Goal: Task Accomplishment & Management: Complete application form

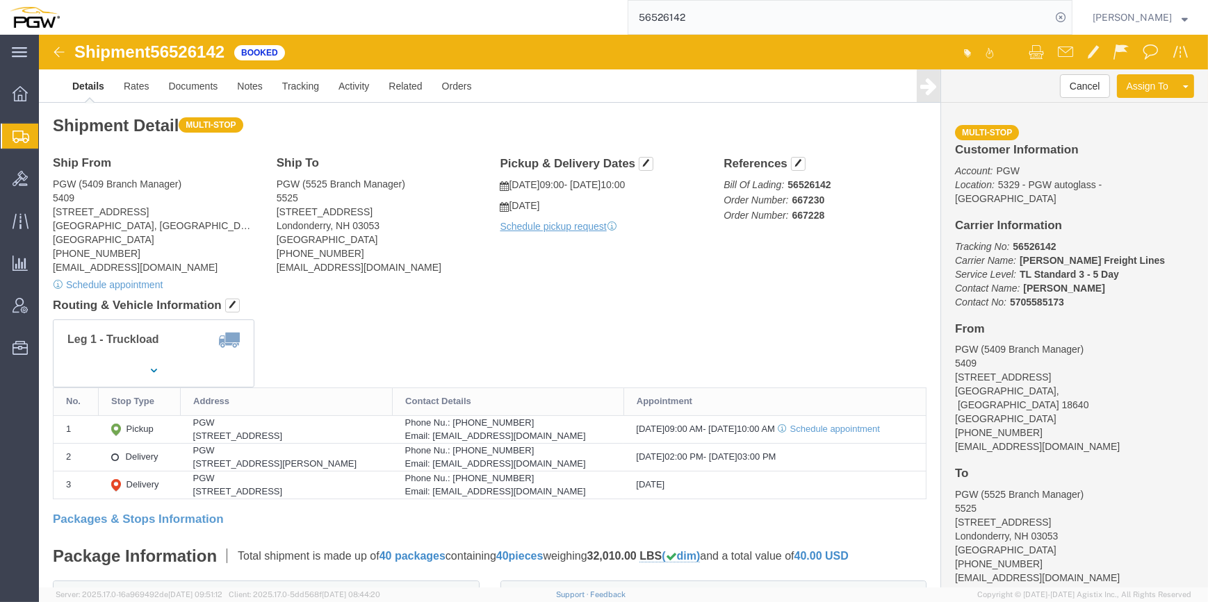
click div "Leg 1 - Truckload Vehicle 1: Standard Dry Van (53 Feet) Number of trucks: 1"
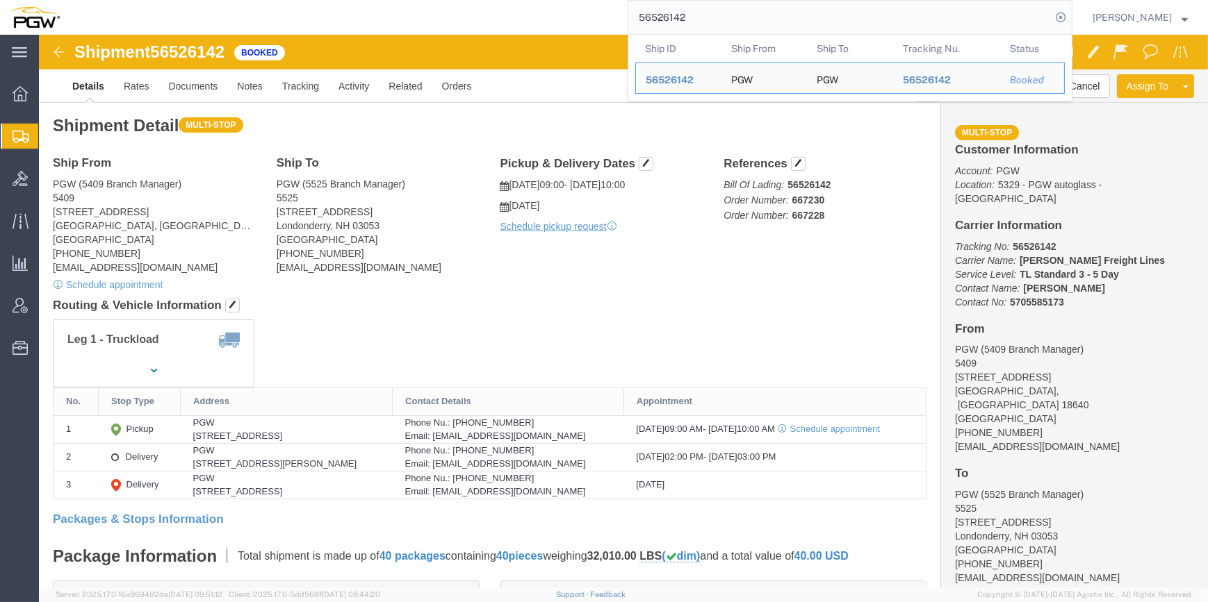
drag, startPoint x: 659, startPoint y: 15, endPoint x: 511, endPoint y: 19, distance: 148.0
click at [509, 18] on div "56526142 Ship ID Ship From Ship To Tracking Nu. Status Ship ID 56526142 Ship Fr…" at bounding box center [570, 17] width 1003 height 35
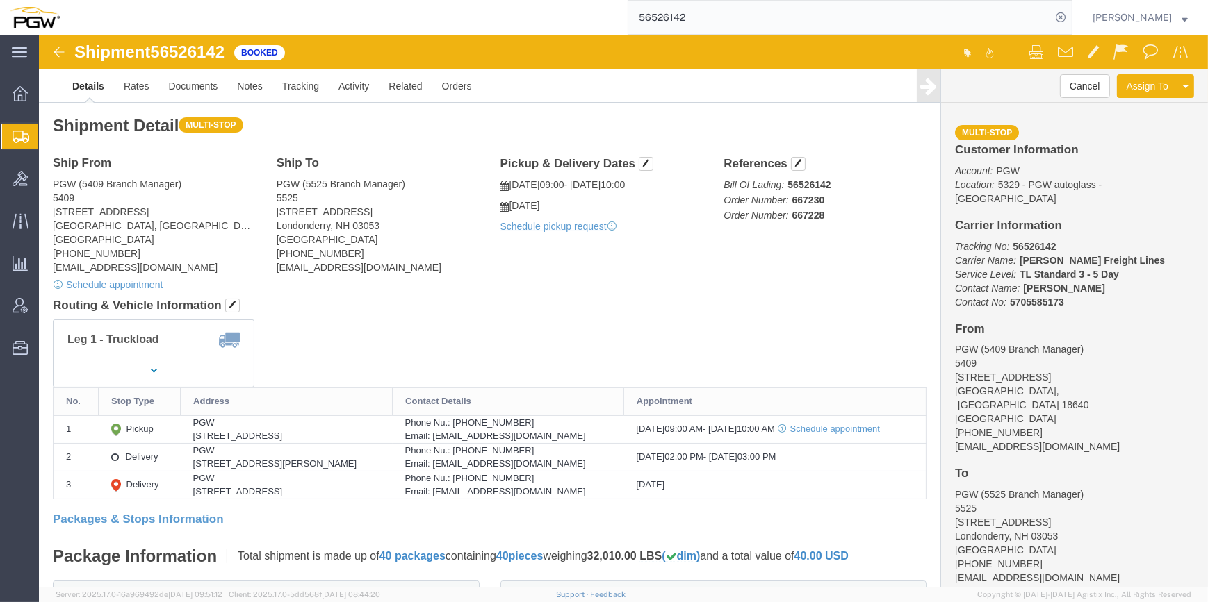
paste input "333"
type input "56526333"
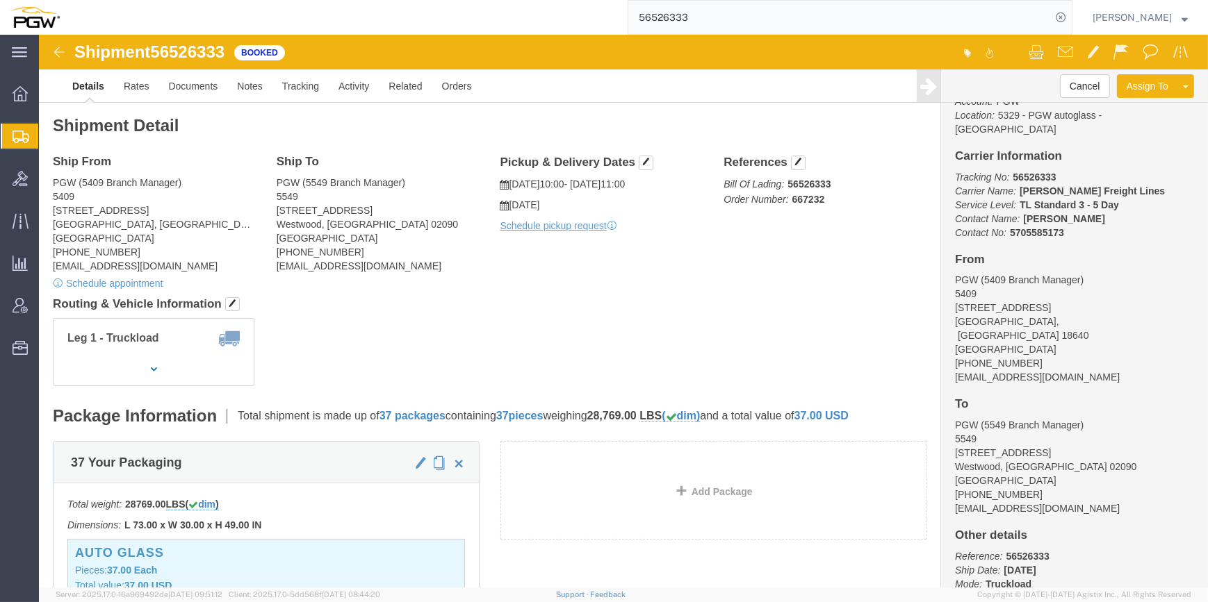
scroll to position [104, 0]
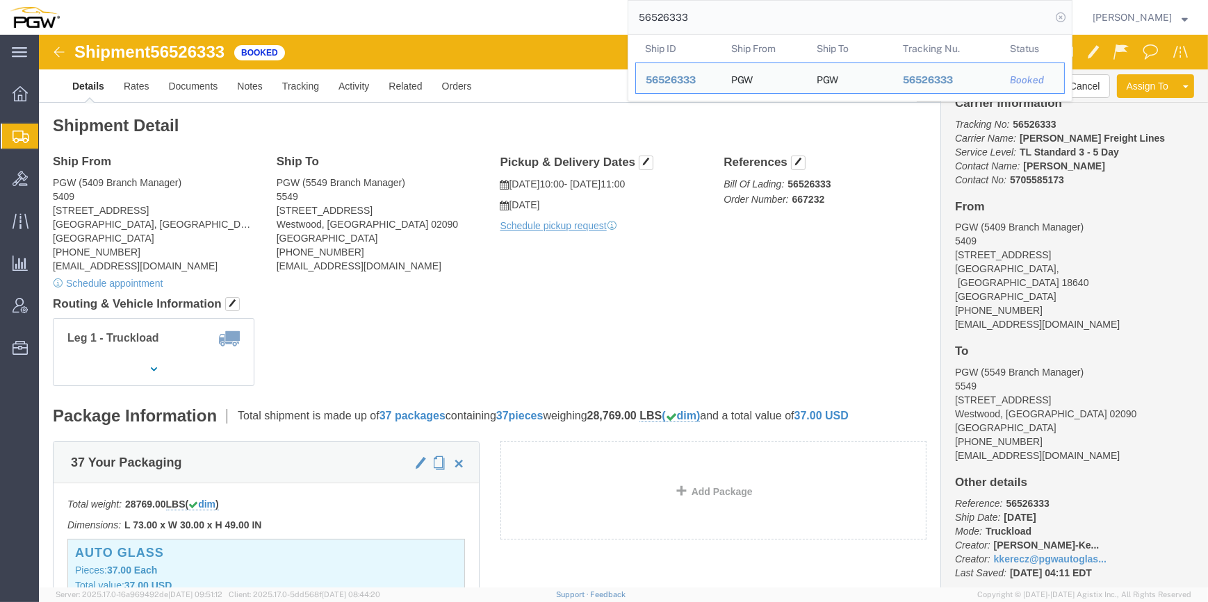
click at [1051, 22] on icon at bounding box center [1060, 17] width 19 height 19
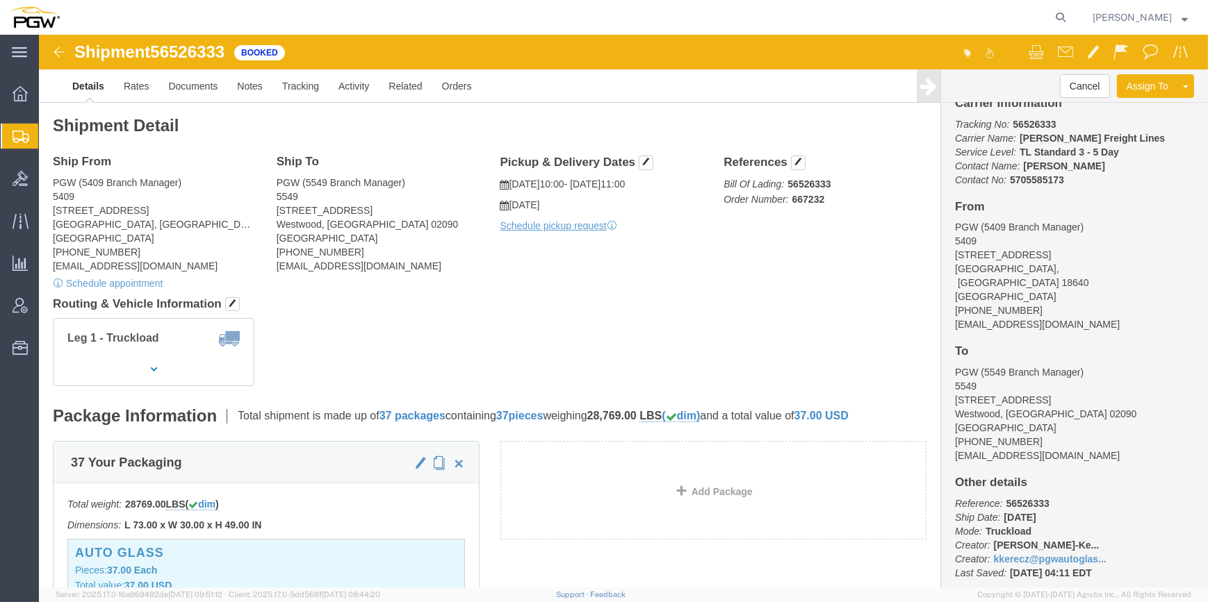
click at [0, 0] on span "Create from Template" at bounding box center [0, 0] width 0 height 0
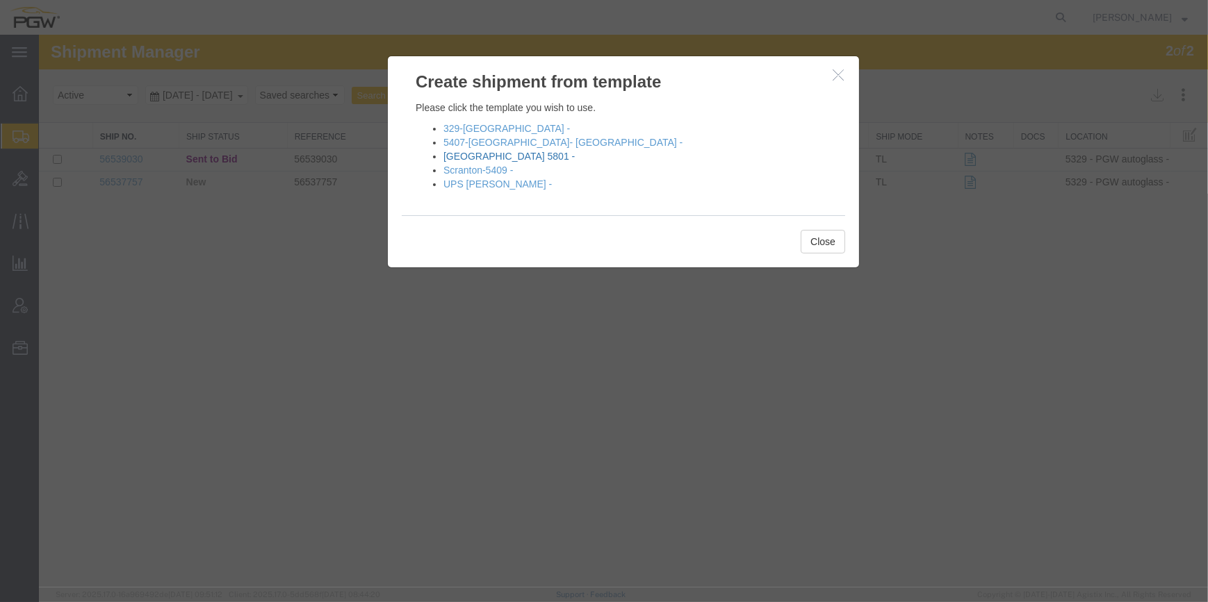
click at [491, 155] on link "[GEOGRAPHIC_DATA] 5801 -" at bounding box center [508, 156] width 131 height 11
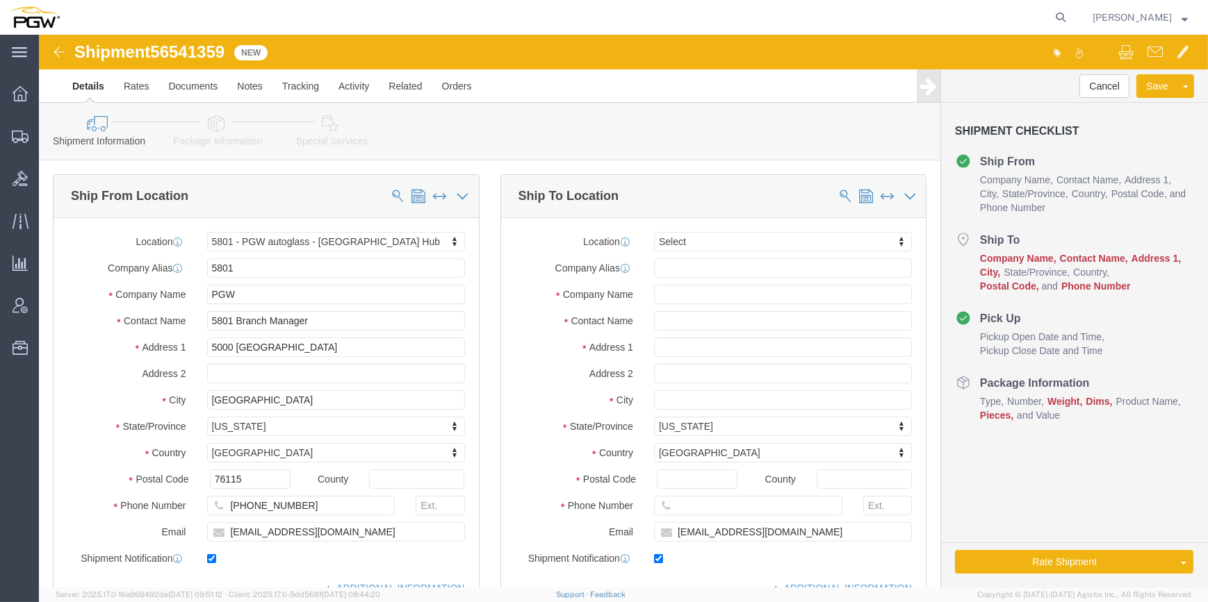
select select "62891"
select select
type input "403"
select select "28259"
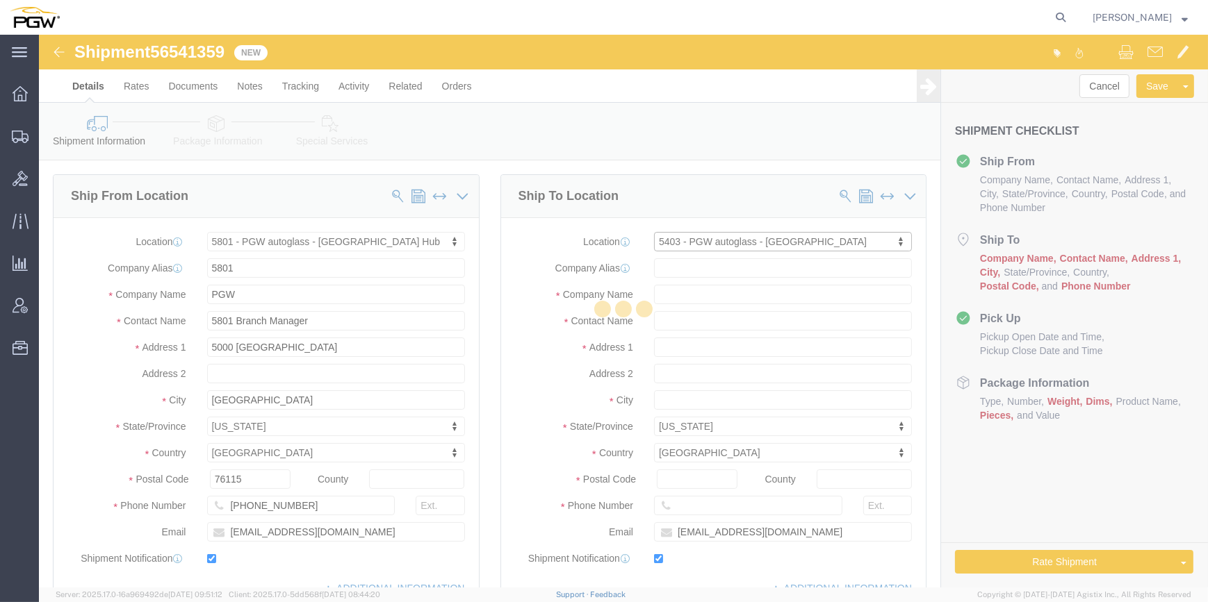
type input "5403"
type input "PGW"
type input "5403 Branch Manager"
type input "[STREET_ADDRESS]"
type input "Amarillo"
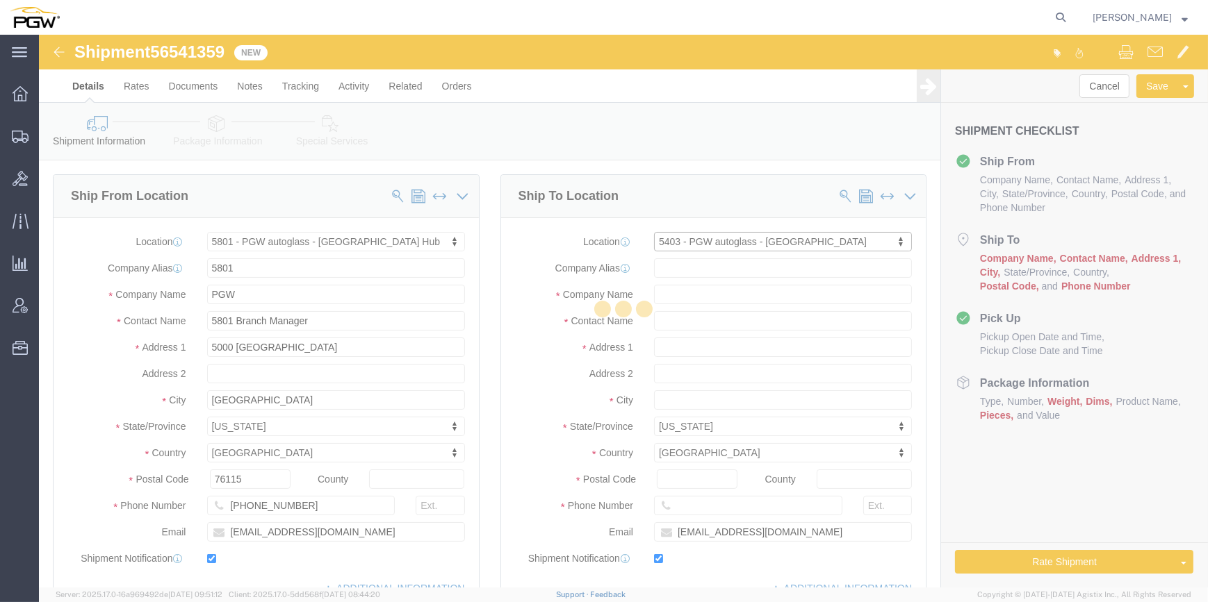
type input "79101"
type input "[PHONE_NUMBER]"
type input "[EMAIL_ADDRESS][DOMAIN_NAME]"
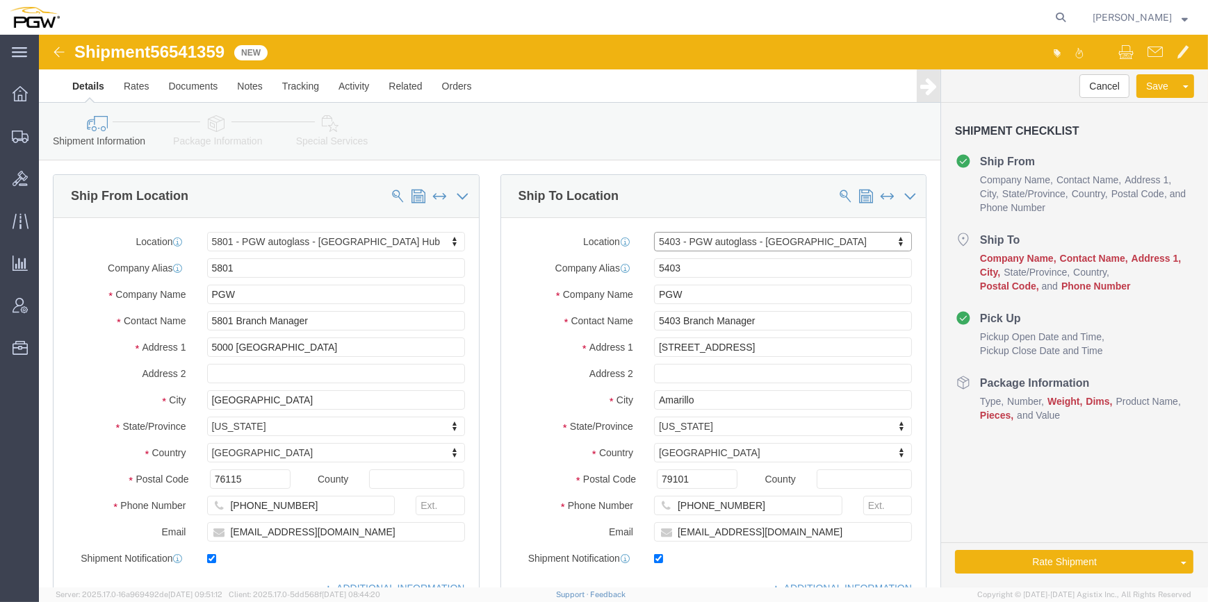
select select "[GEOGRAPHIC_DATA]"
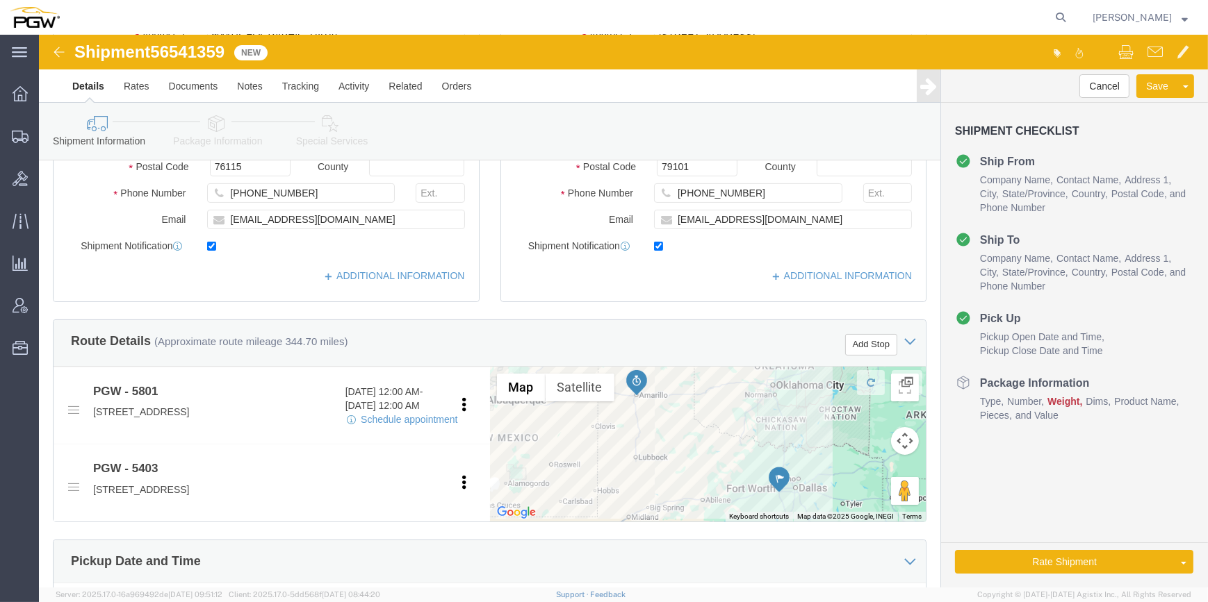
scroll to position [315, 0]
click button "Add Stop"
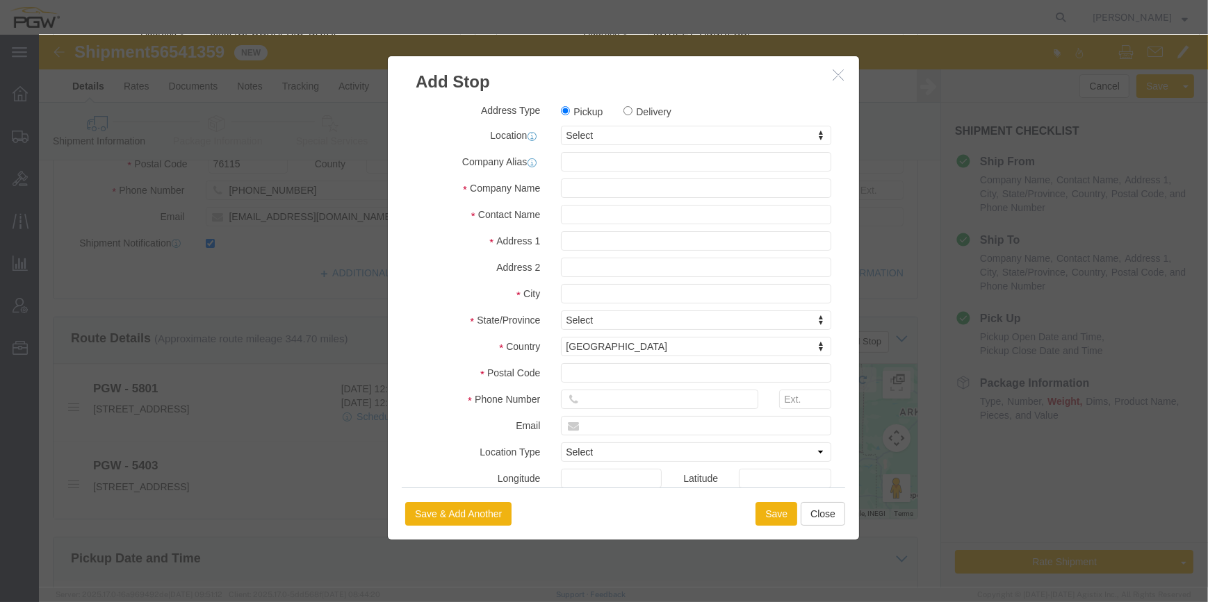
click label "Delivery"
click input "Delivery"
radio input "true"
select select
paste input "812"
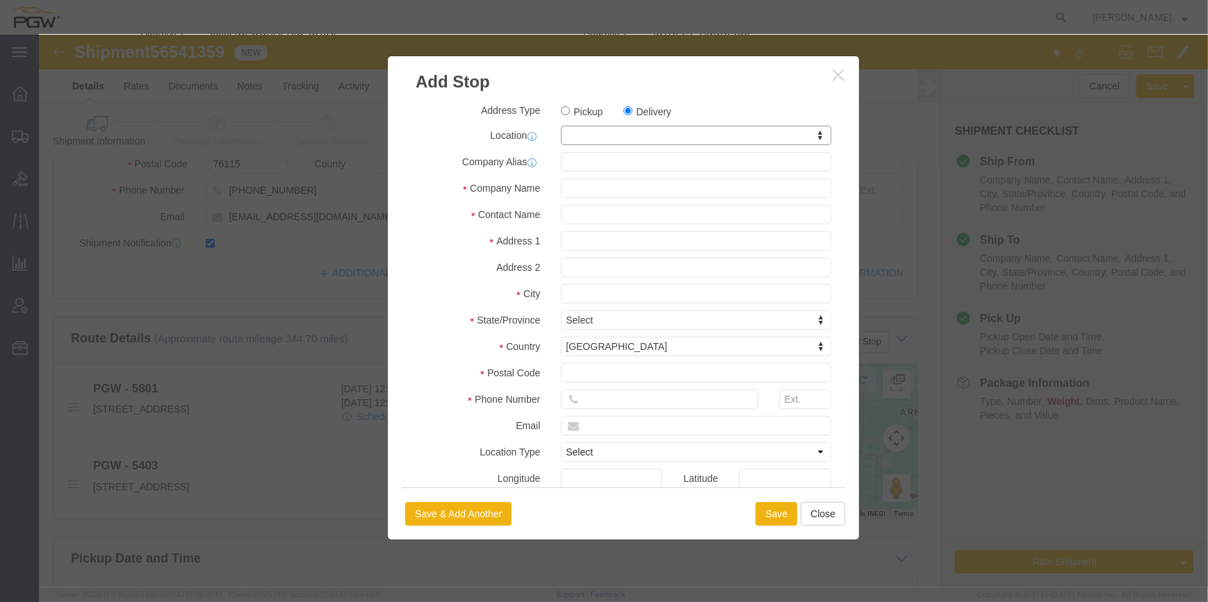
type input "812"
select select "62938"
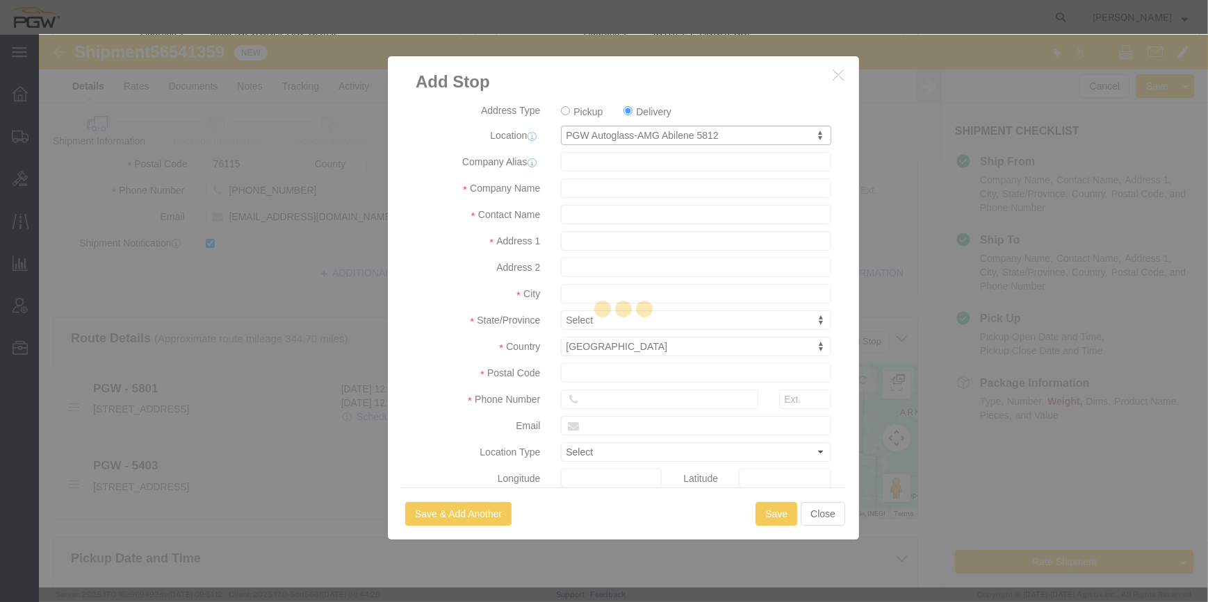
type input "5812"
type input "PGW Autoglass-AMG Abilene 5812"
type input "[STREET_ADDRESS]"
type input "Abilene"
type input "79602"
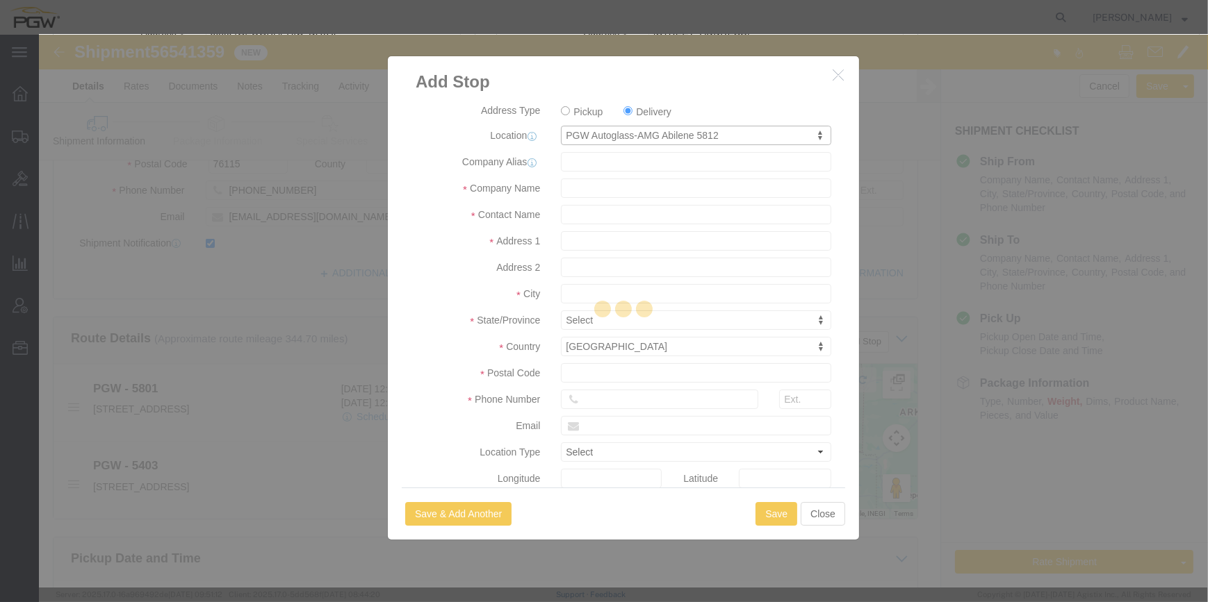
type input "[PHONE_NUMBER]"
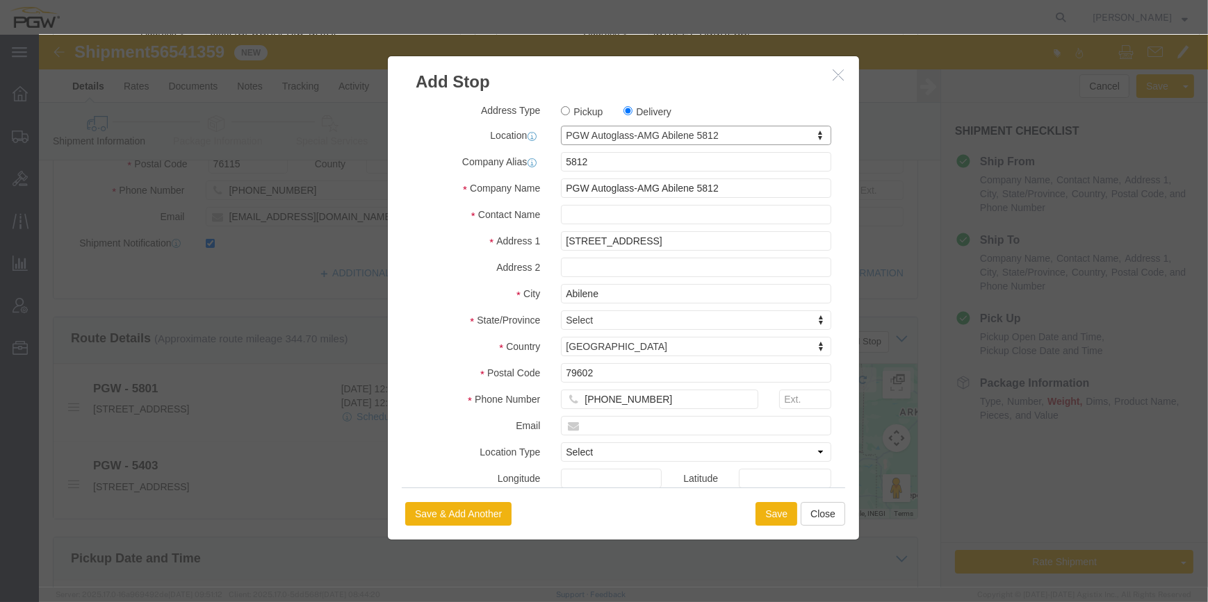
select select "[GEOGRAPHIC_DATA]"
click button "Save"
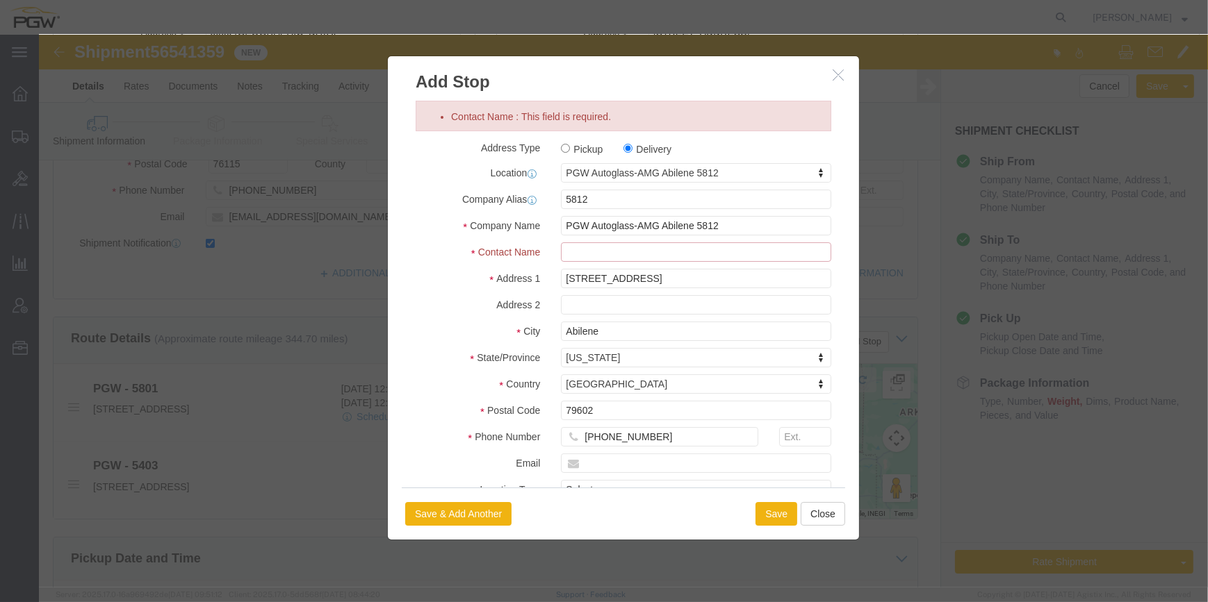
click input "Contact Name : This field is required."
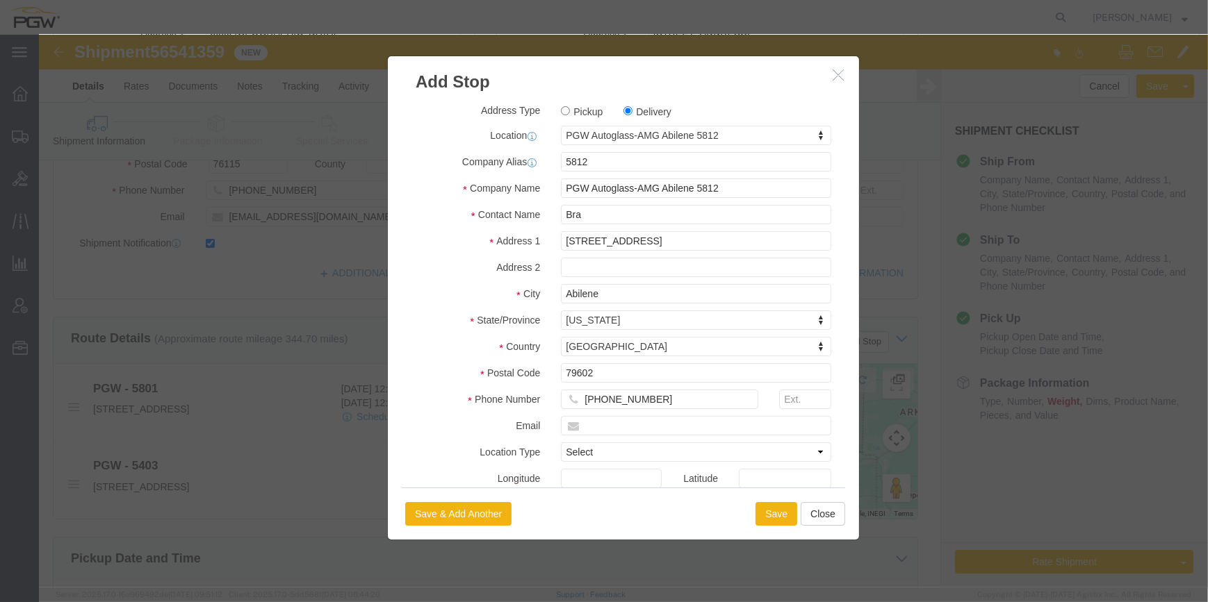
click h3 "Add Stop"
click input "Bra"
type input "Branch manager"
click button "Save"
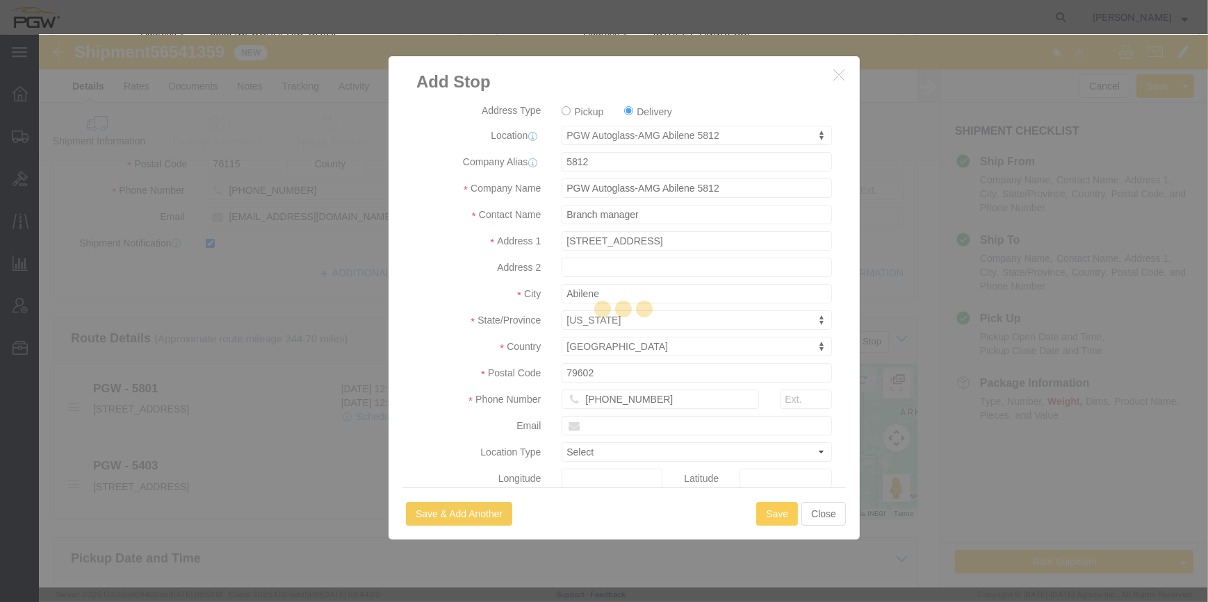
select select "D"
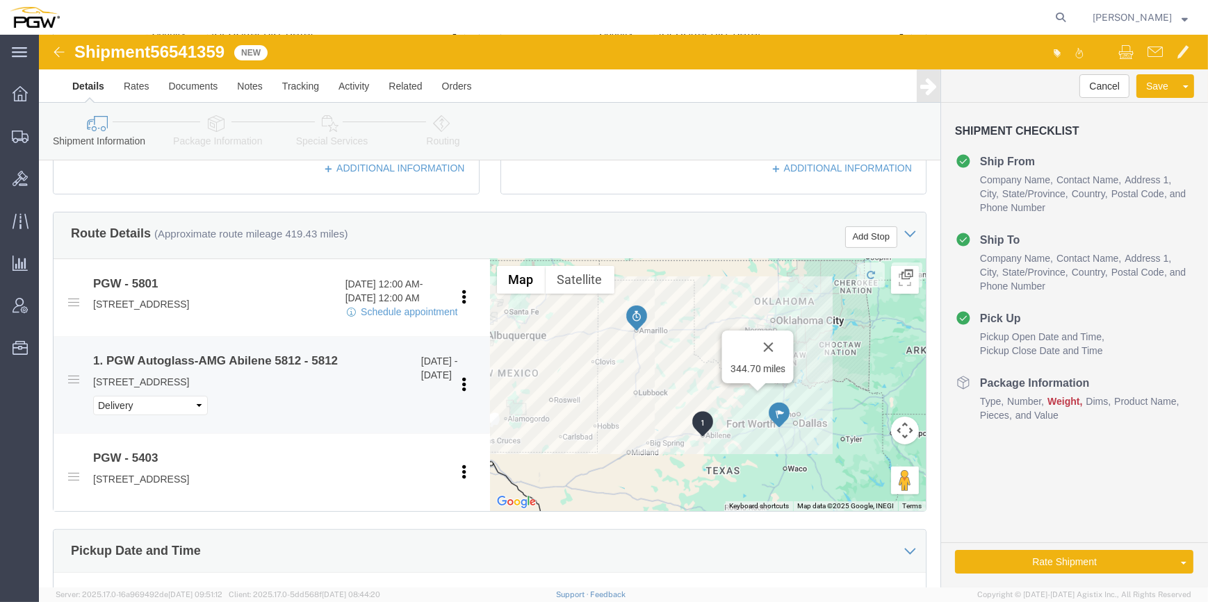
scroll to position [442, 0]
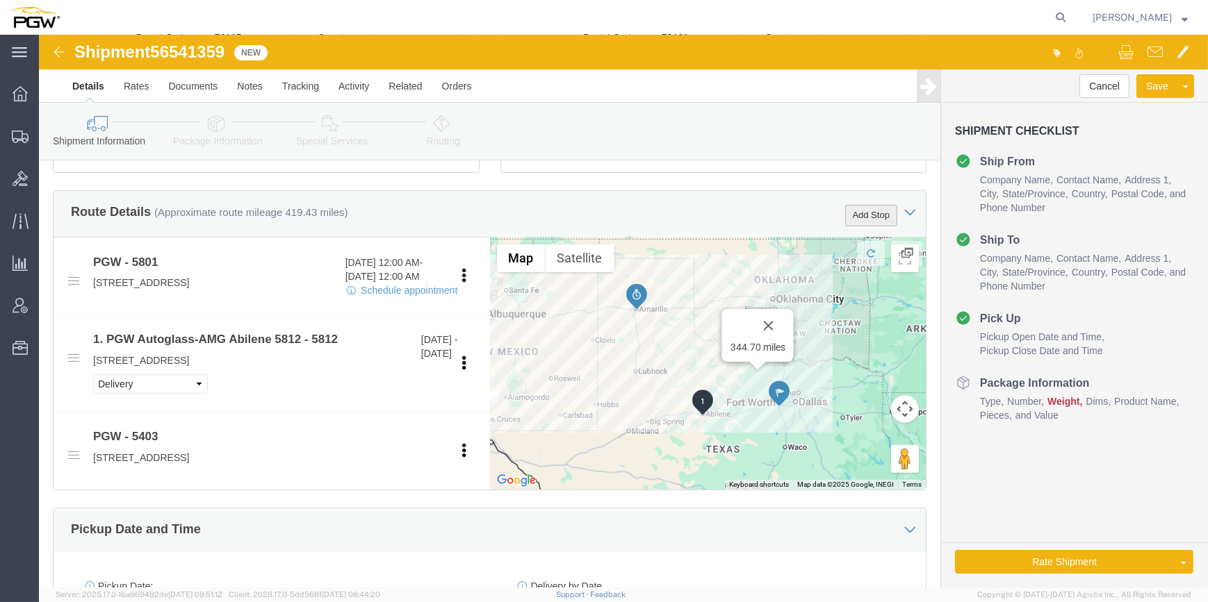
click button "Add Stop"
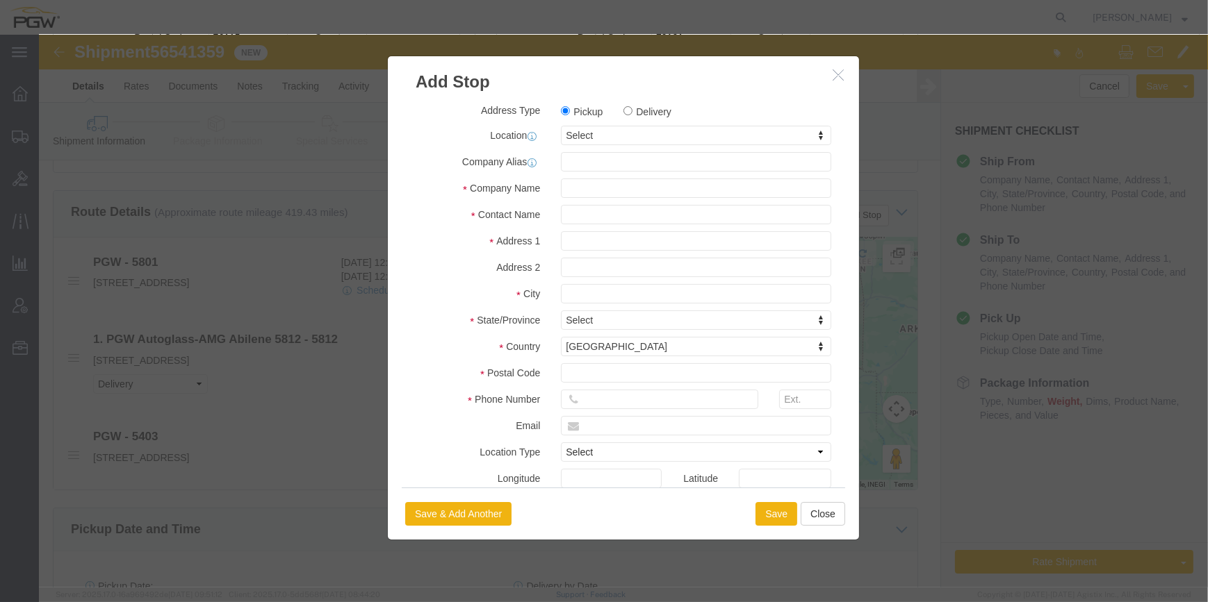
click label "Delivery"
click input "Delivery"
radio input "true"
select select
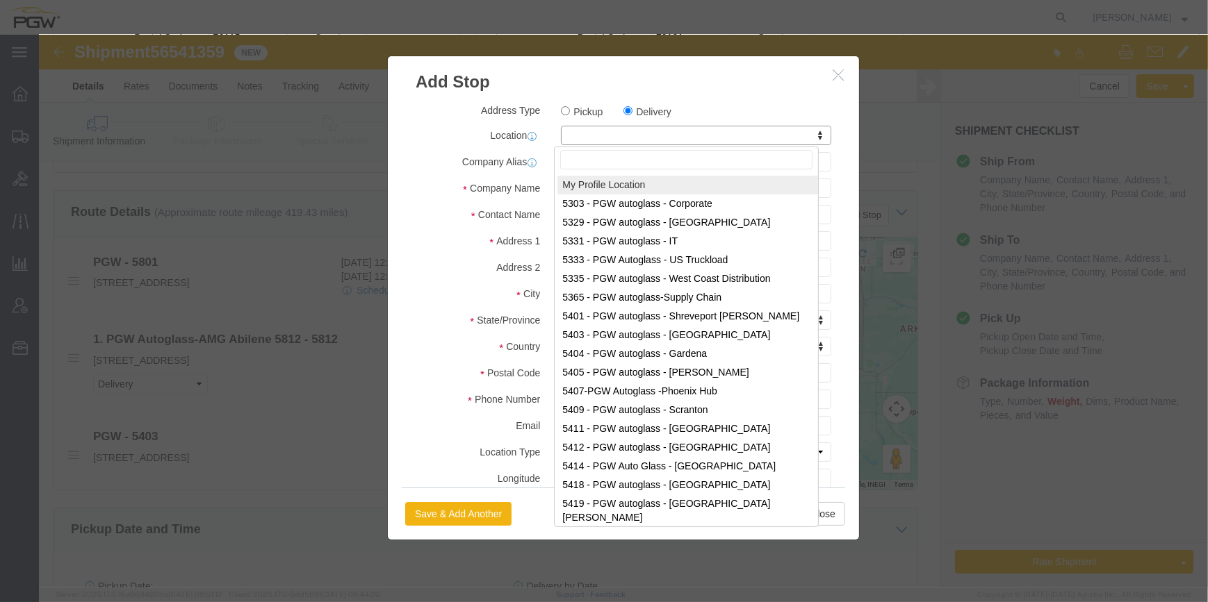
drag, startPoint x: 582, startPoint y: 103, endPoint x: 593, endPoint y: 97, distance: 12.4
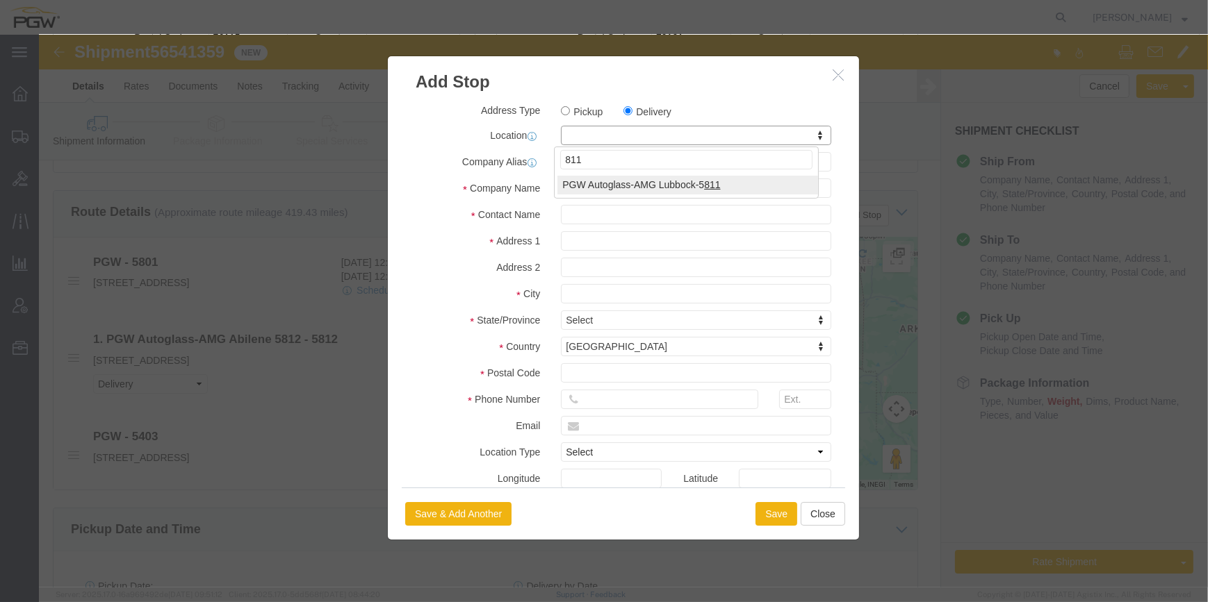
type input "811"
select select "62051"
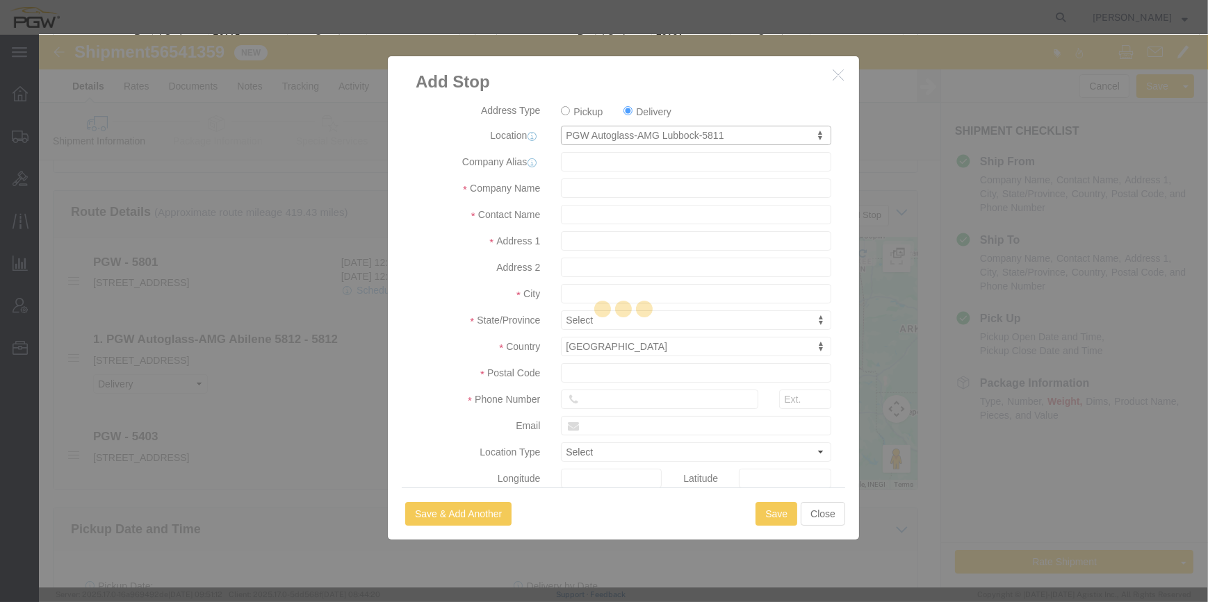
type input "5811"
type input "PGW"
type input "[PERSON_NAME]"
type input "[STREET_ADDRESS]"
type input "Lubbock"
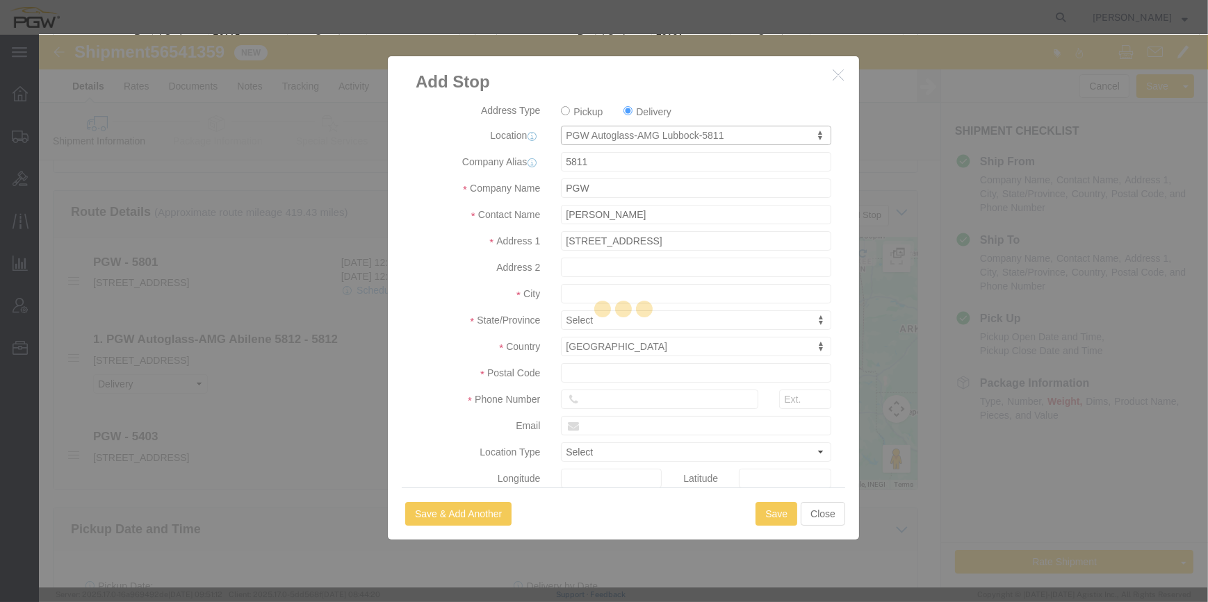
type input "79423"
type input "[PHONE_NUMBER]"
type input "[EMAIL_ADDRESS][DOMAIN_NAME]"
checkbox input "true"
select select "[GEOGRAPHIC_DATA]"
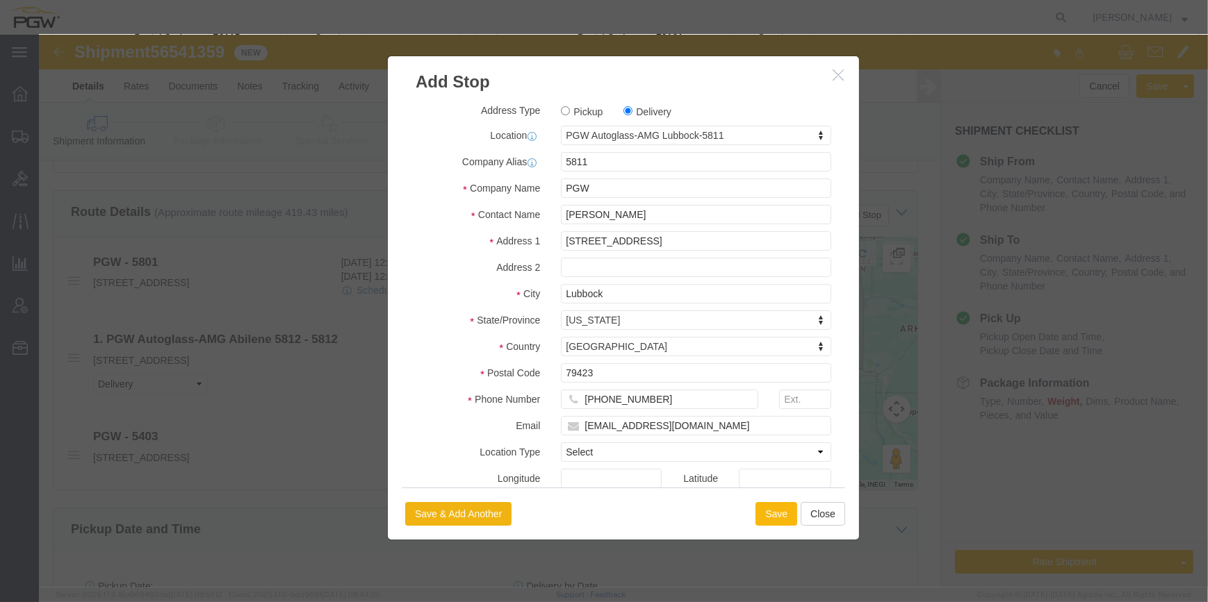
click button "Save"
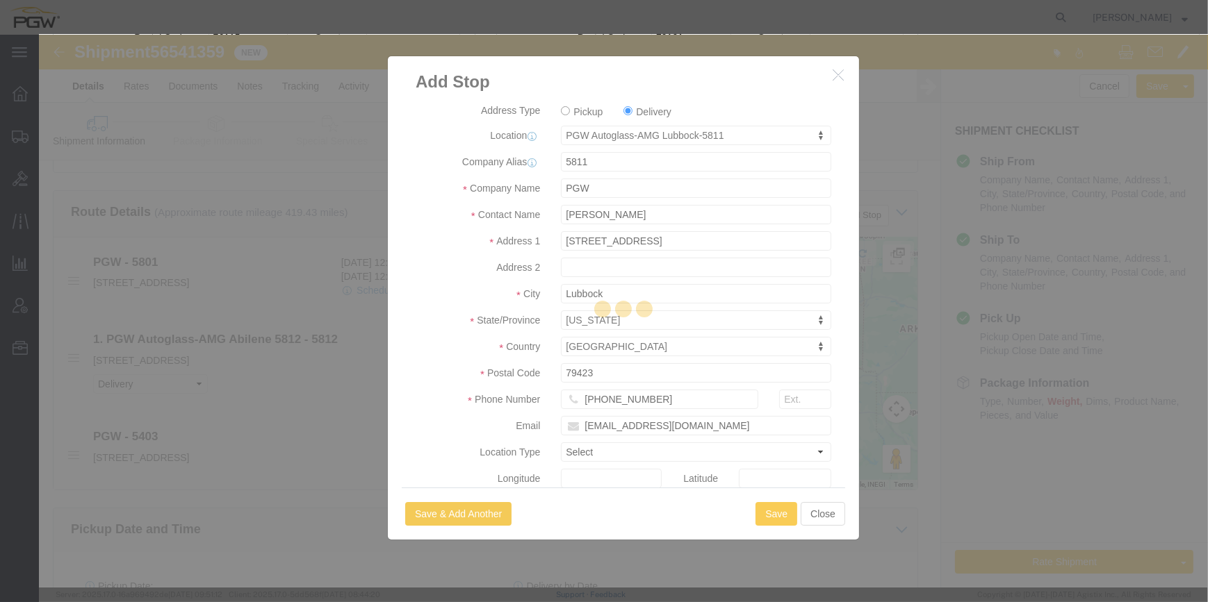
select select "D"
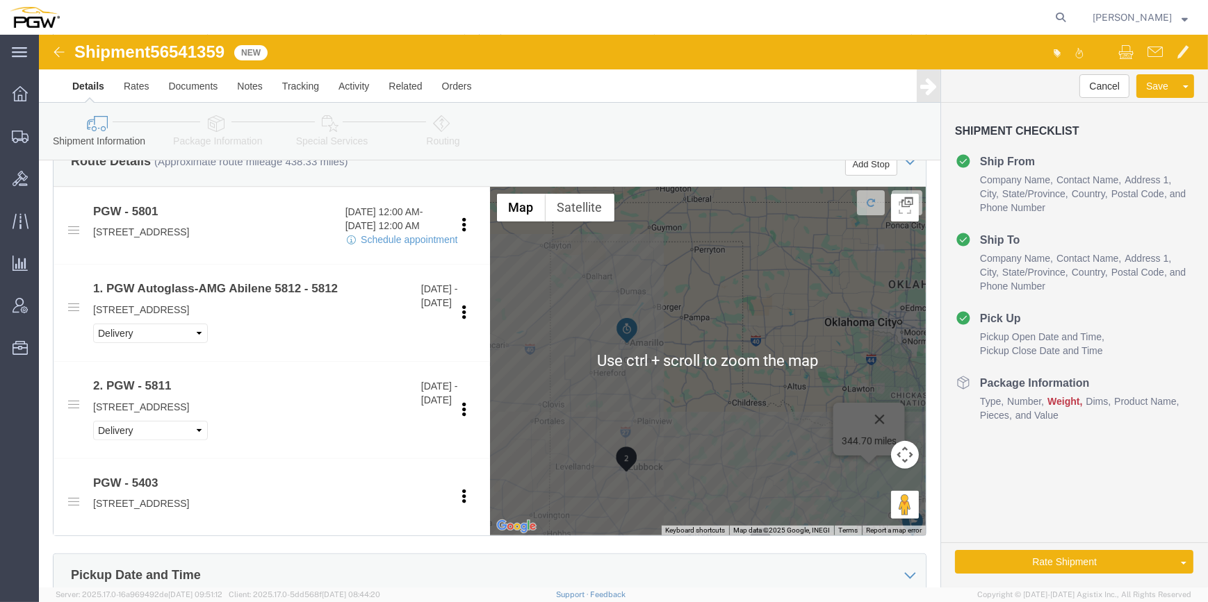
scroll to position [505, 0]
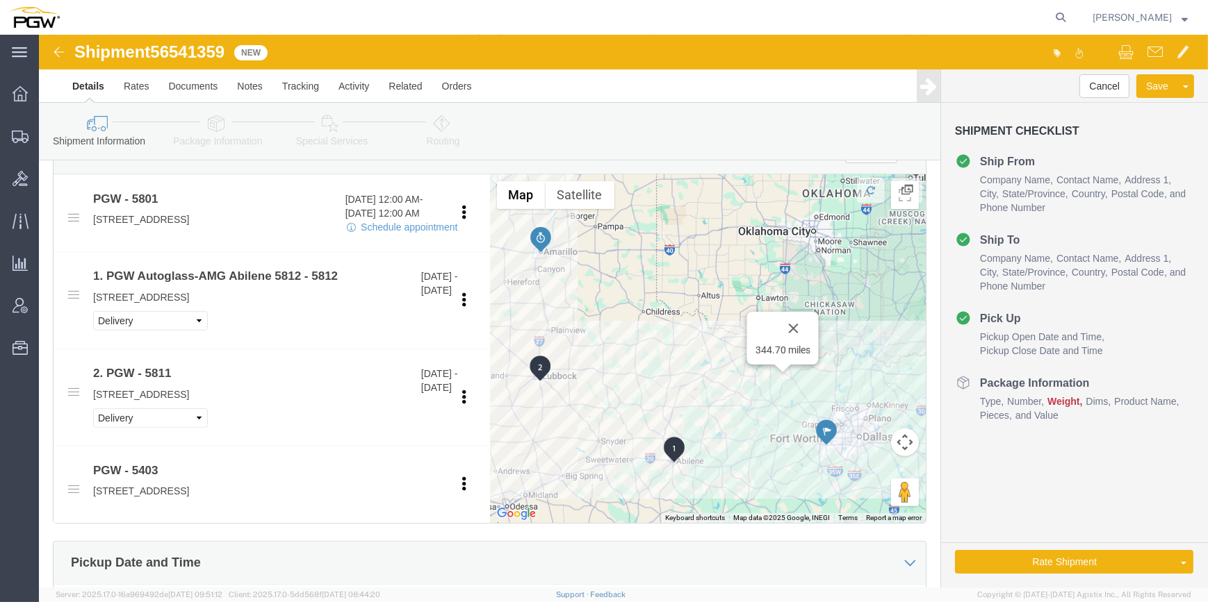
drag, startPoint x: 618, startPoint y: 395, endPoint x: 509, endPoint y: 261, distance: 173.0
click div "To navigate, press the arrow keys. 344.70 miles"
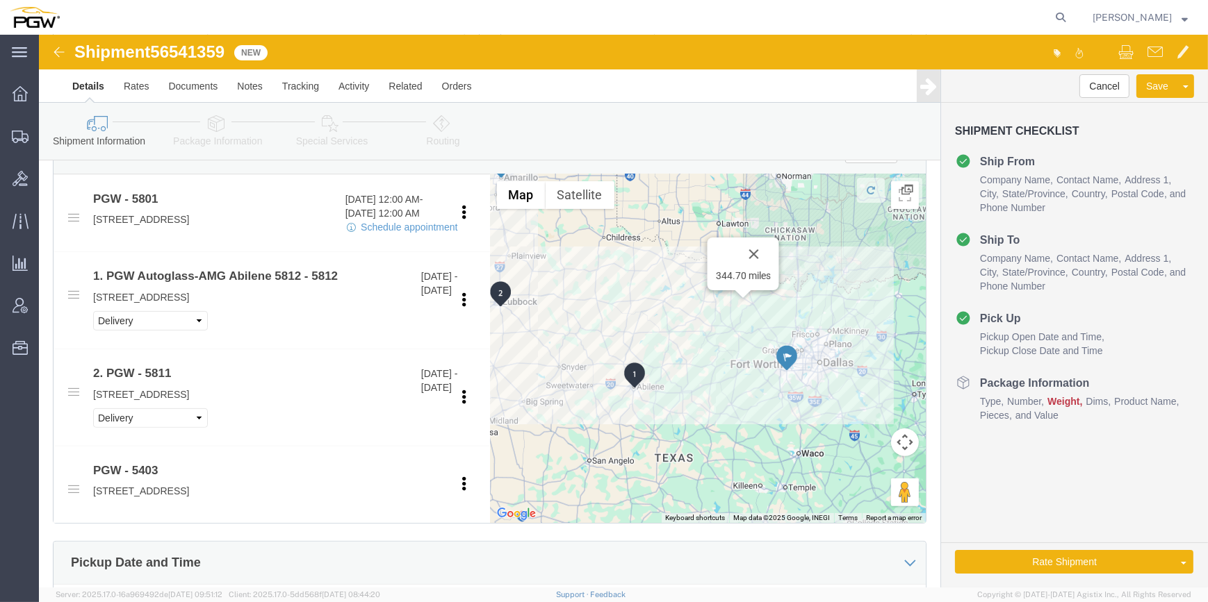
drag, startPoint x: 704, startPoint y: 399, endPoint x: 711, endPoint y: 389, distance: 12.4
click div "To navigate, press the arrow keys. 344.70 miles"
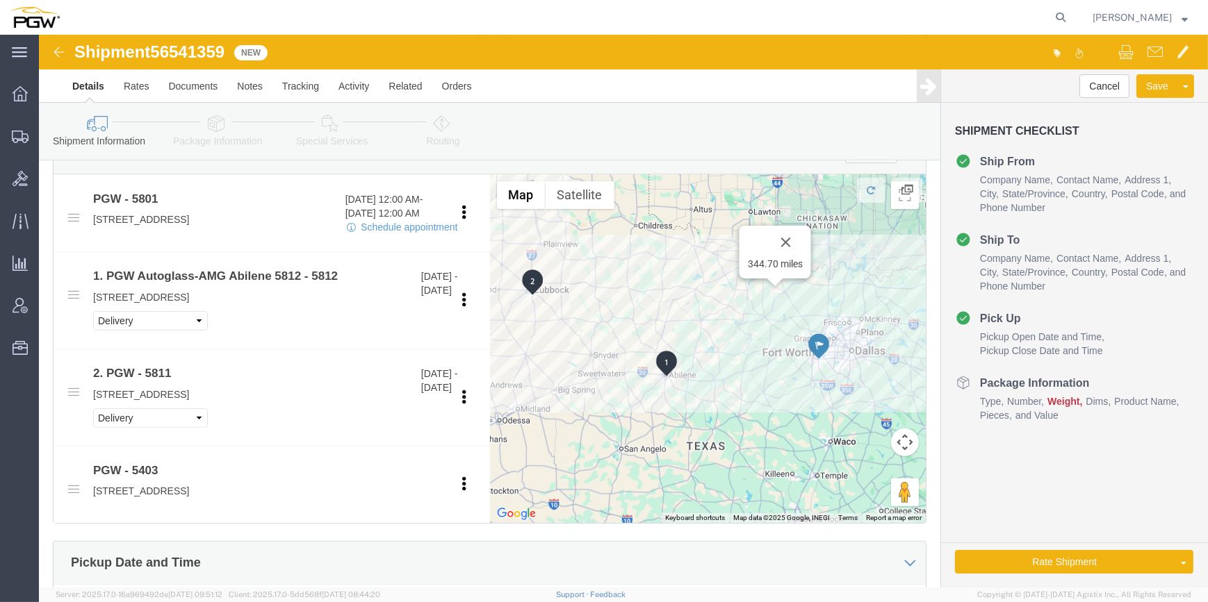
drag, startPoint x: 696, startPoint y: 385, endPoint x: 731, endPoint y: 374, distance: 36.3
click div "To navigate, press the arrow keys. 344.70 miles"
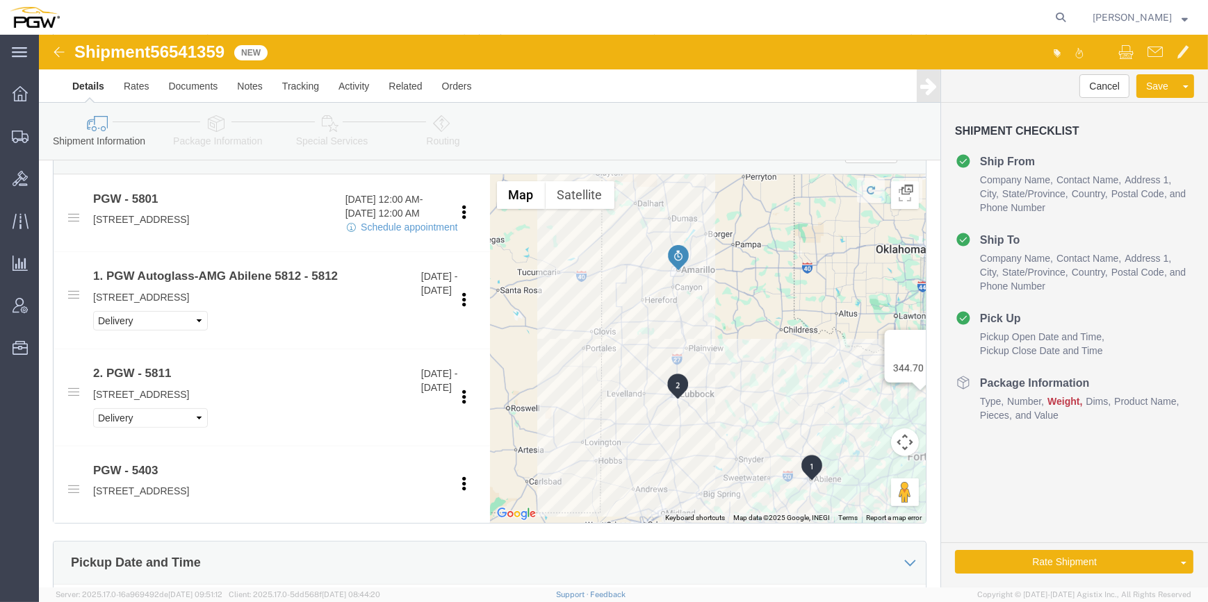
drag, startPoint x: 513, startPoint y: 332, endPoint x: 596, endPoint y: 368, distance: 90.2
click div "To navigate, press the arrow keys. 344.70 miles"
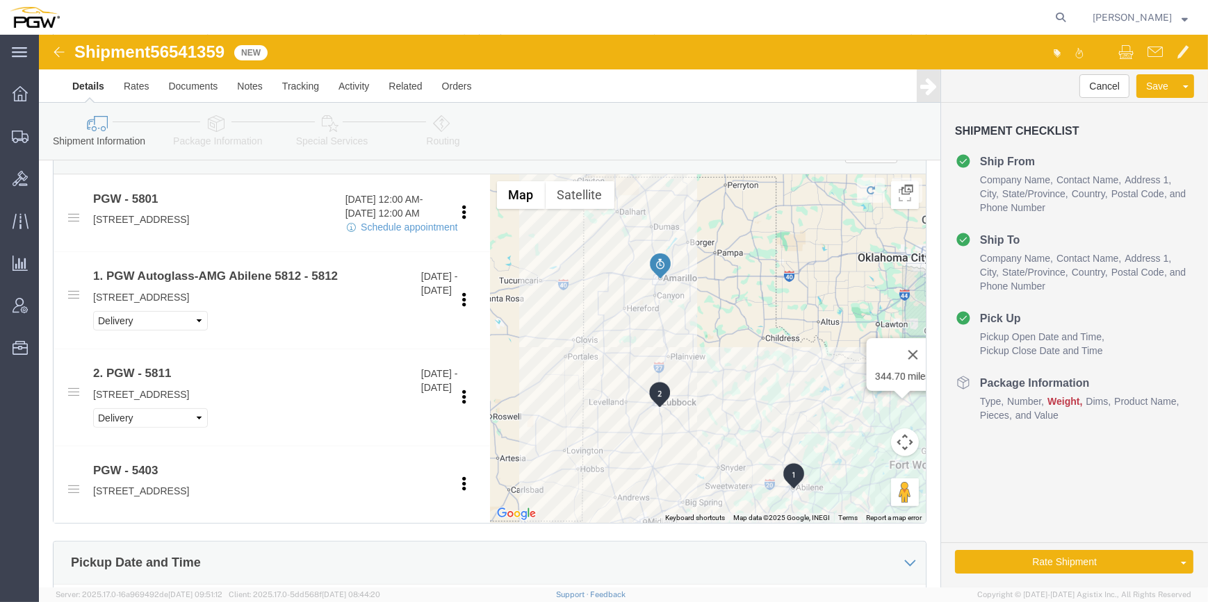
drag, startPoint x: 593, startPoint y: 345, endPoint x: 548, endPoint y: 336, distance: 45.4
click div "To navigate, press the arrow keys. 344.70 miles"
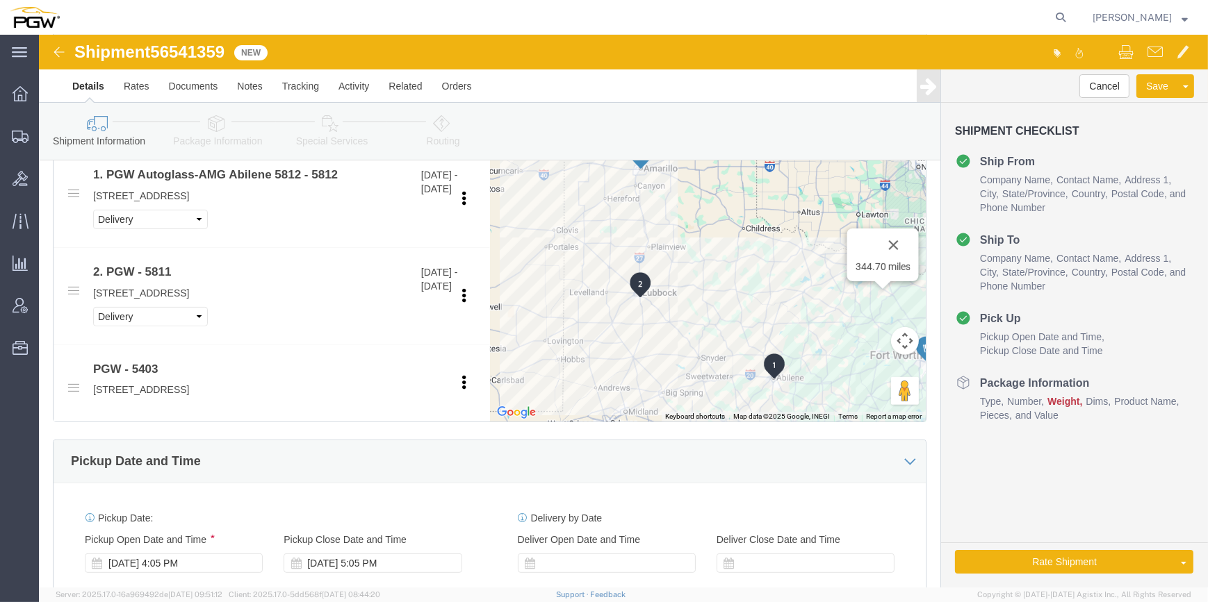
scroll to position [632, 0]
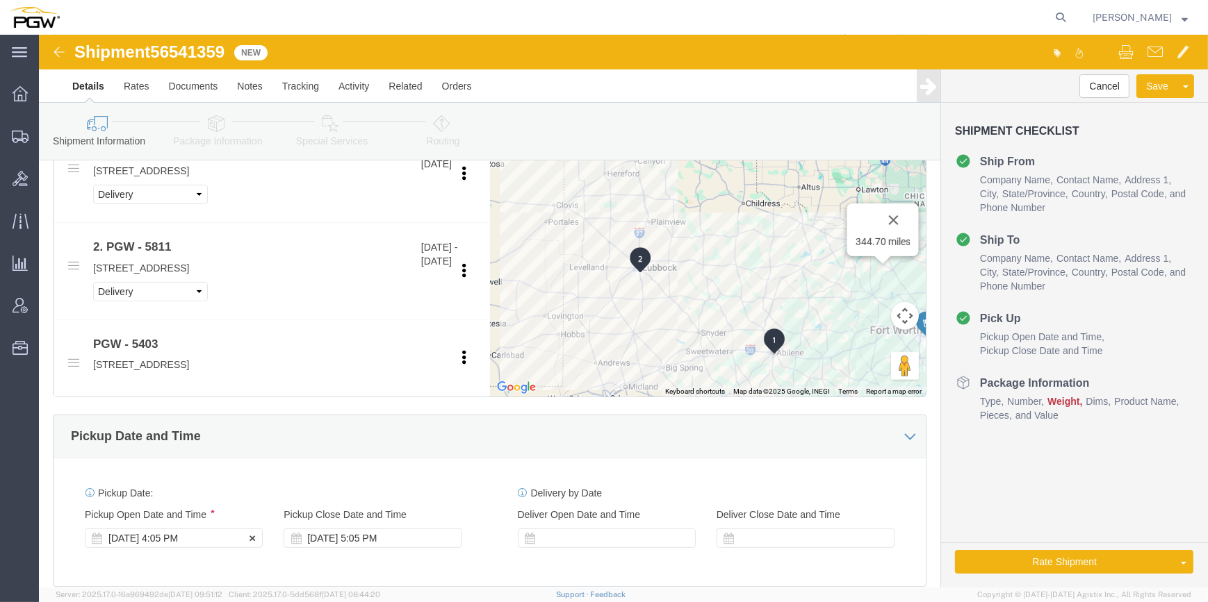
click div "[DATE] 4:05 PM"
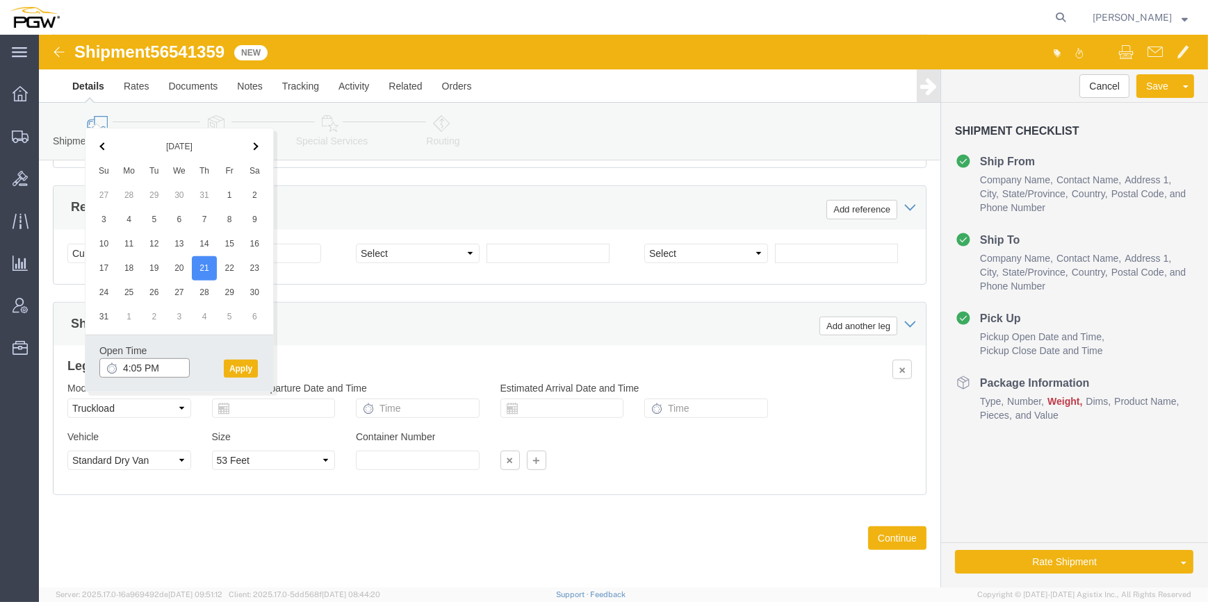
click input "4:05 PM"
type input "8:00 AM"
click button "Apply"
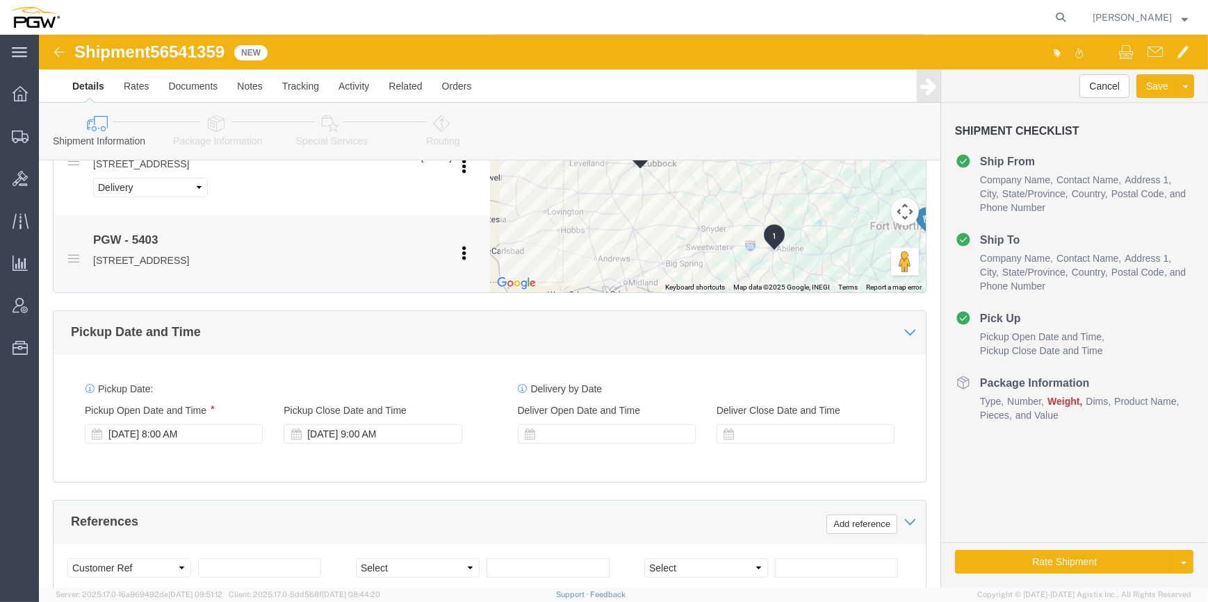
scroll to position [735, 0]
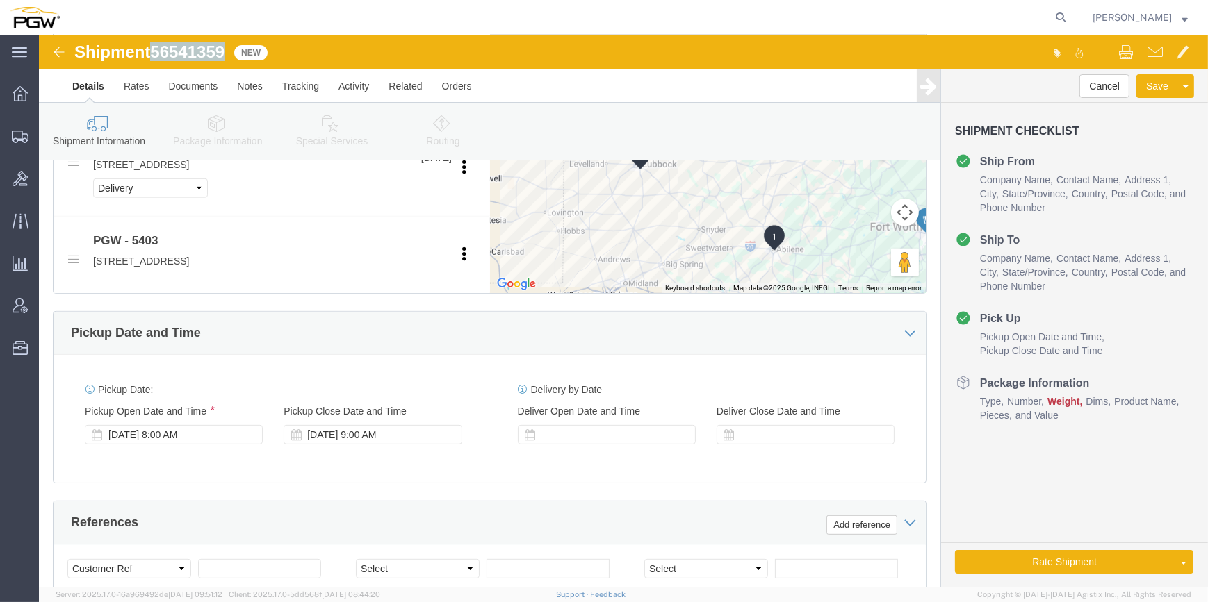
drag, startPoint x: 190, startPoint y: 17, endPoint x: 120, endPoint y: 15, distance: 70.9
click div "Shipment 56541359 New"
copy span "56541359"
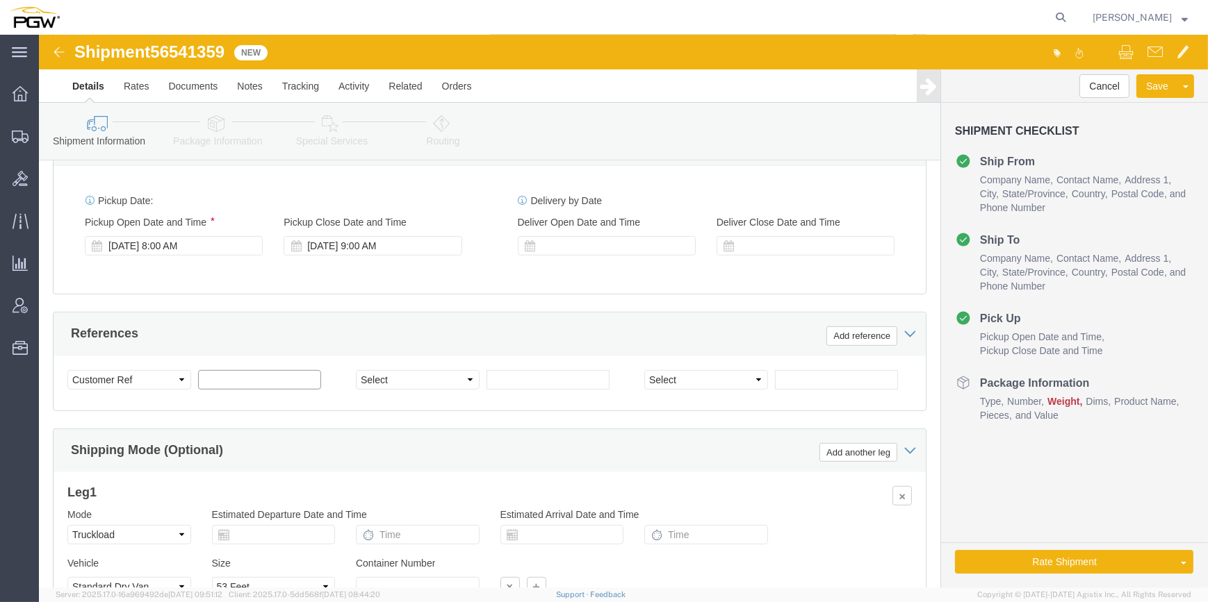
click input "text"
paste input "56541359"
type input "56541359"
click select "Select Account Type Activity ID Airline Appointment Number ASN Batch Request # …"
select select "BOL"
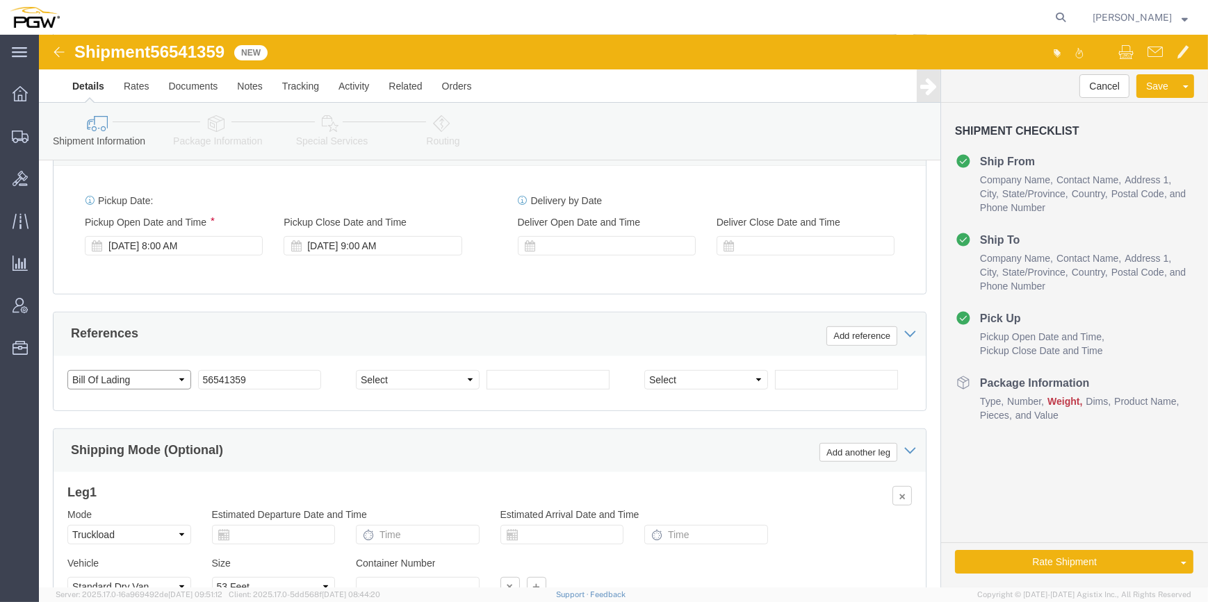
click select "Select Account Type Activity ID Airline Appointment Number ASN Batch Request # …"
click input "text"
drag, startPoint x: 481, startPoint y: 324, endPoint x: 383, endPoint y: 343, distance: 100.4
click select "Select Account Type Activity ID Airline Appointment Number ASN Batch Request # …"
click input "text"
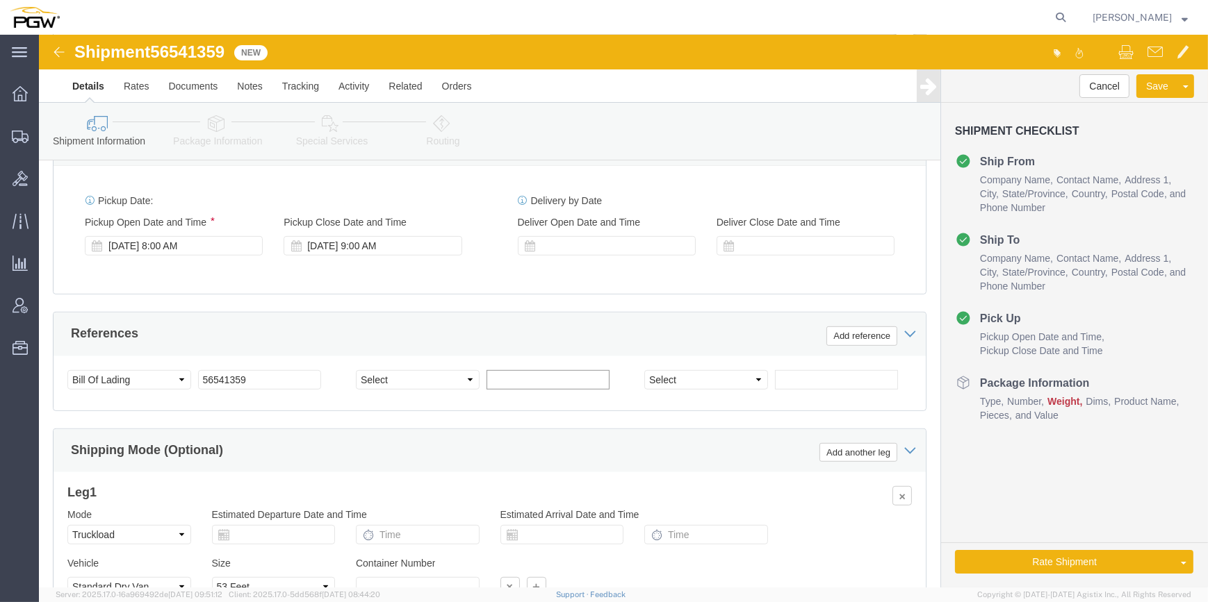
paste input "667267"
type input "667267"
click input "text"
paste input "667270"
type input "667270"
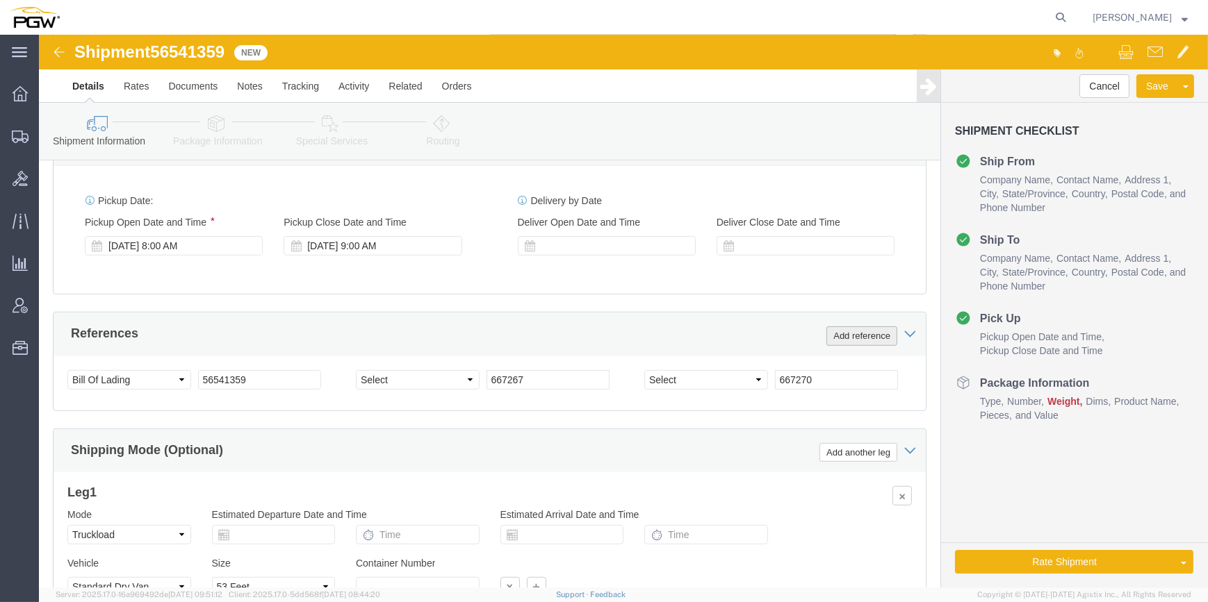
click button "Add reference"
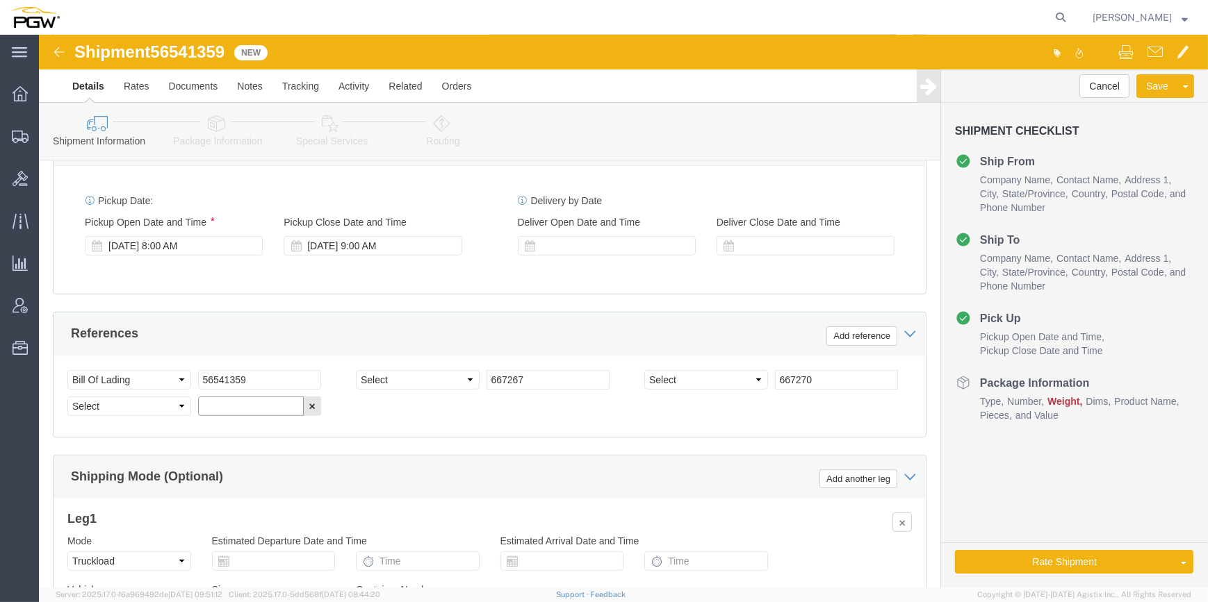
drag, startPoint x: 190, startPoint y: 354, endPoint x: 178, endPoint y: 368, distance: 18.2
click input "text"
paste input "667271"
type input "667271"
click select "Select Account Type Activity ID Airline Appointment Number ASN Batch Request # …"
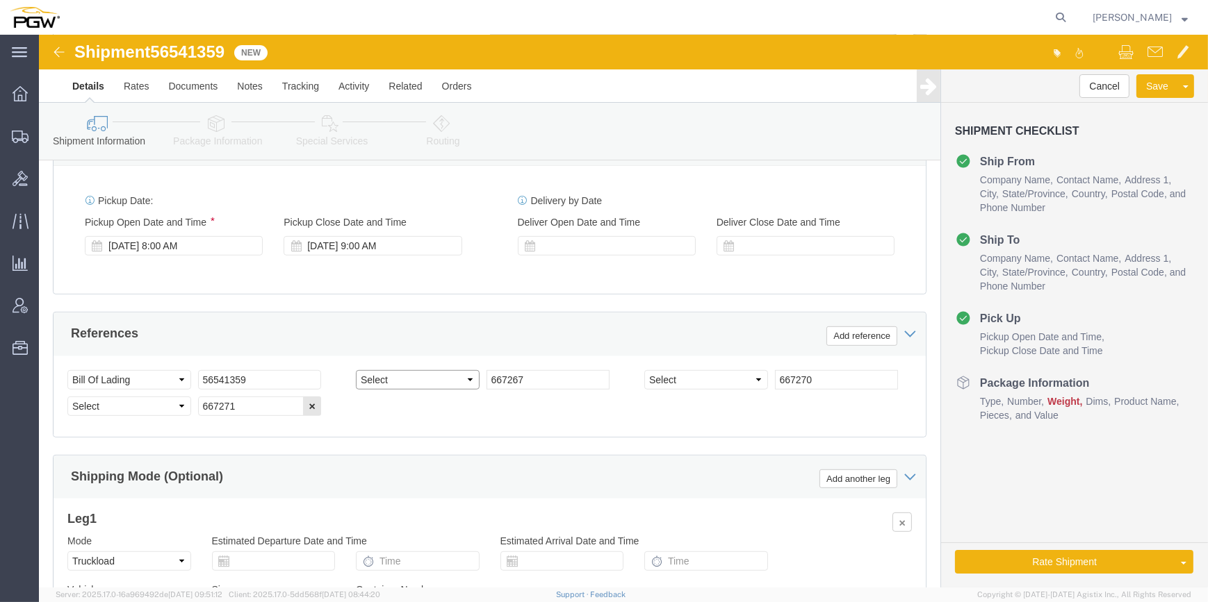
select select "ORDERNUM"
click select "Select Account Type Activity ID Airline Appointment Number ASN Batch Request # …"
select select "ORDERNUM"
click select "Select Account Type Activity ID Airline Appointment Number ASN Batch Request # …"
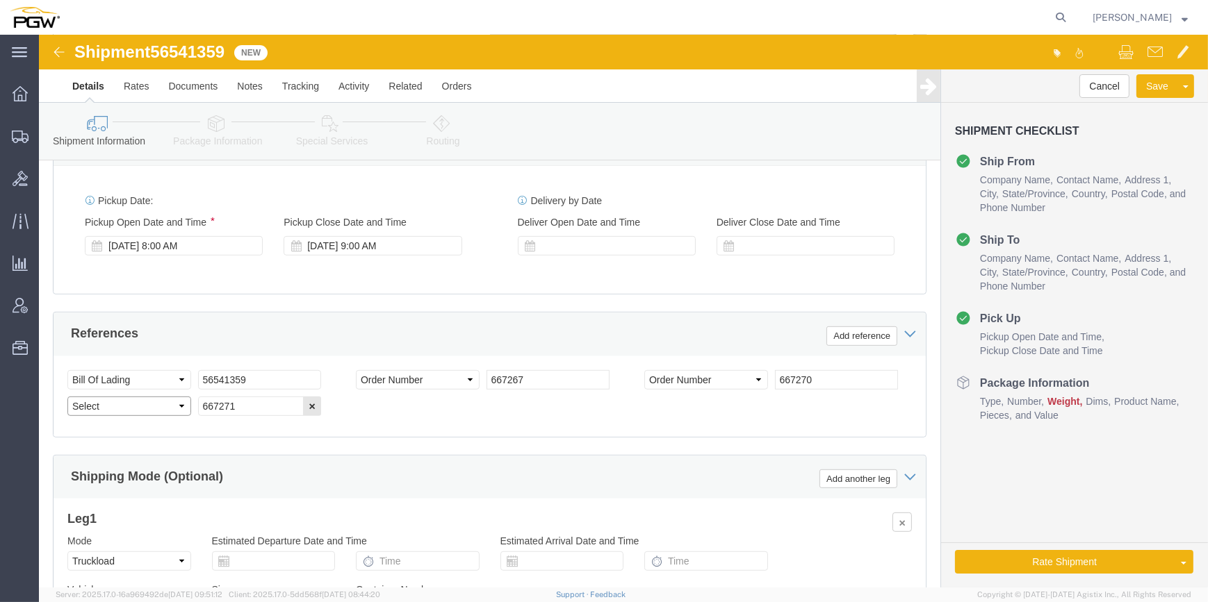
click select "Select Account Type Activity ID Airline Appointment Number ASN Batch Request # …"
select select "ORDERNUM"
click select "Select Account Type Activity ID Airline Appointment Number ASN Batch Request # …"
click div "Select Account Type Activity ID Airline Appointment Number ASN Batch Request # …"
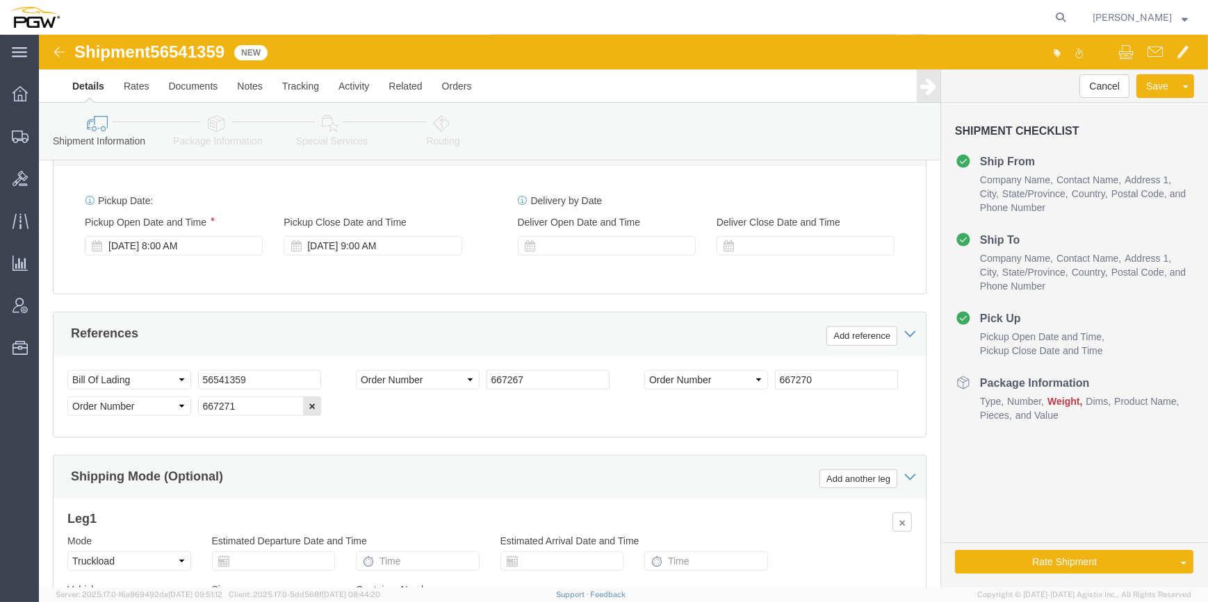
click div "Pickup Date: Pickup Start Date Pickup Start Time Pickup Open Date and Time [DAT…"
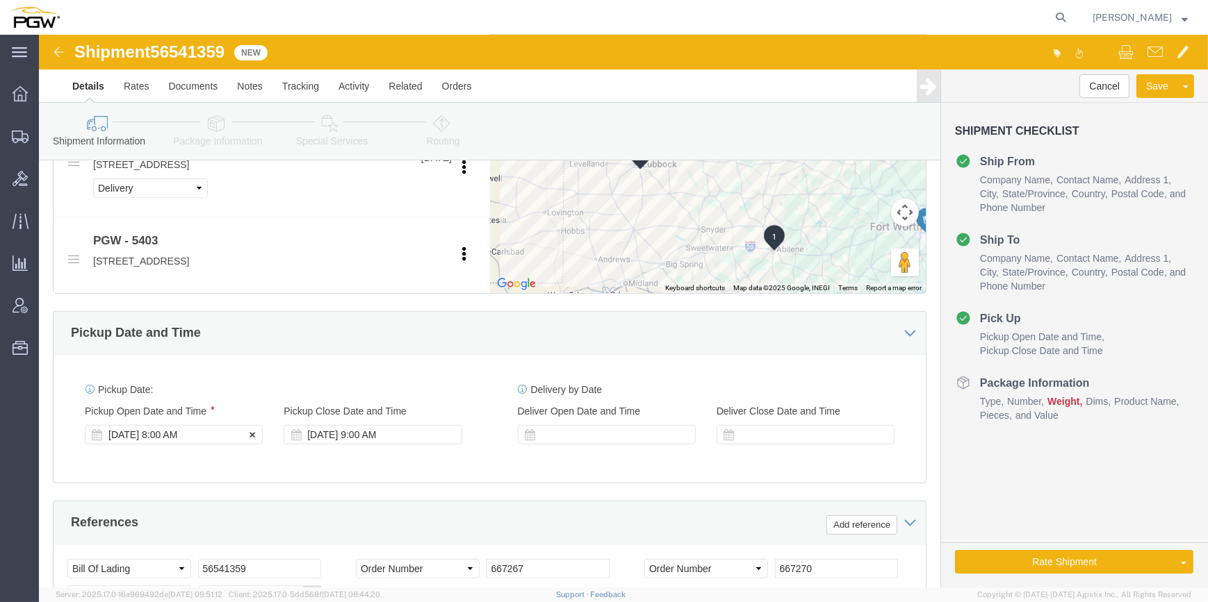
click div "[DATE] 8:00 AM"
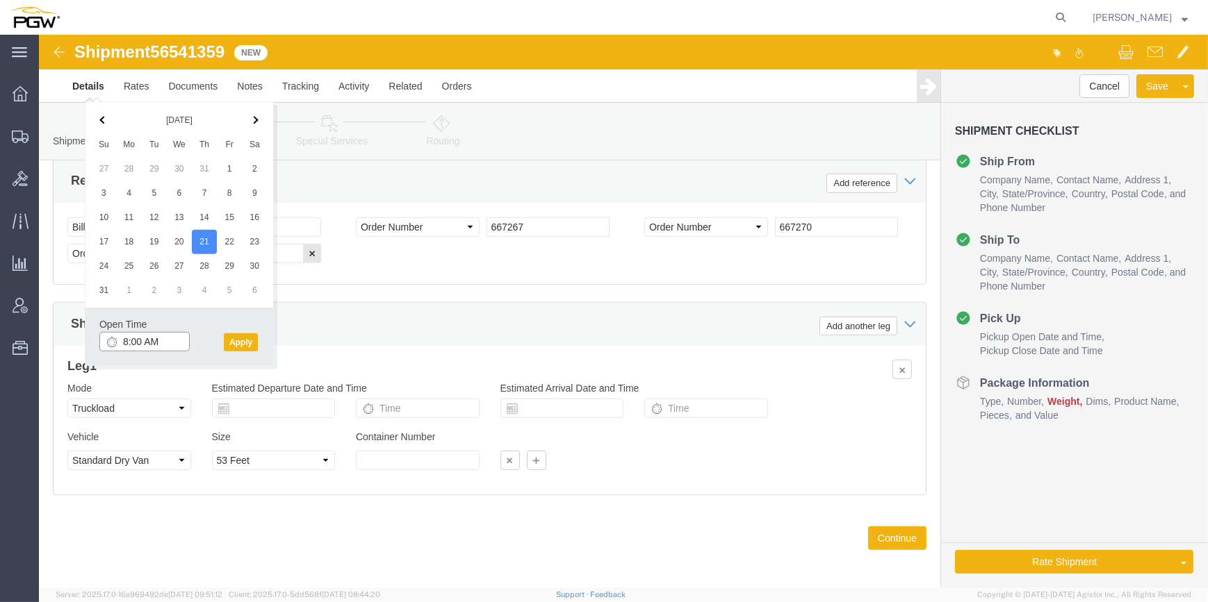
click input "8:00 AM"
type input "9:00 AM"
click button "Apply"
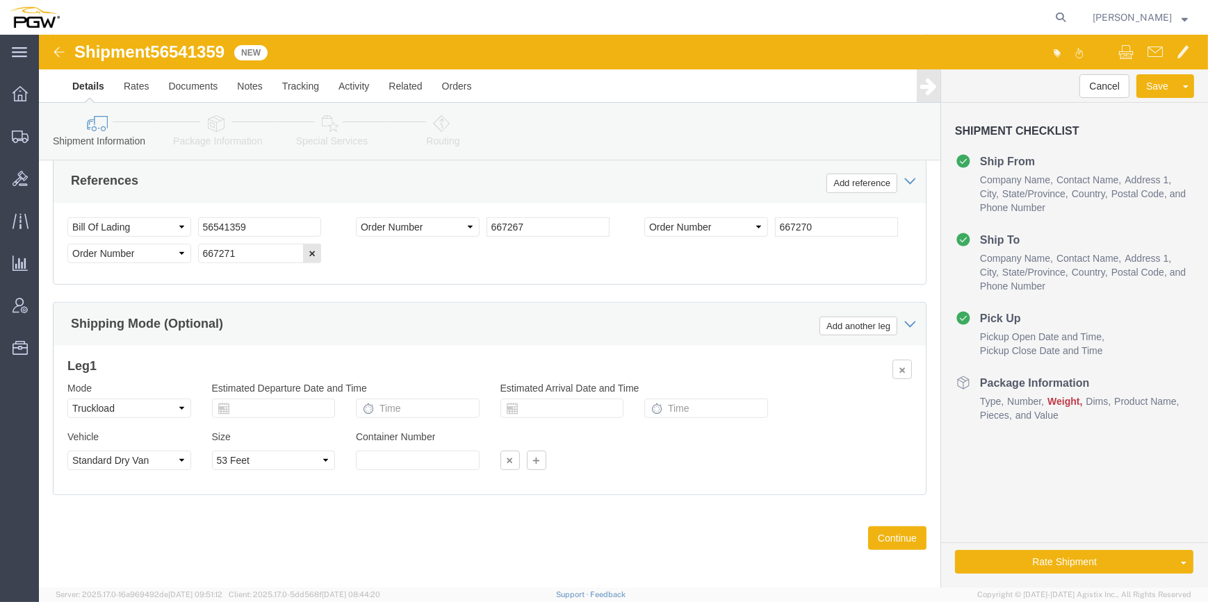
click div "Ship From Location Location 5801 - PGW autoglass - [GEOGRAPHIC_DATA] Hub My Pro…"
click button "Continue"
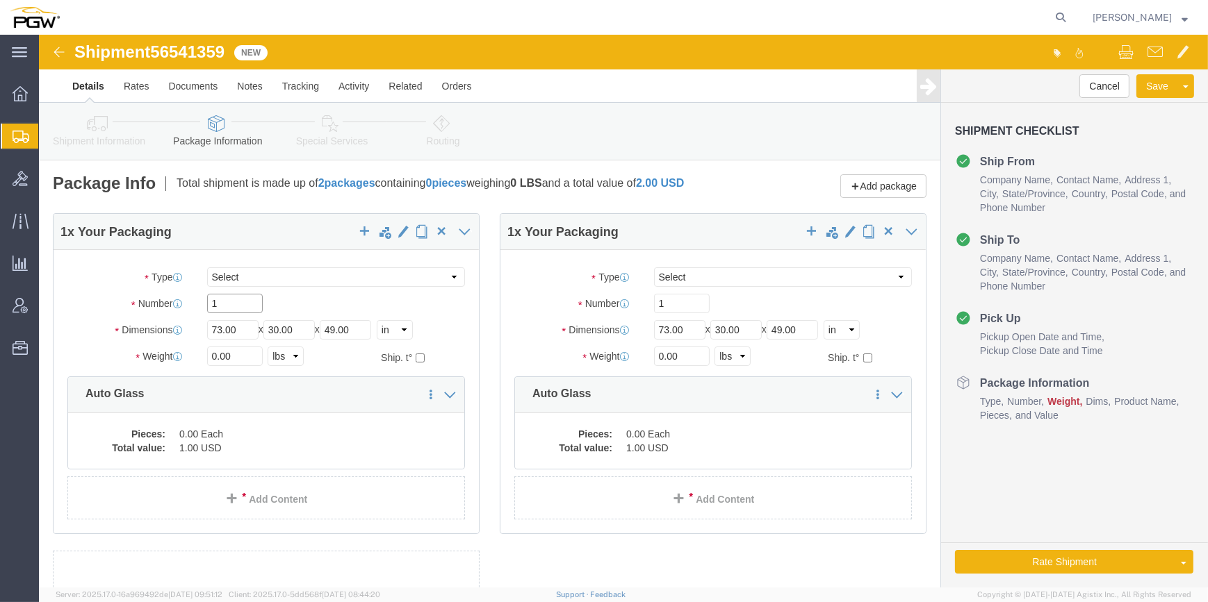
drag, startPoint x: 201, startPoint y: 280, endPoint x: 155, endPoint y: 276, distance: 46.0
click div "Number 1"
type input "29"
click input "1"
type input "8"
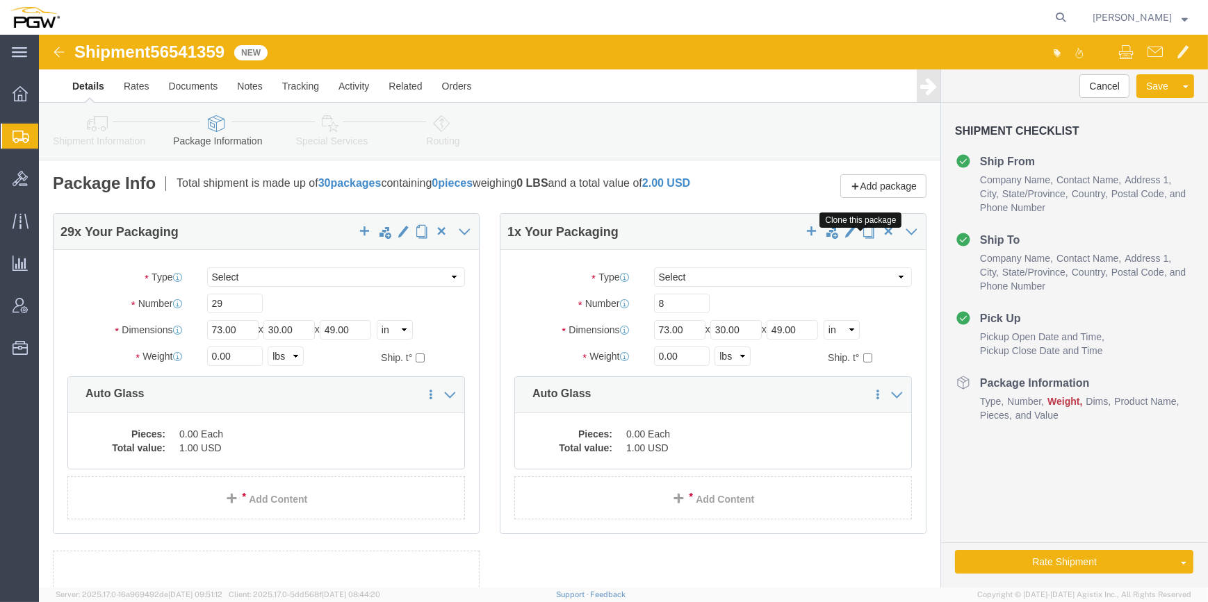
click button "button"
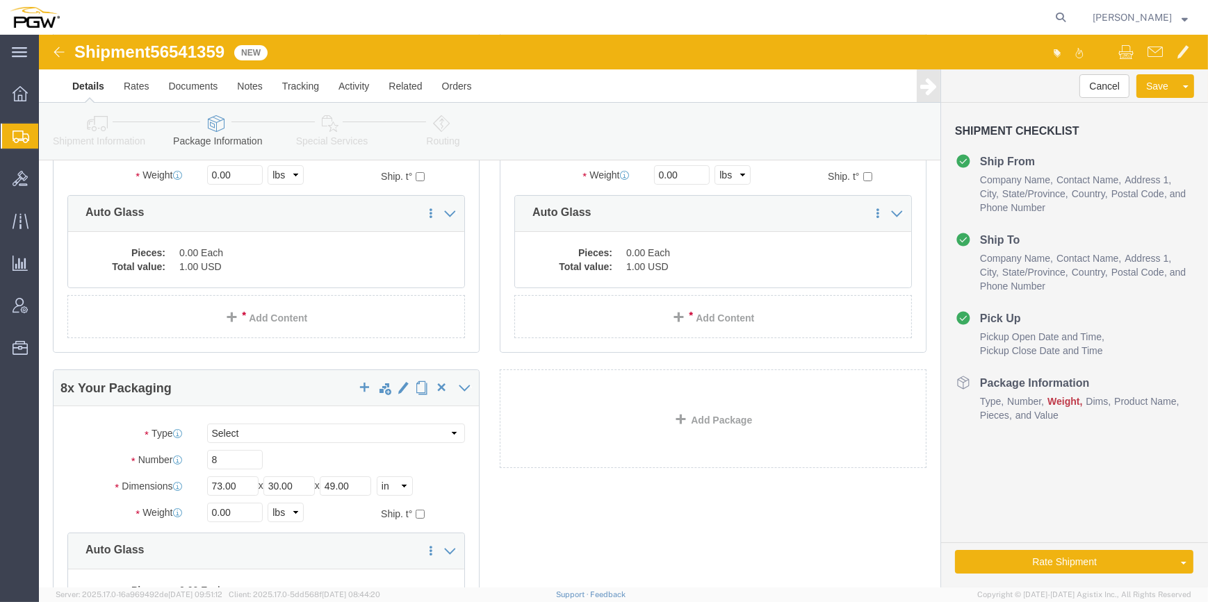
scroll to position [189, 0]
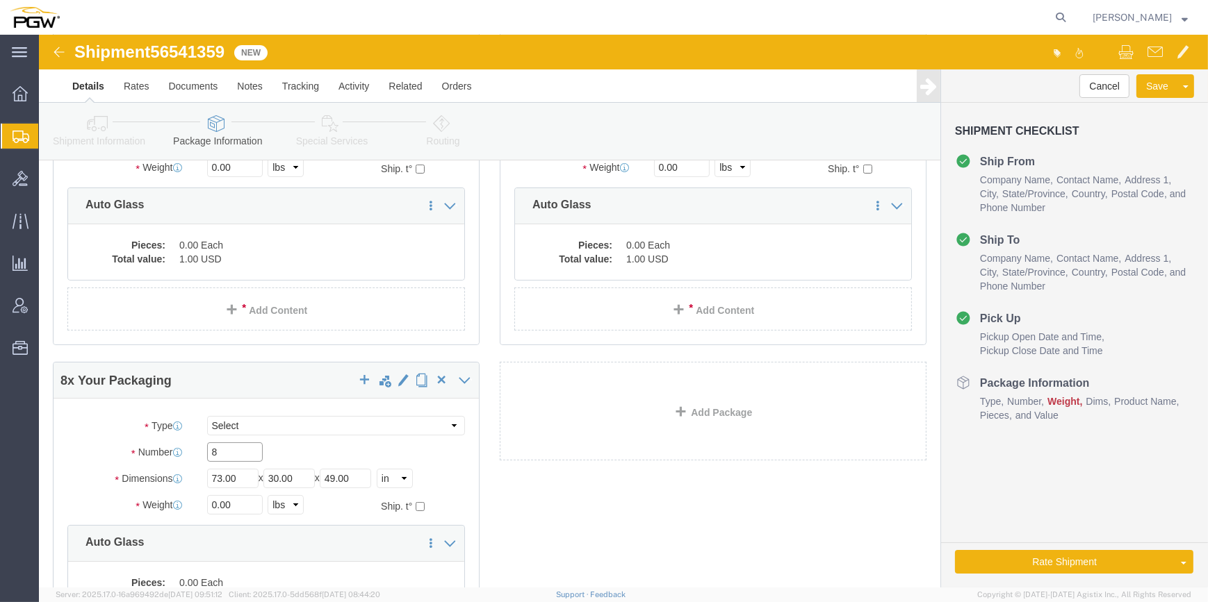
drag, startPoint x: 180, startPoint y: 424, endPoint x: 171, endPoint y: 420, distance: 9.7
click div "8"
type input "7"
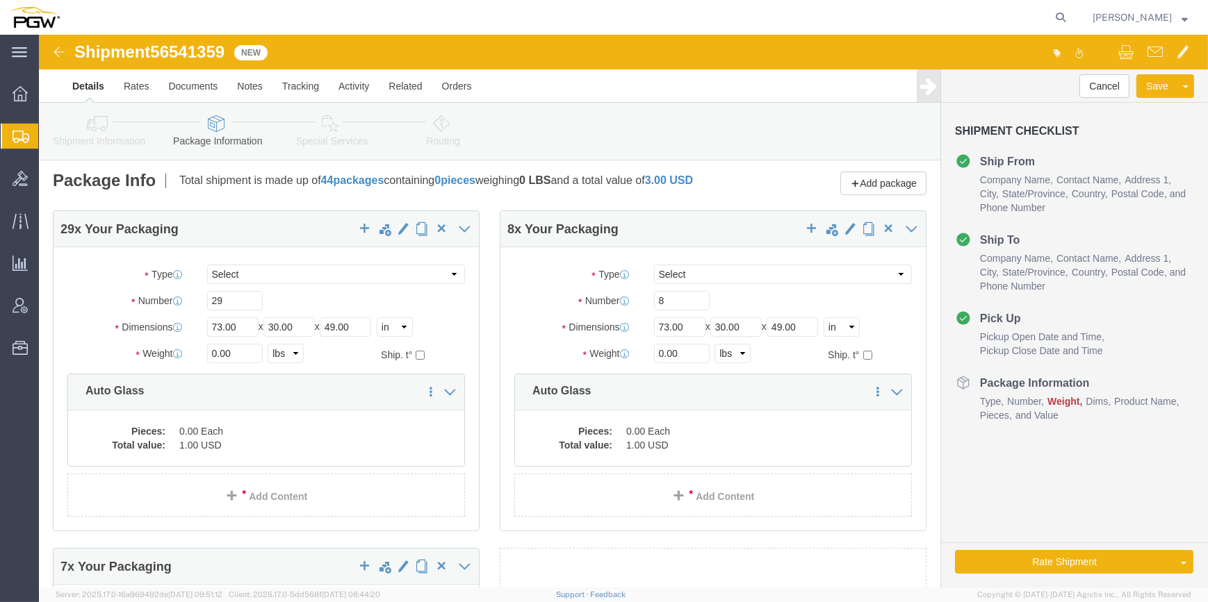
scroll to position [0, 0]
drag, startPoint x: 176, startPoint y: 326, endPoint x: 165, endPoint y: 290, distance: 36.9
click div "Package Type Select Bale(s) Basket(s) Bolt(s) Bottle(s) Buckets Bulk Bundle(s) …"
paste input "22773"
type input "22773.00"
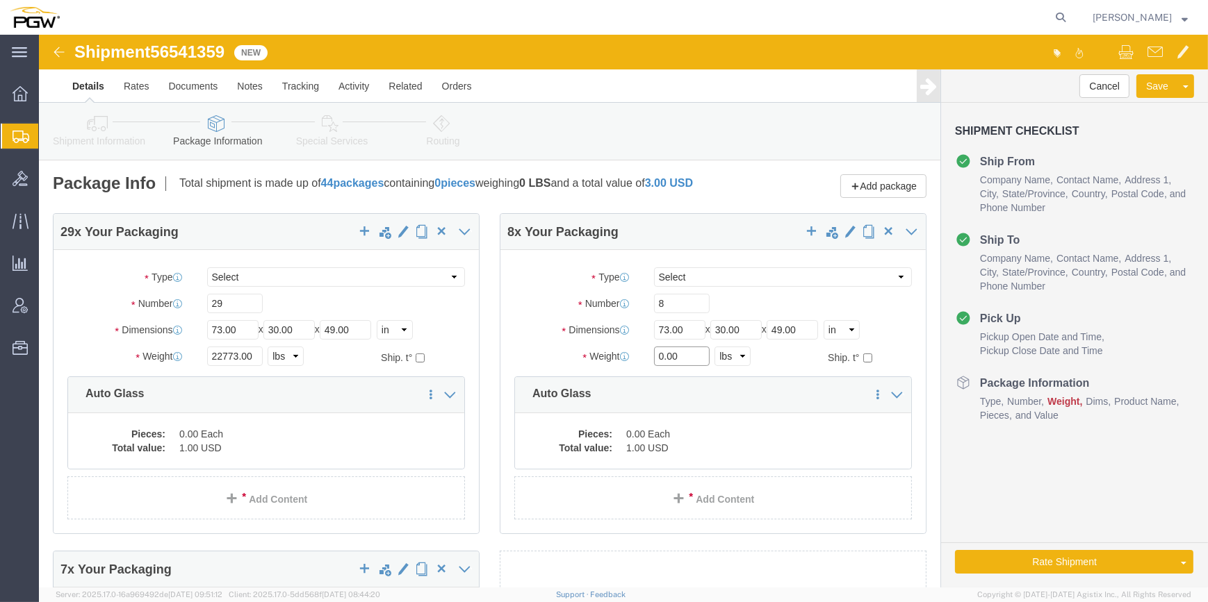
drag, startPoint x: 618, startPoint y: 327, endPoint x: 604, endPoint y: 325, distance: 14.0
click div "0.00 Select kgs lbs"
paste input "5347"
type input "5347.00"
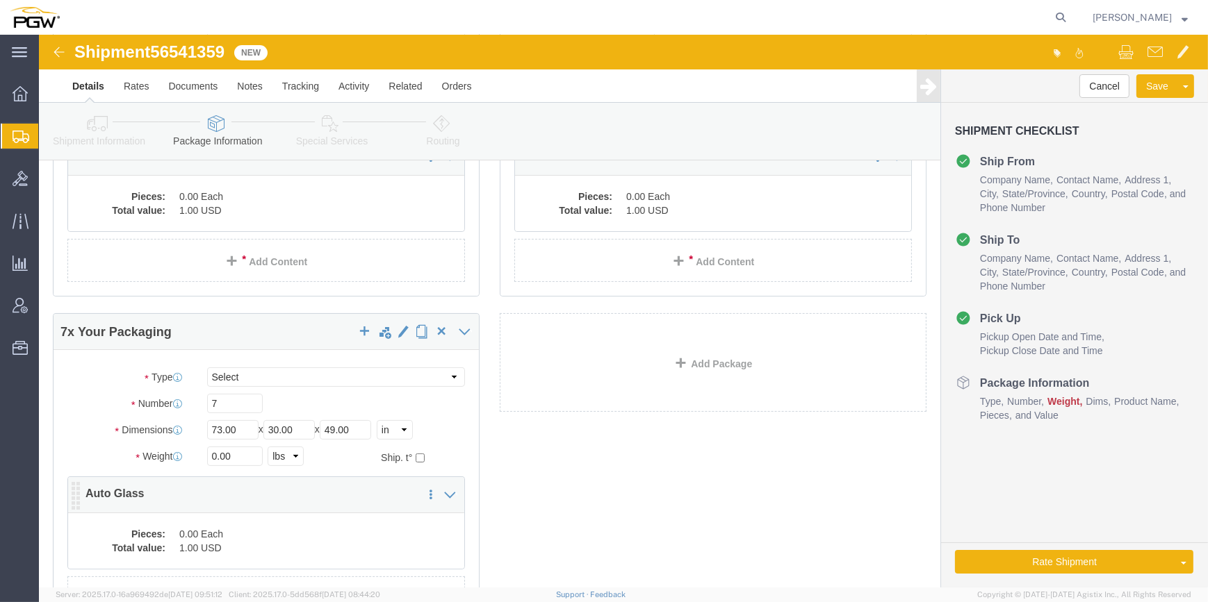
scroll to position [252, 0]
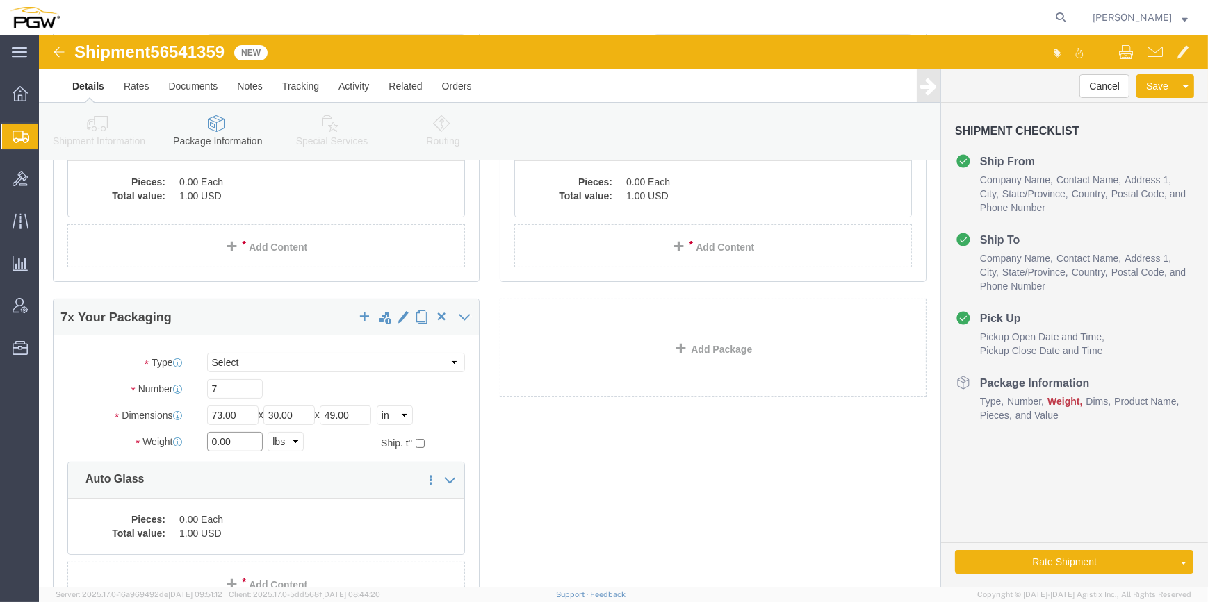
drag, startPoint x: 177, startPoint y: 412, endPoint x: 159, endPoint y: 413, distance: 18.1
click div "0.00 Select kgs lbs"
paste input "4125"
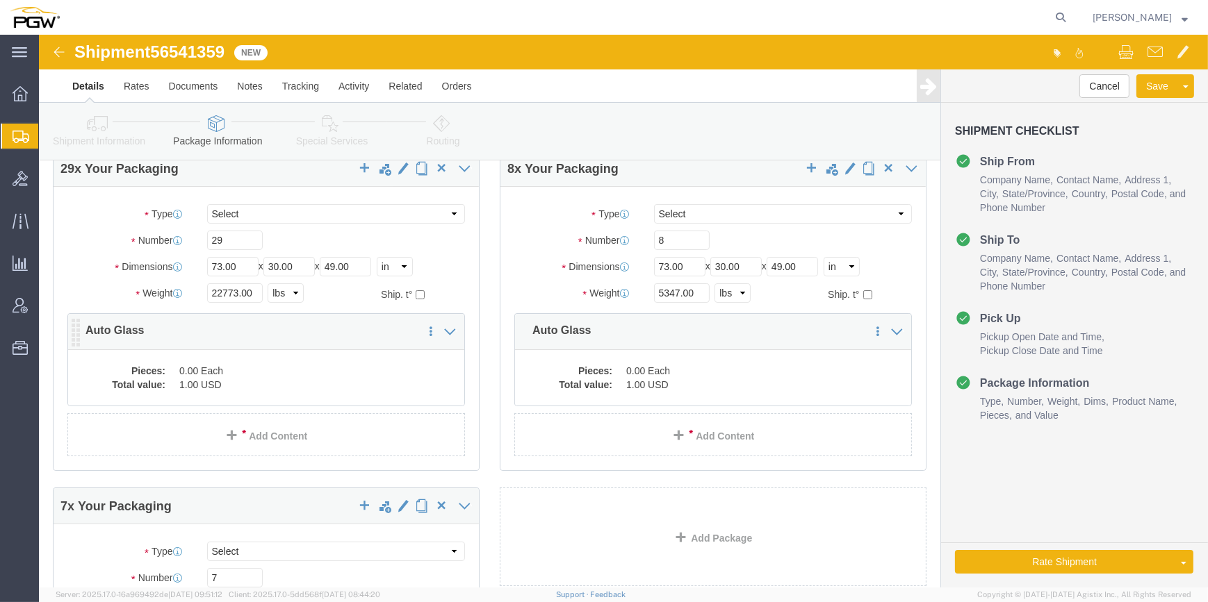
scroll to position [63, 0]
type input "4125.00"
click dd "1.00 USD"
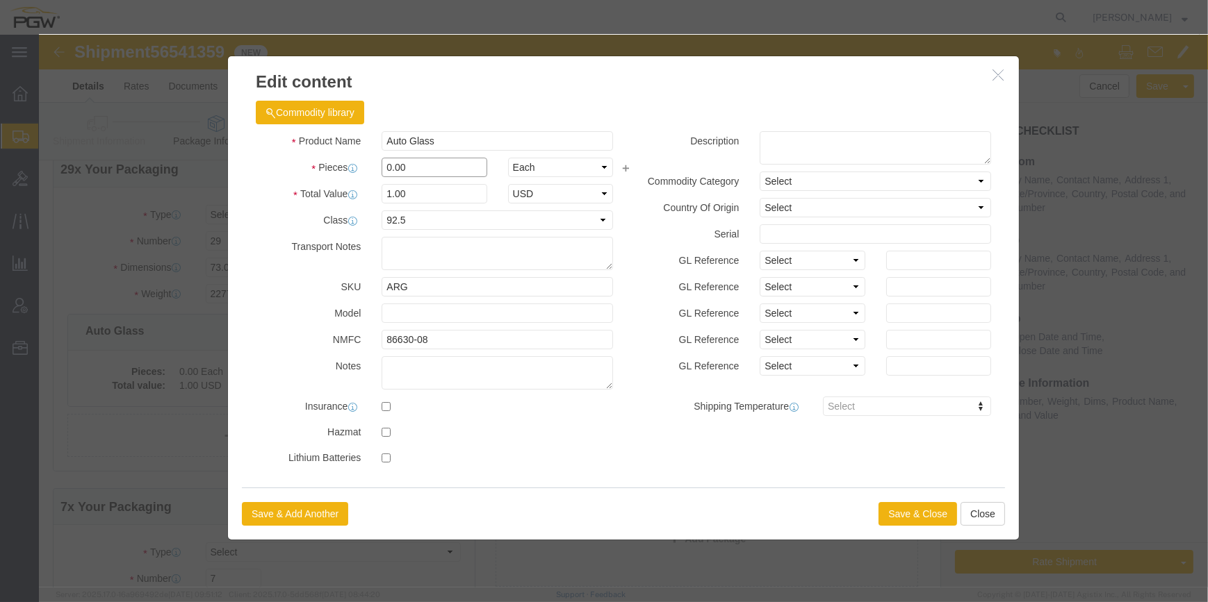
drag, startPoint x: 345, startPoint y: 133, endPoint x: 338, endPoint y: 125, distance: 10.9
click input "0.00"
type input "29.00"
type input "29"
click button "Save & Close"
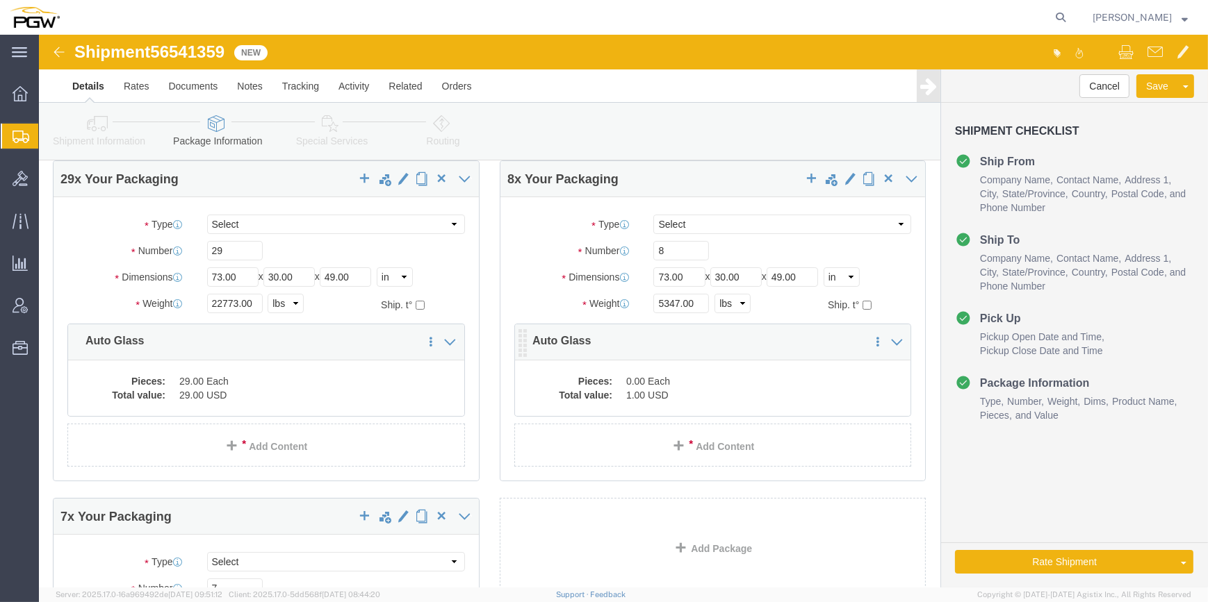
click dd "1.00 USD"
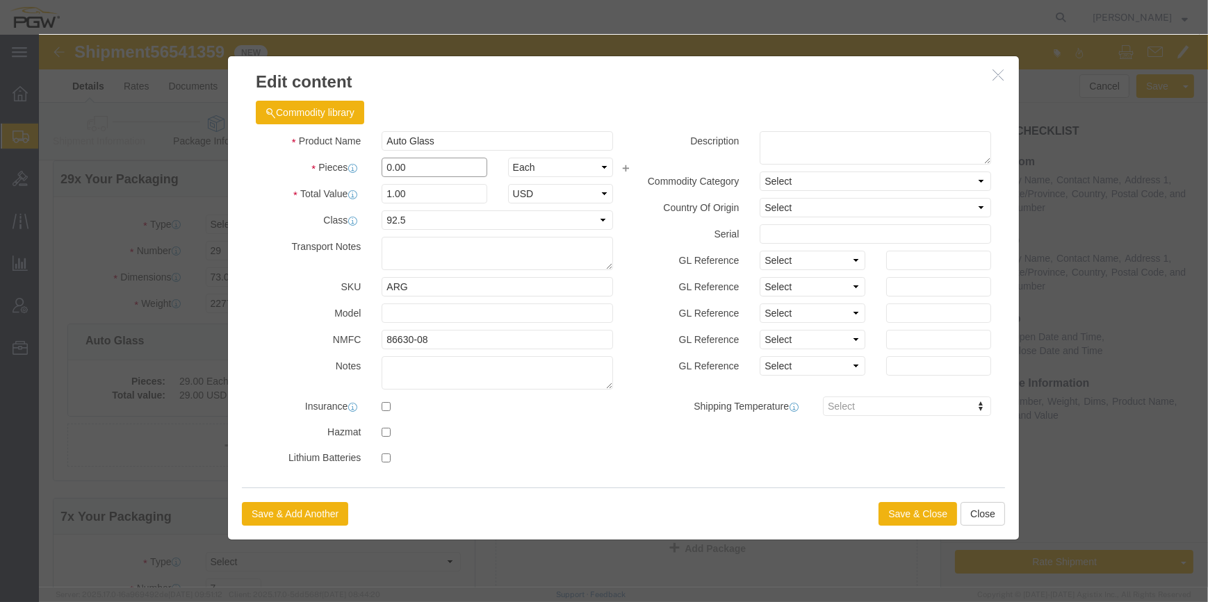
drag, startPoint x: 346, startPoint y: 132, endPoint x: 339, endPoint y: 112, distance: 21.3
click div "Product Name Auto Glass Pieces 0.00 Select Bag Barrels 100Board Feet Bottle Box…"
type input "8.00"
type input "8"
click button "Save & Close"
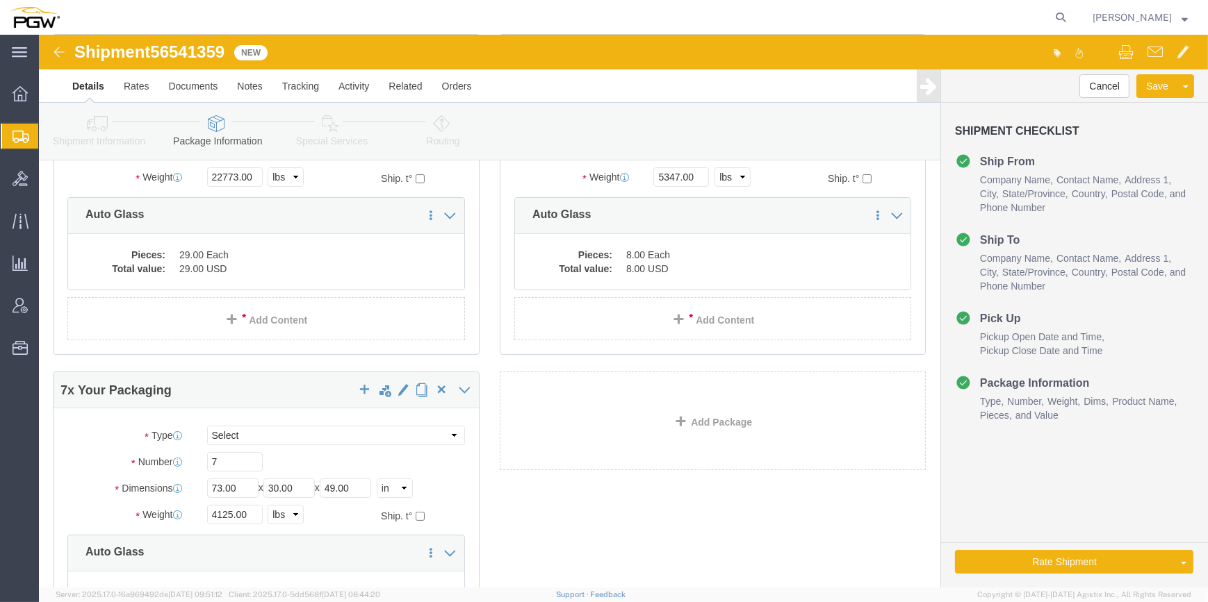
scroll to position [252, 0]
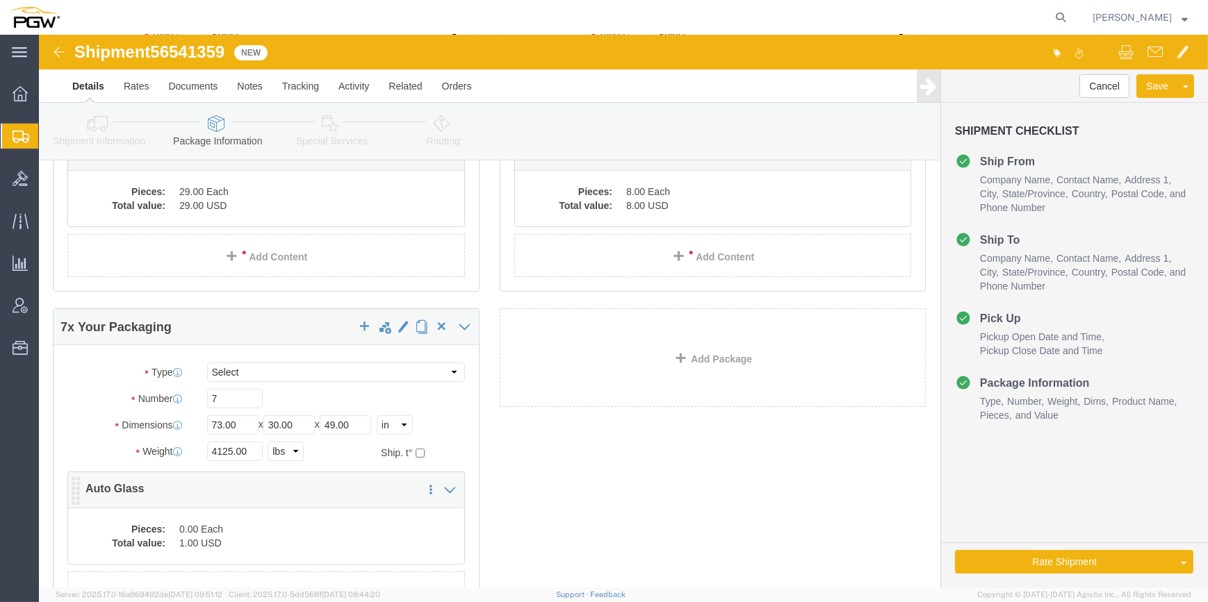
click dd "0.00 Each"
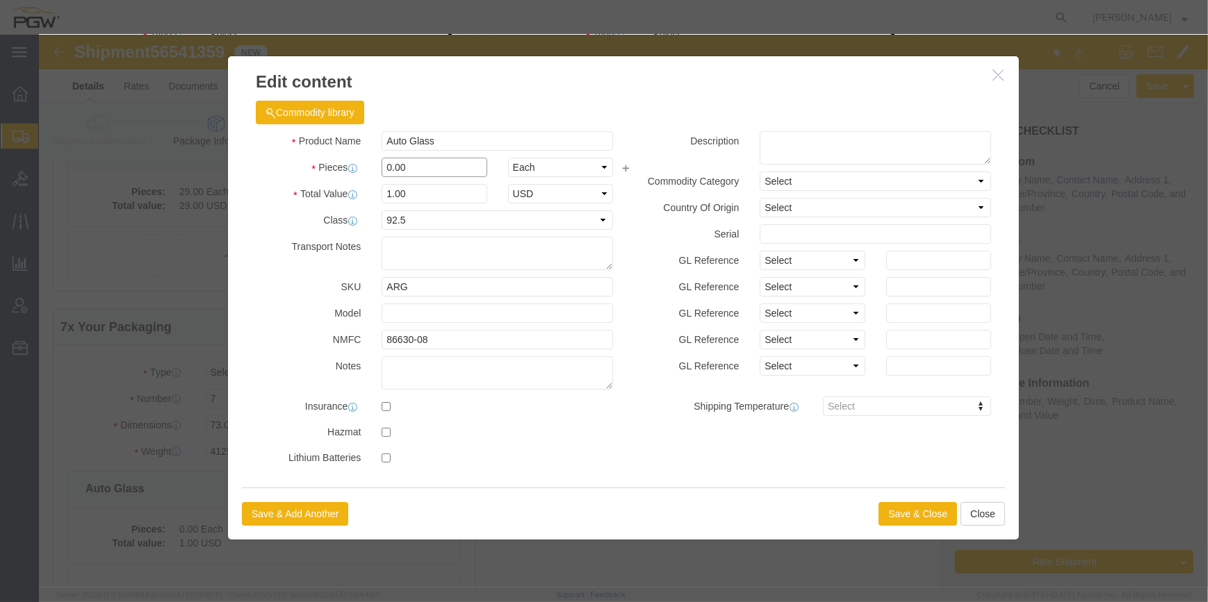
click input "0.00"
type input "7.00"
type input "7"
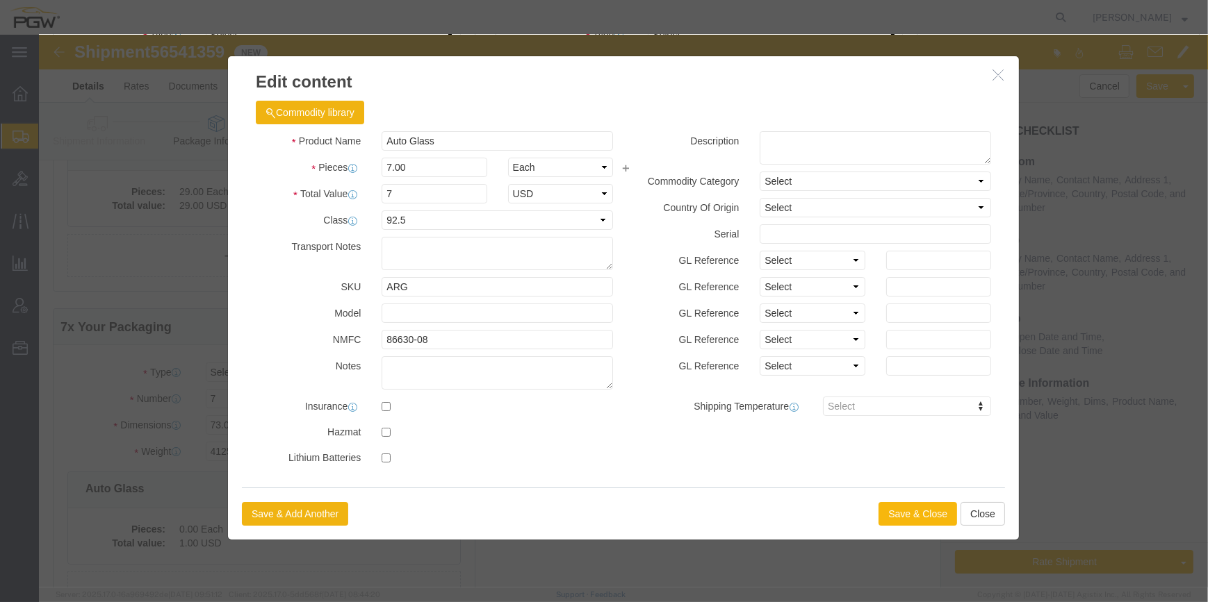
click button "Save & Close"
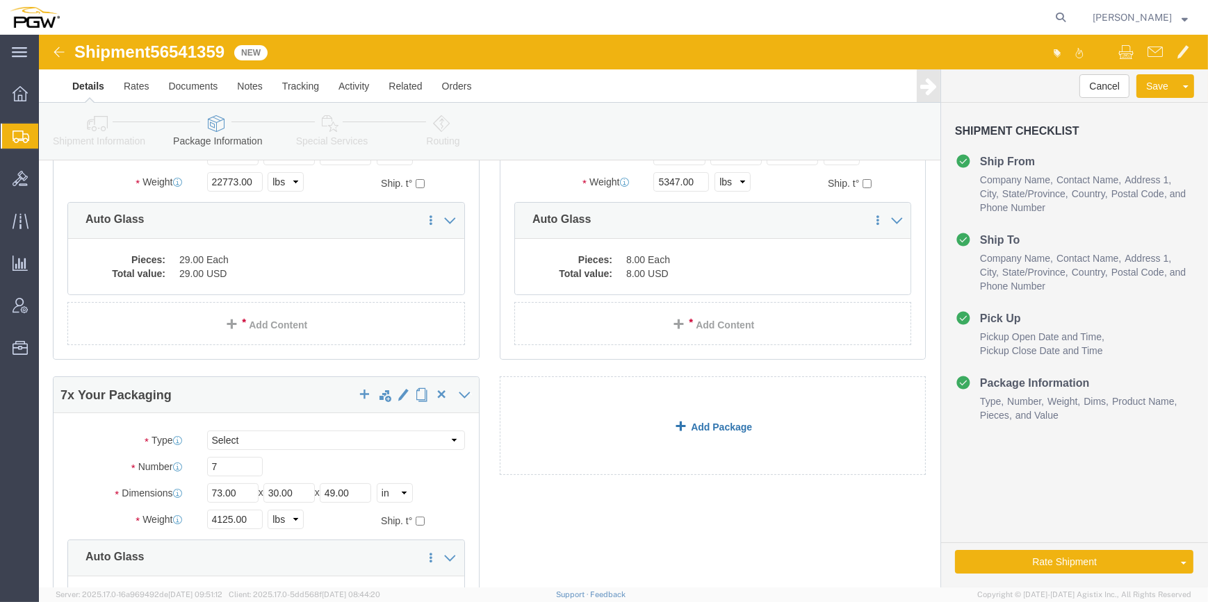
scroll to position [63, 0]
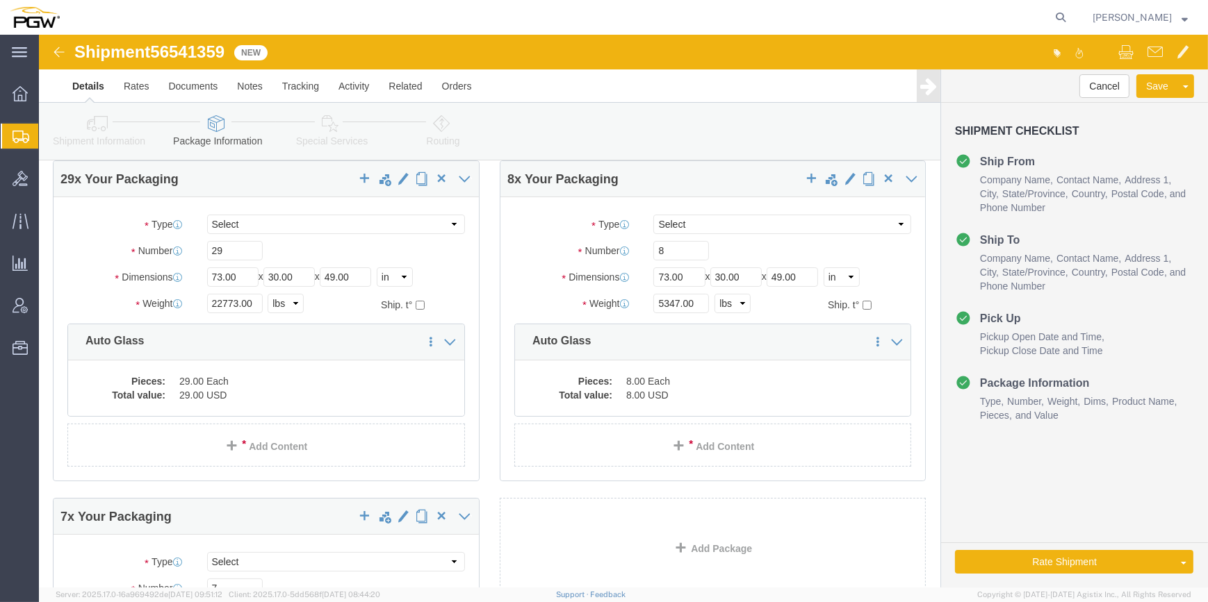
click icon
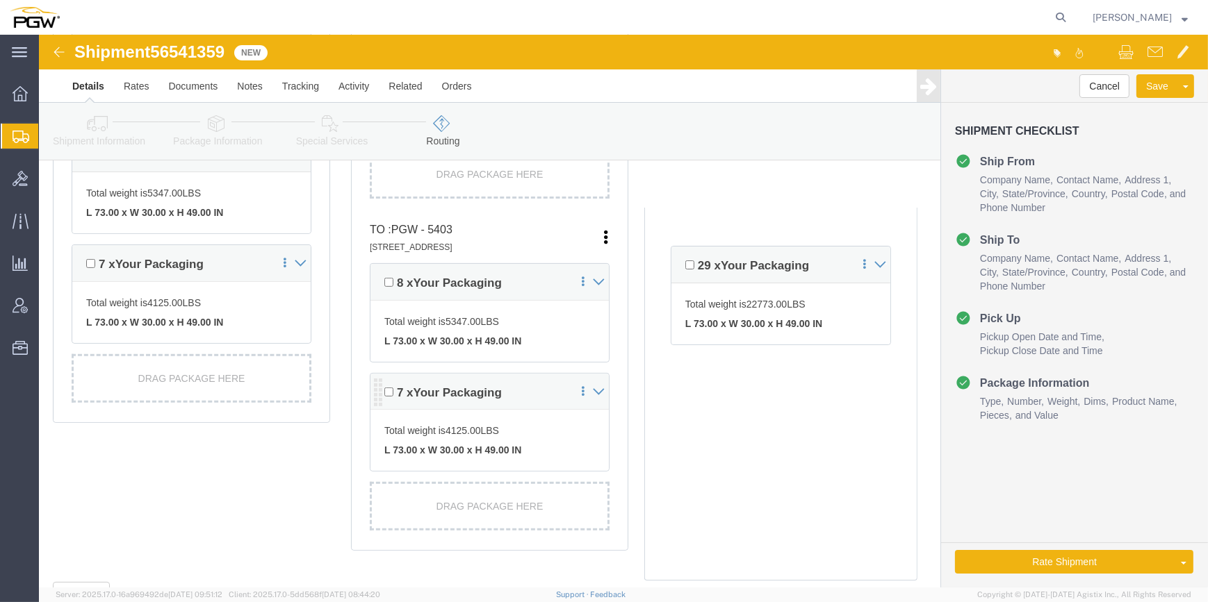
scroll to position [568, 0]
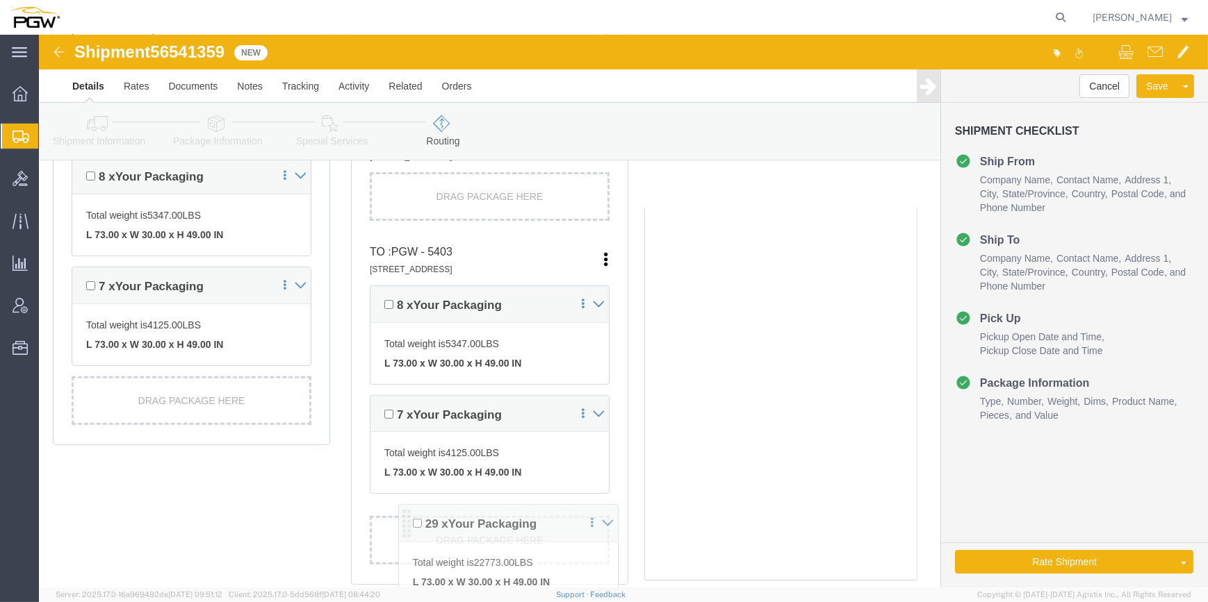
drag, startPoint x: 639, startPoint y: 222, endPoint x: 356, endPoint y: 478, distance: 381.7
click div "Pickups + Add Stop From : PGW - 5801 [STREET_ADDRESS] Edit Move to top Move to …"
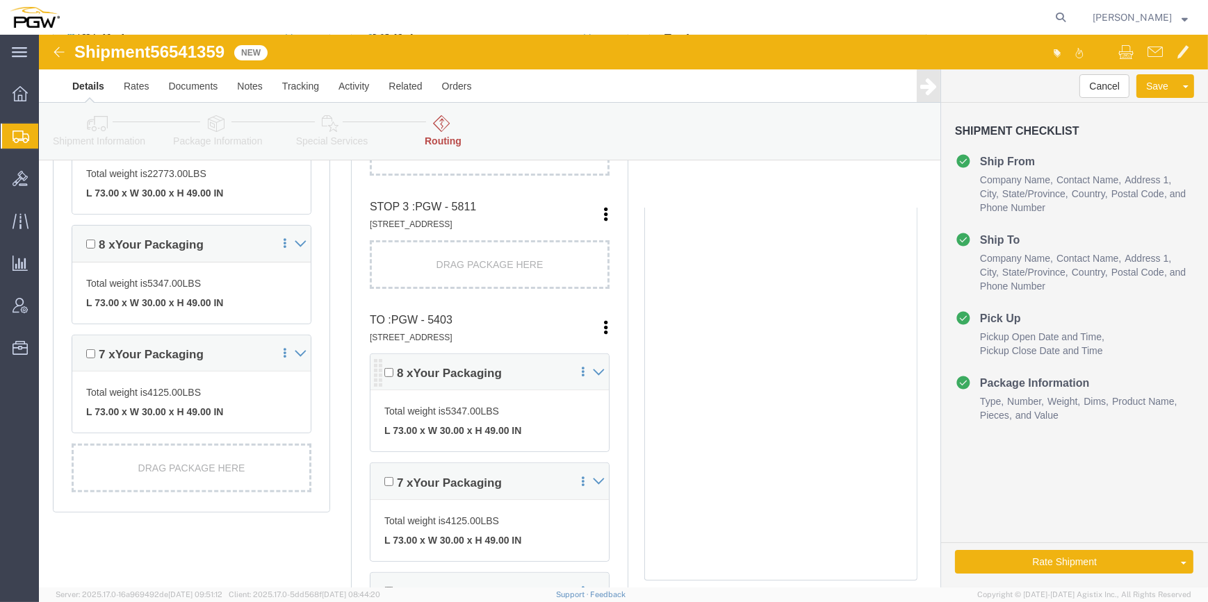
scroll to position [505, 0]
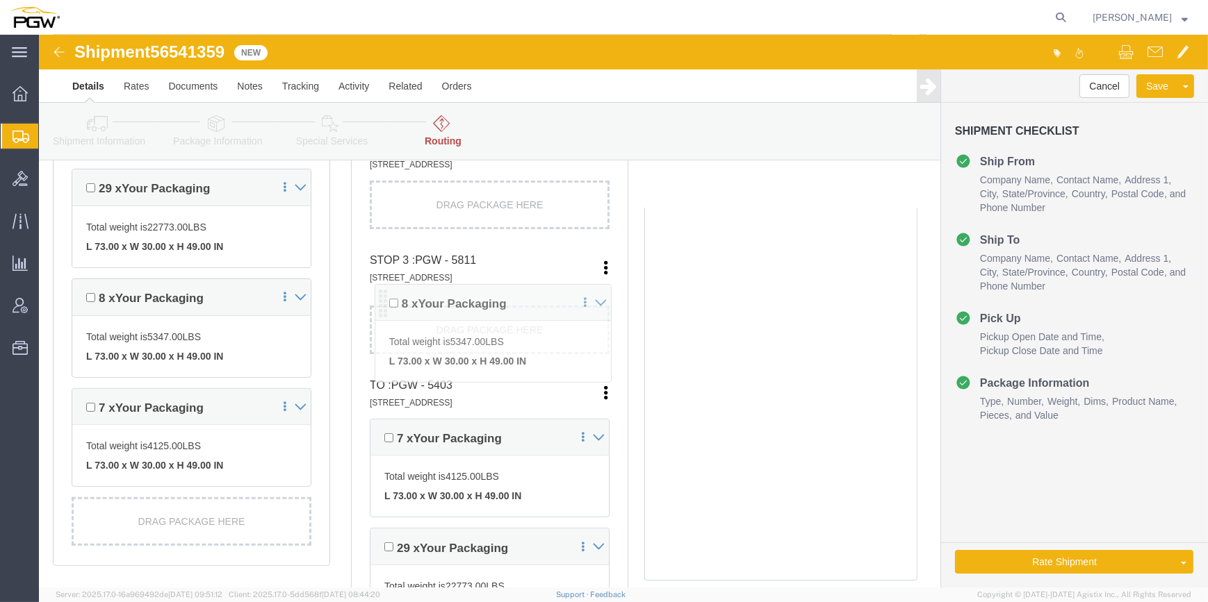
drag, startPoint x: 338, startPoint y: 389, endPoint x: 343, endPoint y: 267, distance: 122.4
click div "Pickups + Add Stop From : PGW - 5801 [STREET_ADDRESS] Edit Move to top Move to …"
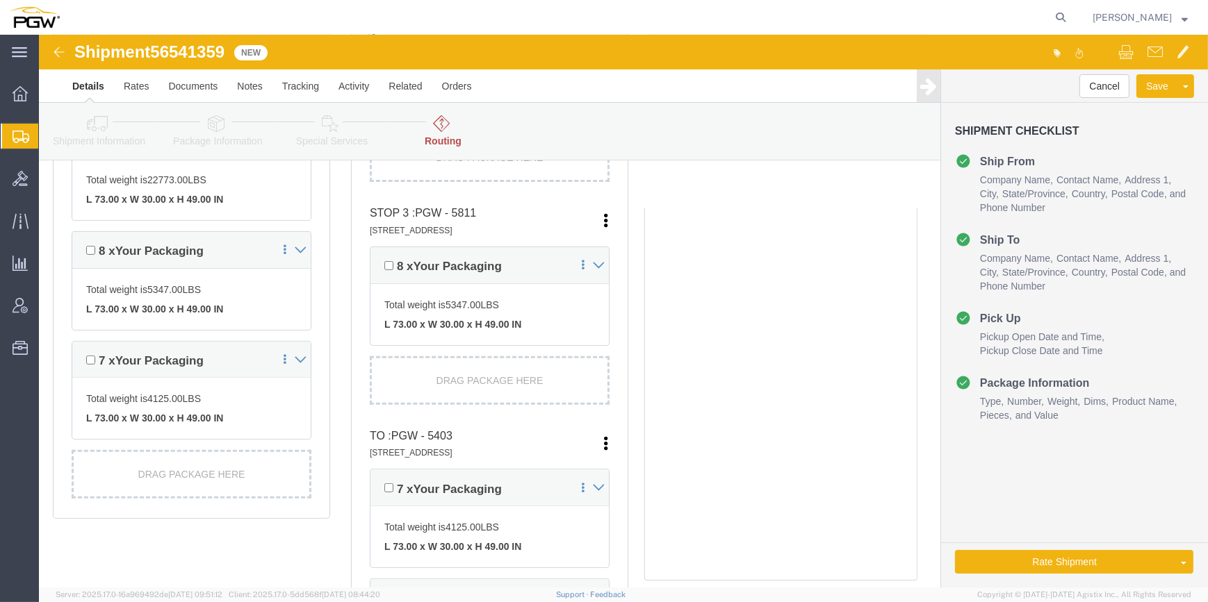
scroll to position [568, 0]
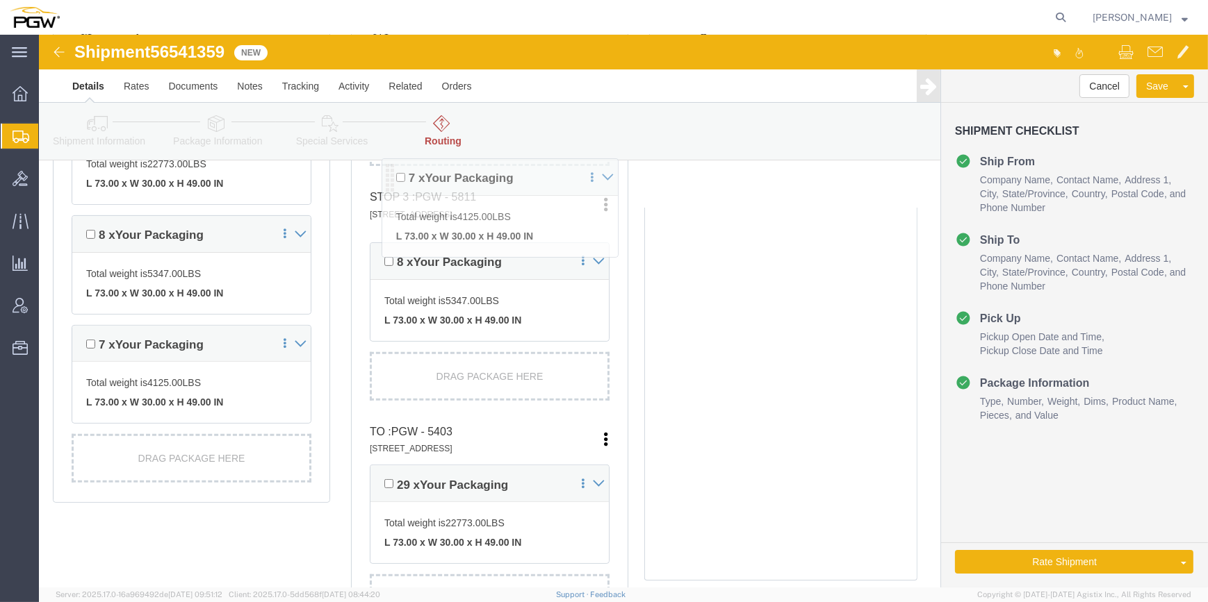
drag, startPoint x: 338, startPoint y: 436, endPoint x: 349, endPoint y: 134, distance: 302.4
click div "Pickups + Add Stop From : PGW - 5801 [STREET_ADDRESS] Edit Move to top Move to …"
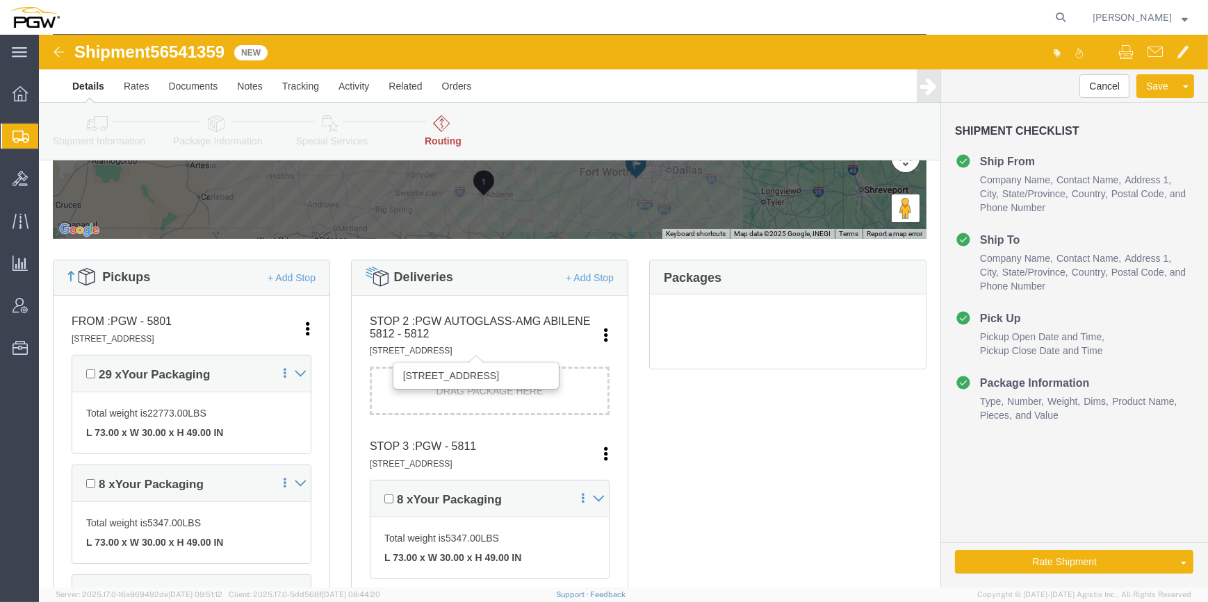
scroll to position [379, 0]
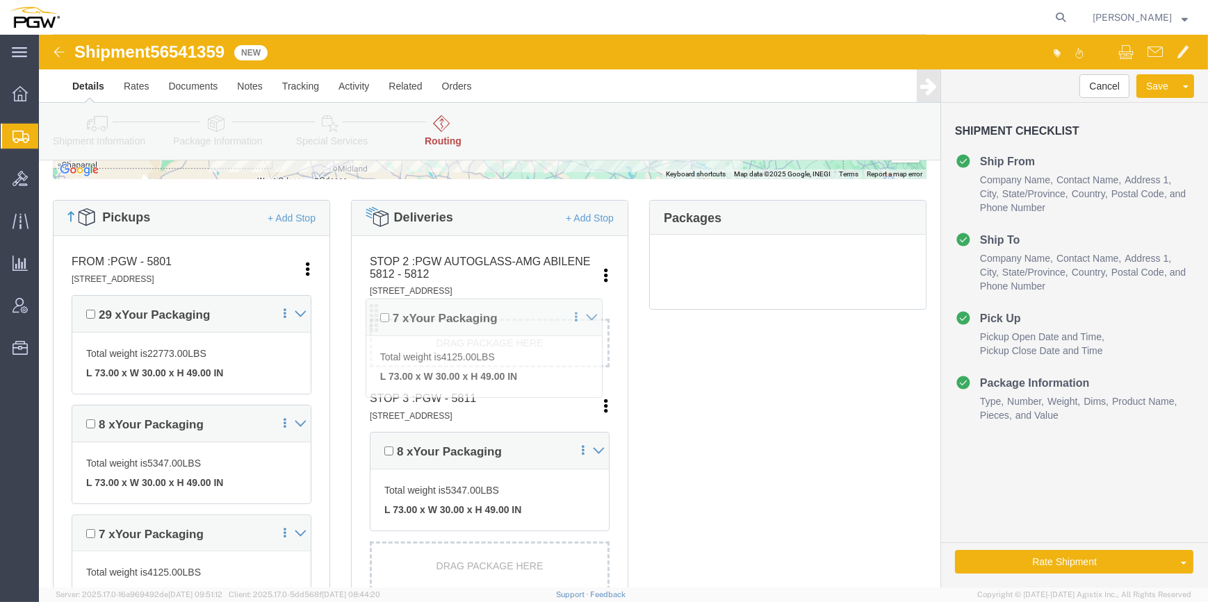
drag, startPoint x: 336, startPoint y: 510, endPoint x: 333, endPoint y: 281, distance: 229.3
click div "Pickups + Add Stop From : PGW - 5801 [STREET_ADDRESS] Edit Move to top Move to …"
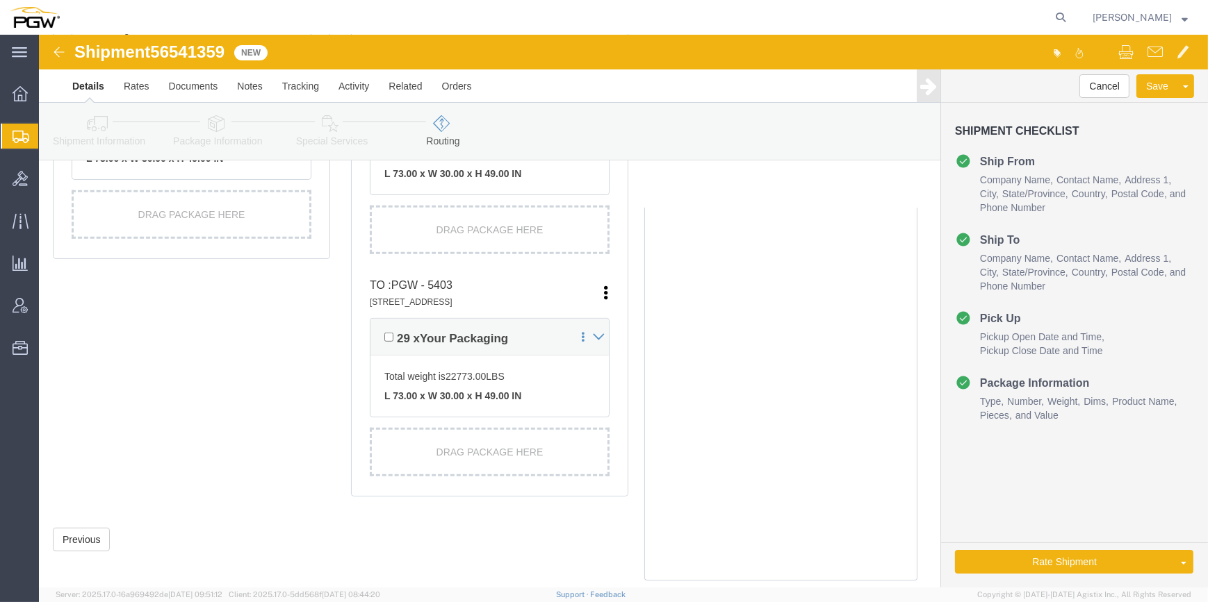
scroll to position [759, 0]
click button "Rate Shipment"
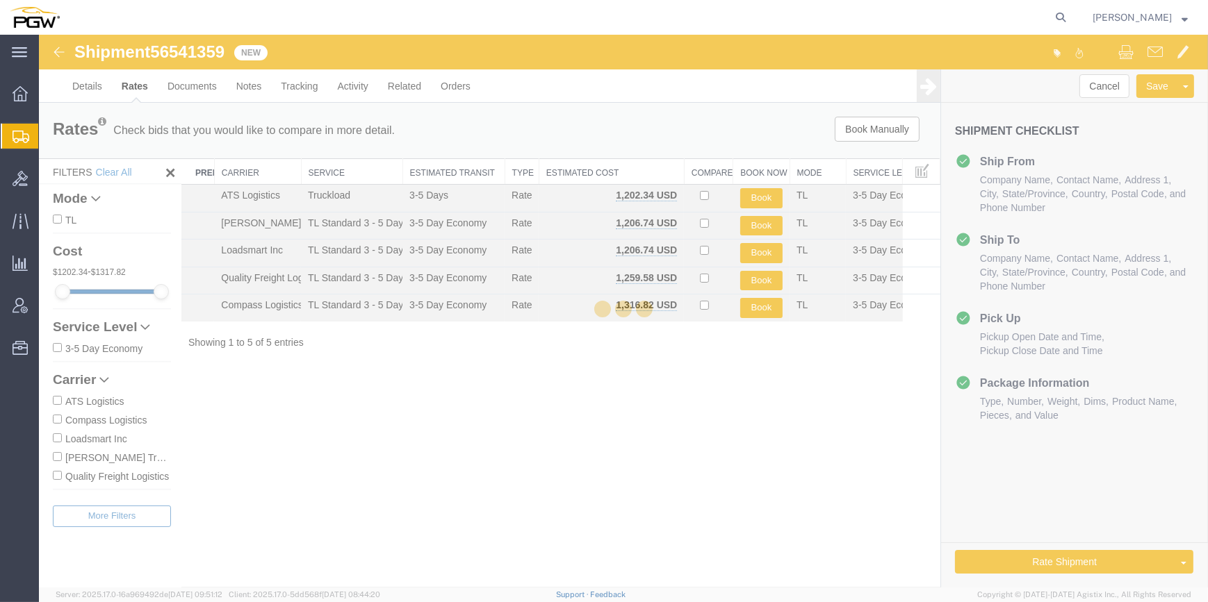
scroll to position [0, 0]
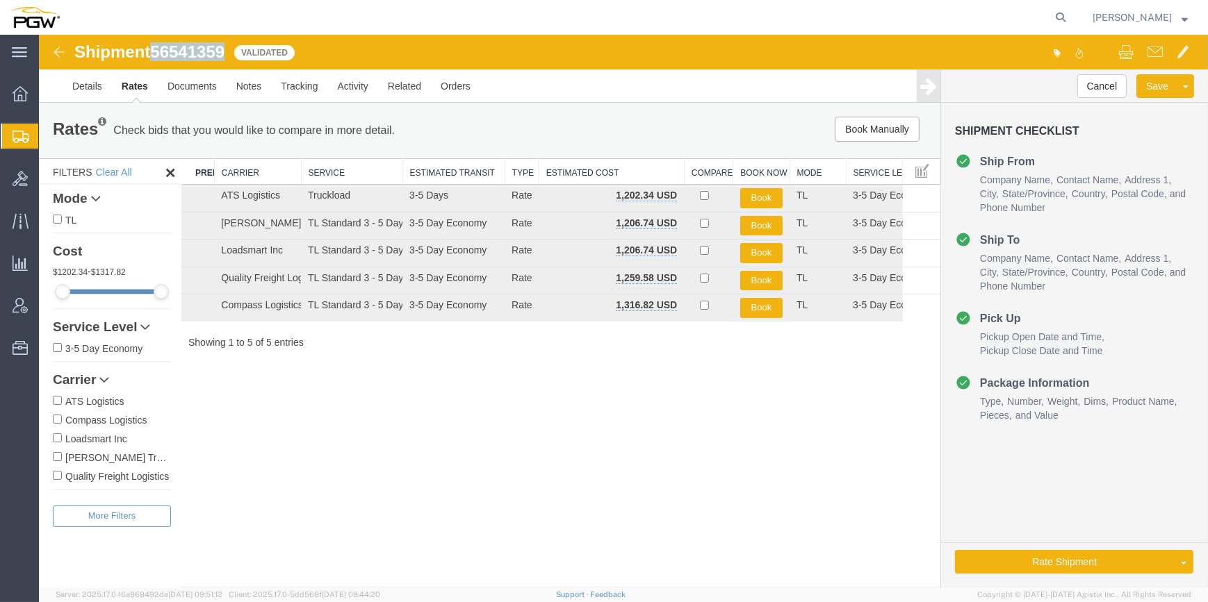
drag, startPoint x: 226, startPoint y: 46, endPoint x: 157, endPoint y: 47, distance: 68.8
click at [157, 47] on div "Shipment 56541359 5 of 5 Validated" at bounding box center [331, 56] width 583 height 26
copy span "56541359"
click at [1105, 543] on link "Rate And Autotender" at bounding box center [1133, 539] width 120 height 21
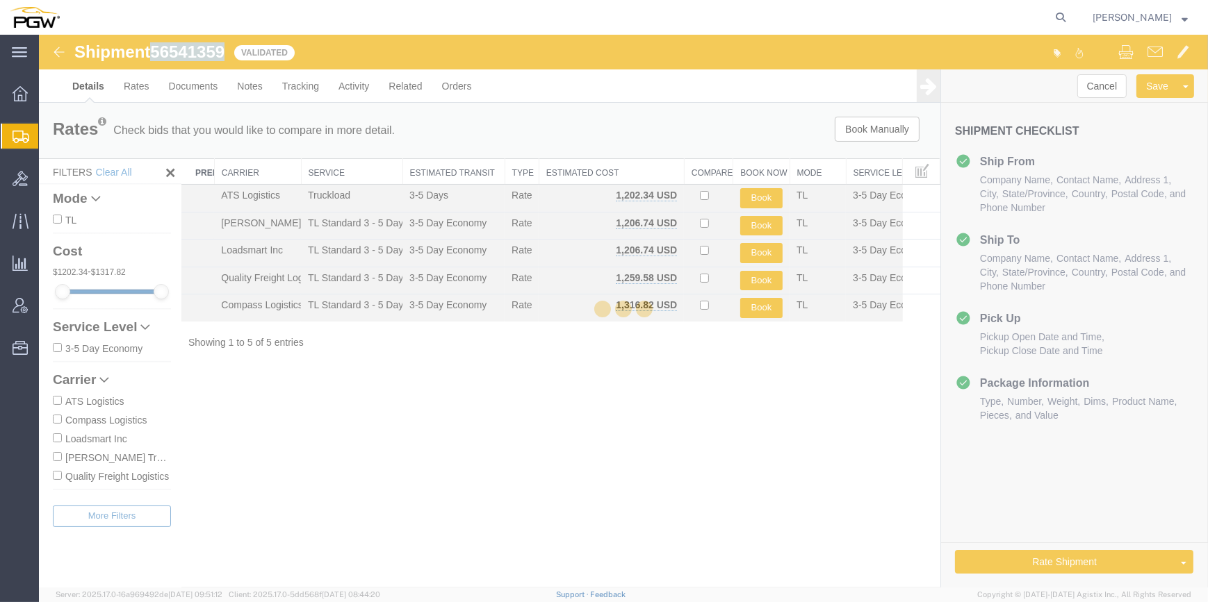
select select "62891"
select select "28259"
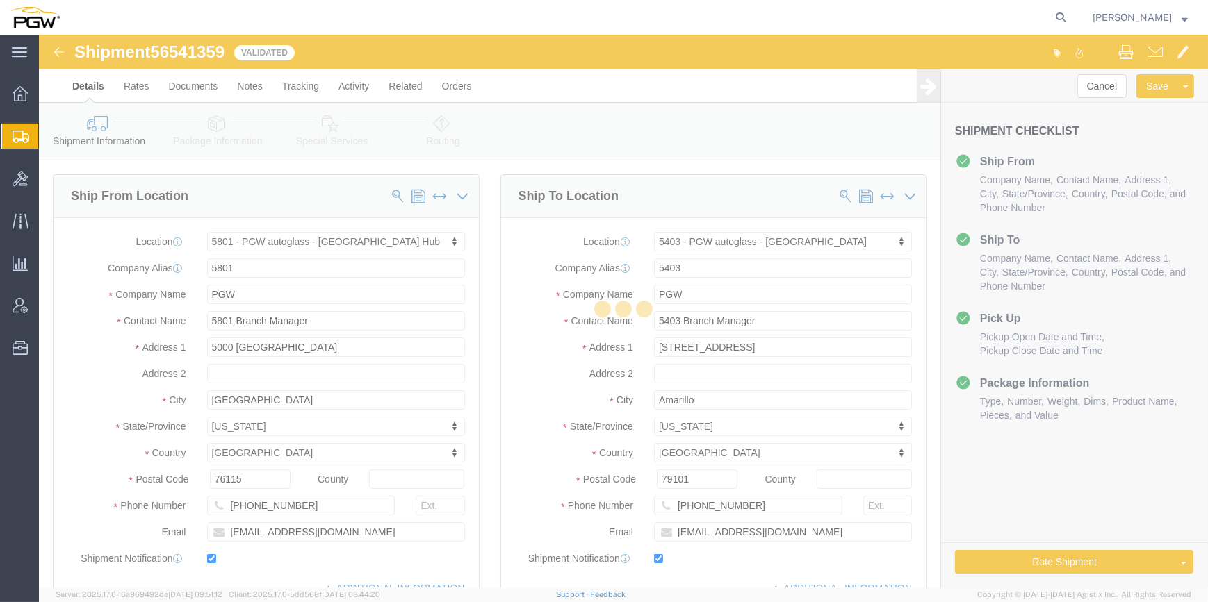
select select "62891"
select select "28259"
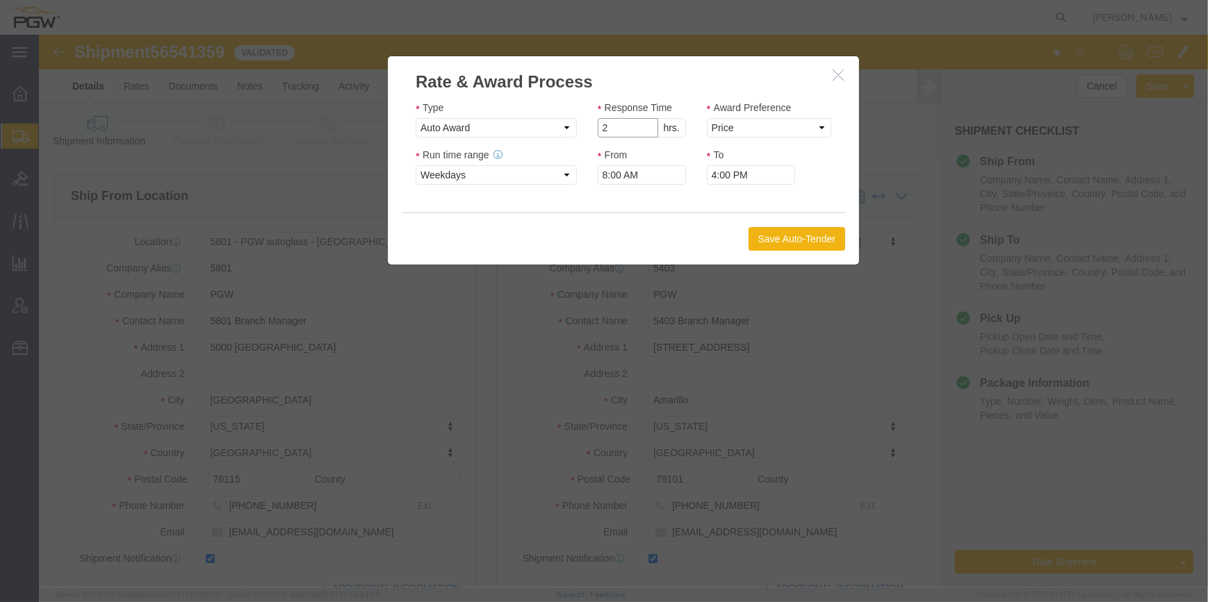
type input "2"
click input "2"
click select "Price Carrier Rank"
select select "LANE_RANK"
click select "Price Carrier Rank"
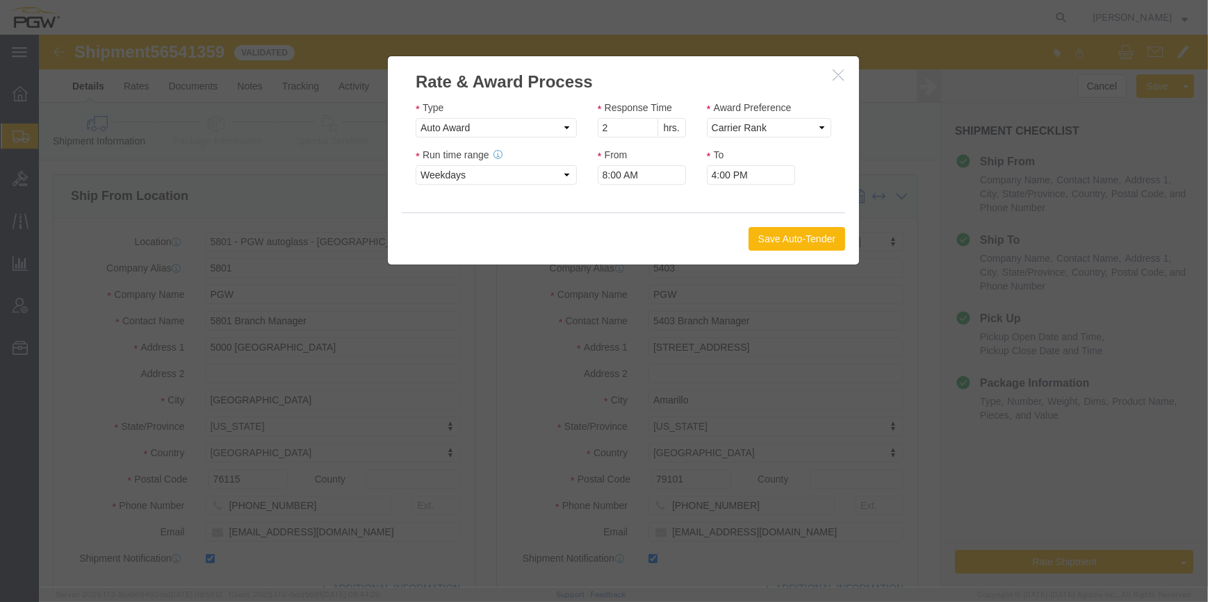
click button "Save Auto-Tender"
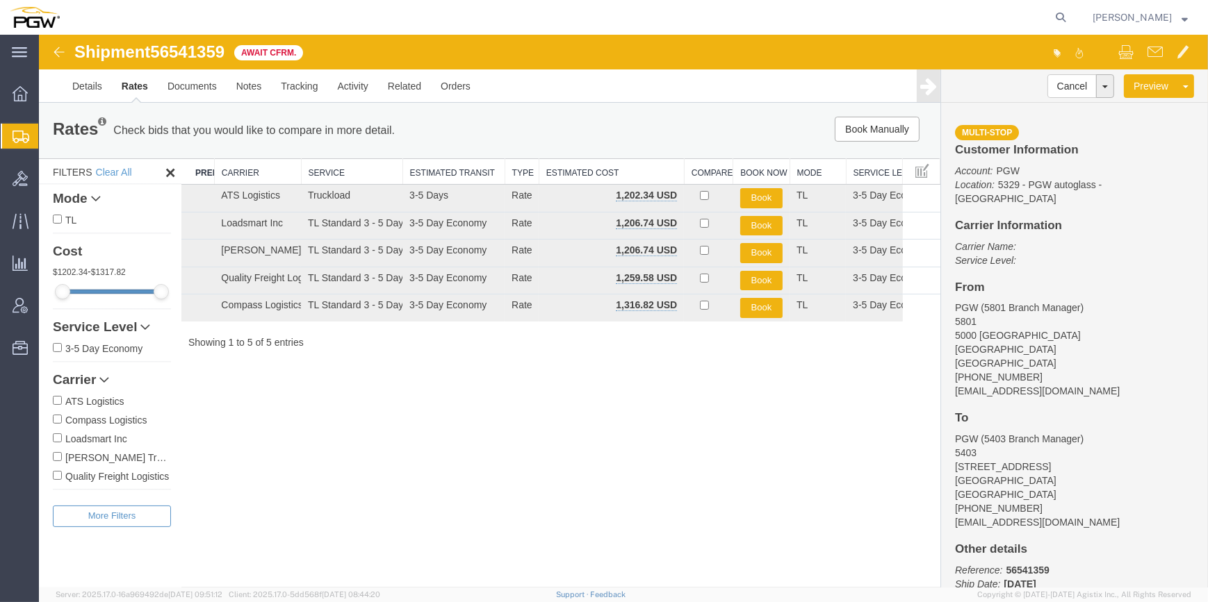
click at [53, 49] on img at bounding box center [59, 52] width 17 height 17
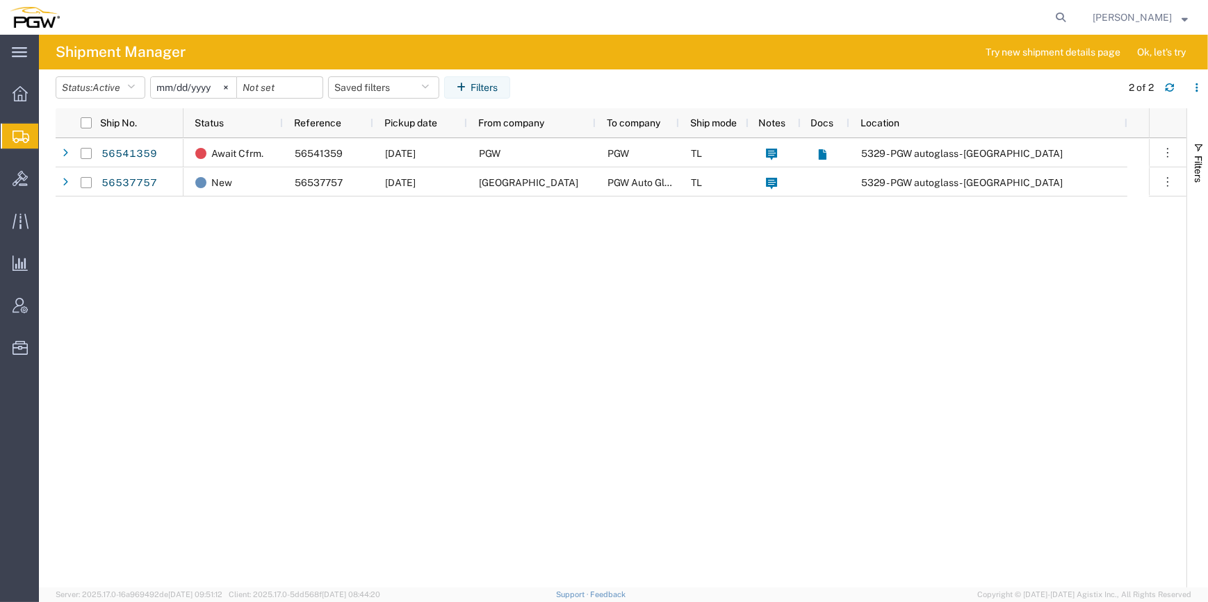
click at [0, 0] on span "Create from Template" at bounding box center [0, 0] width 0 height 0
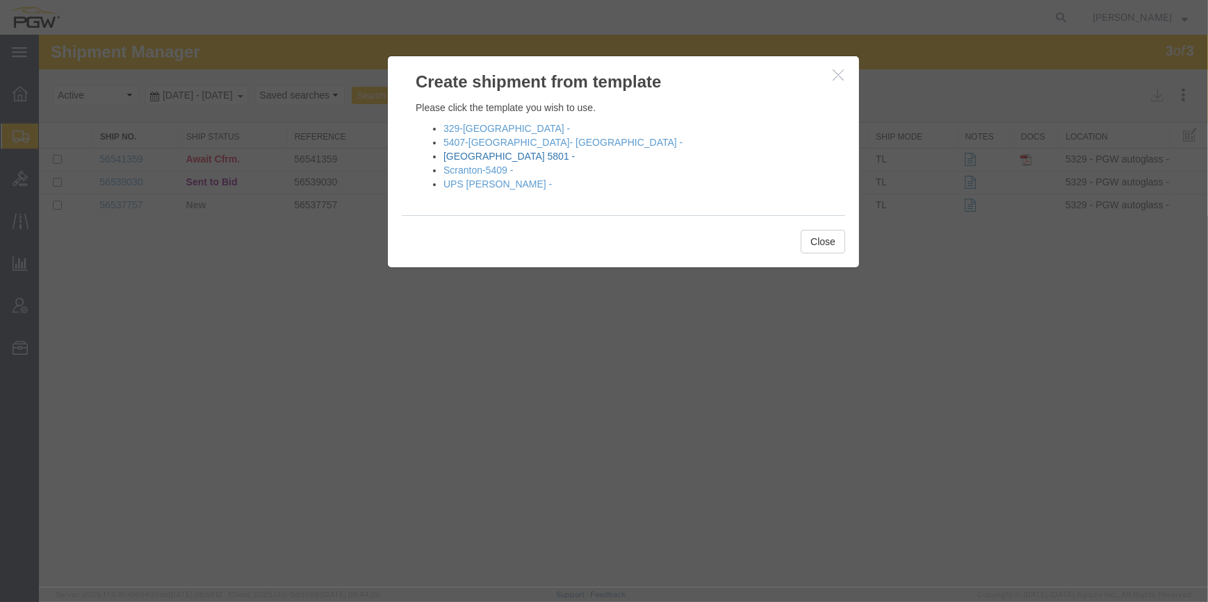
click at [494, 153] on link "[GEOGRAPHIC_DATA] 5801 -" at bounding box center [508, 156] width 131 height 11
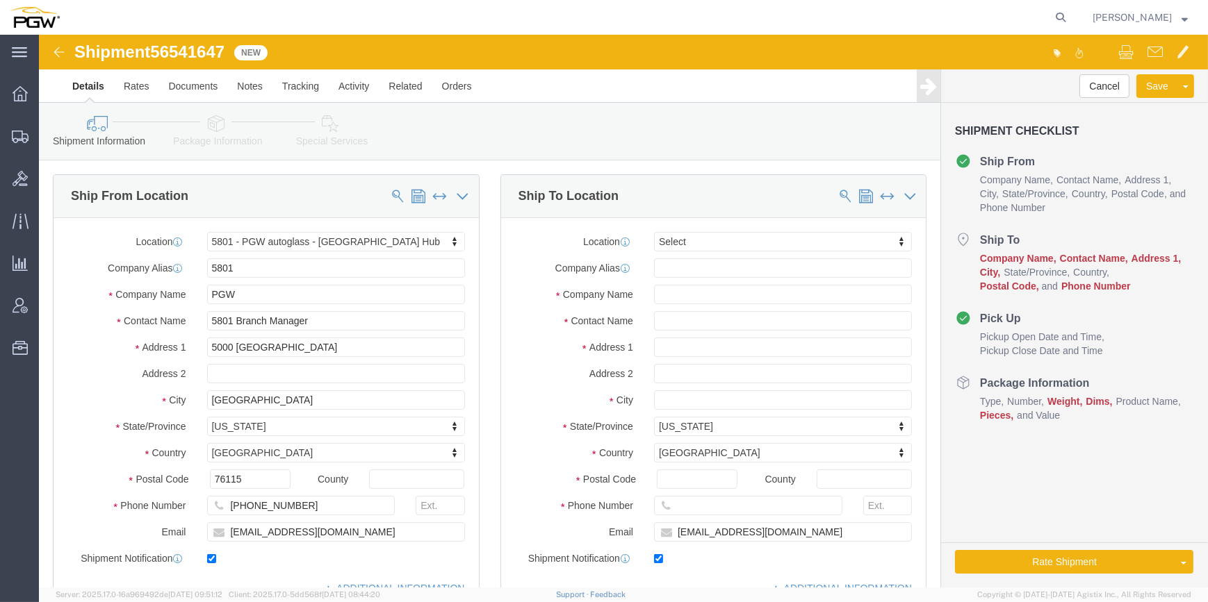
select select "62891"
select select
type input "464"
select select "28771"
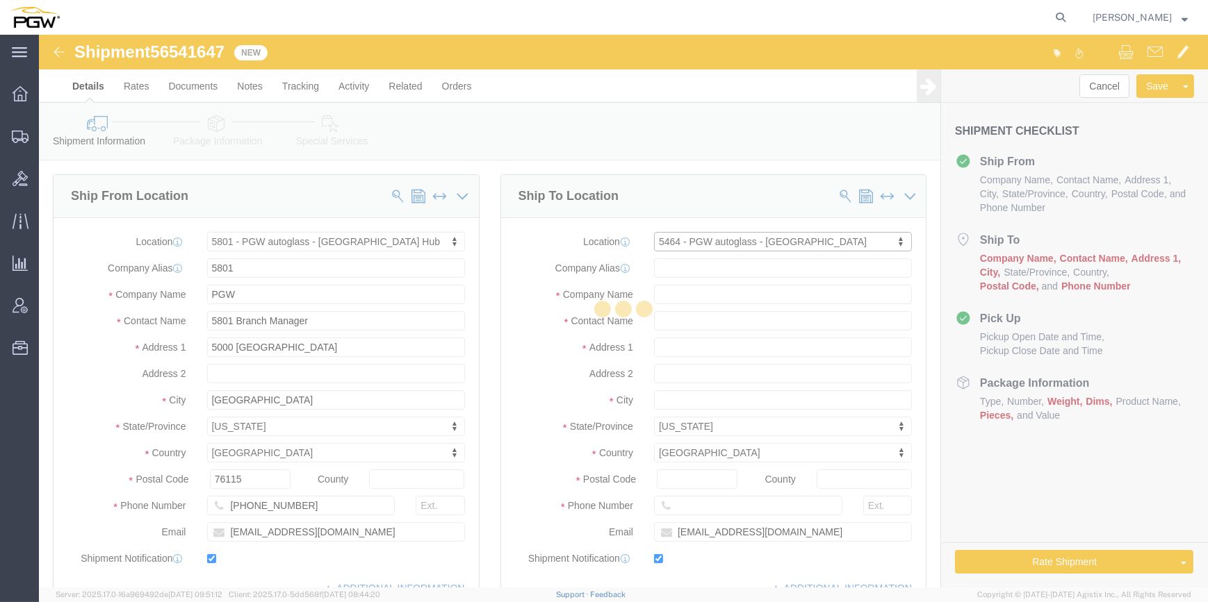
type input "5464"
type input "PGW"
type input "5464 Branch Manager"
type input "[STREET_ADDRESS]"
type input "Suite 300"
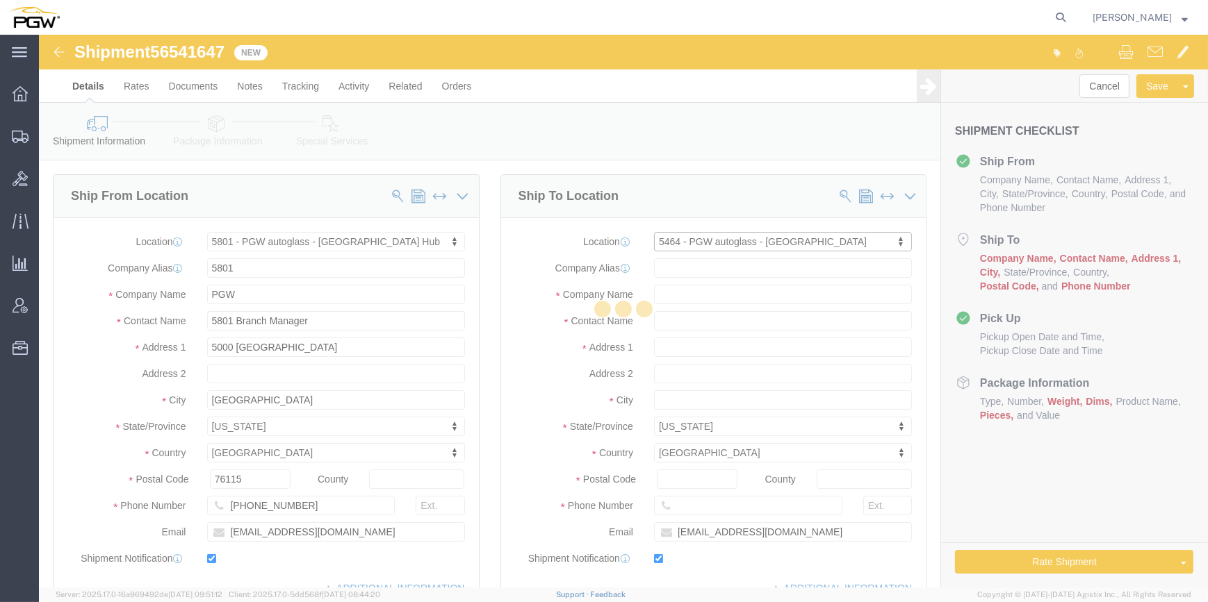
type input "Wichita"
type input "67226"
type input "[PHONE_NUMBER]"
type input "[EMAIL_ADDRESS][DOMAIN_NAME]"
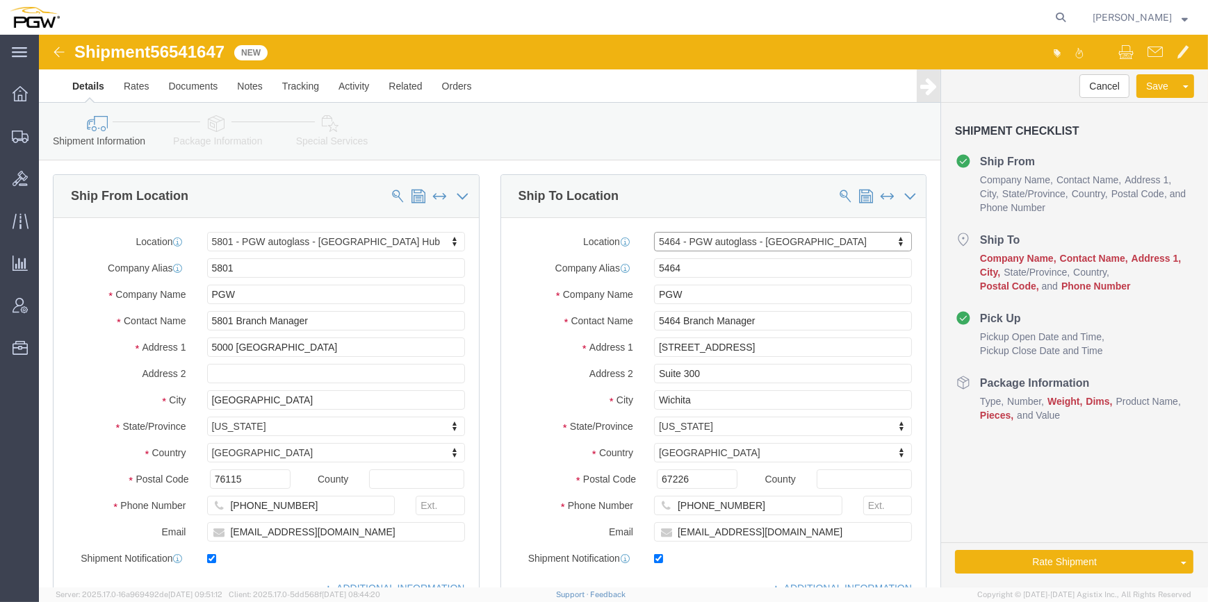
select select "KS"
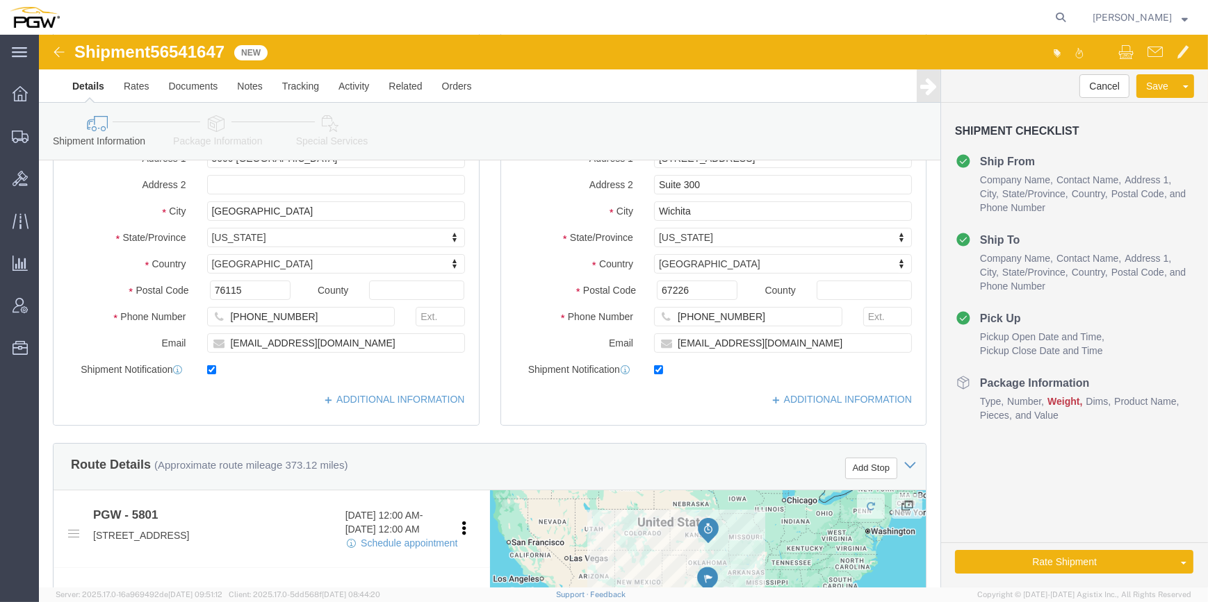
scroll to position [315, 0]
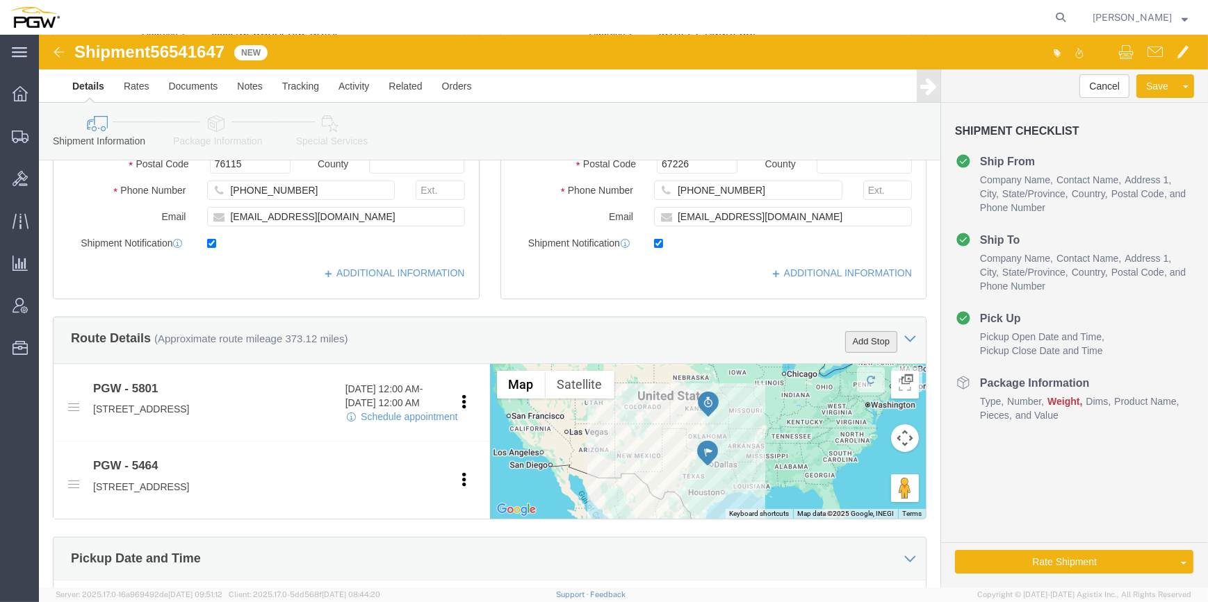
click button "Add Stop"
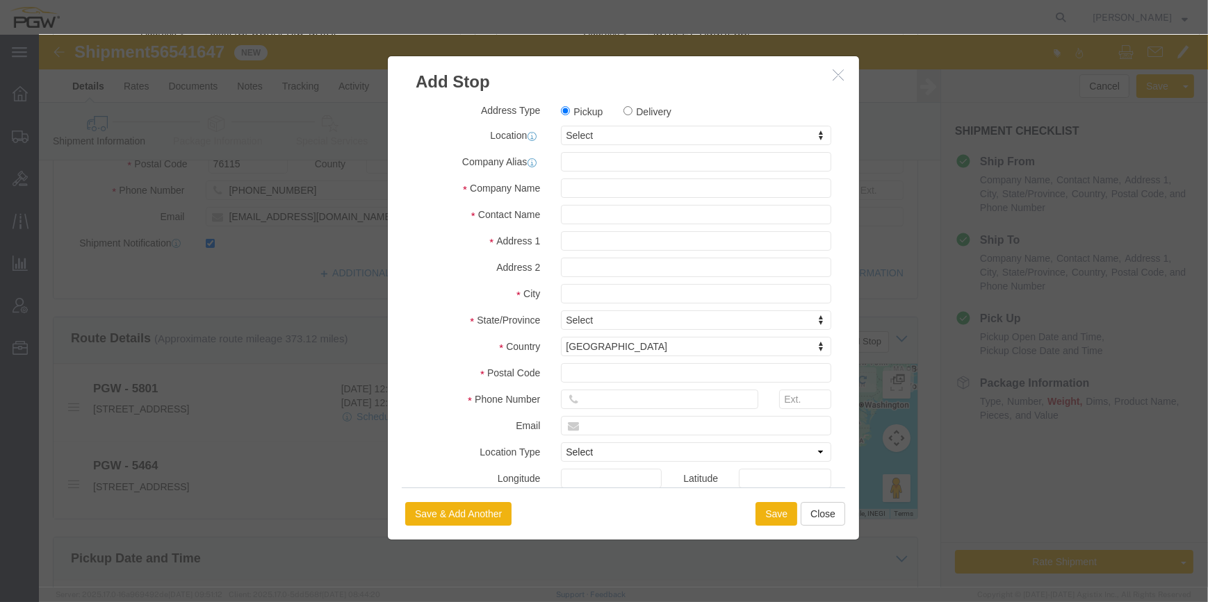
drag, startPoint x: 552, startPoint y: 104, endPoint x: 573, endPoint y: 97, distance: 22.6
click label "Delivery"
click input "Delivery"
radio input "true"
select select
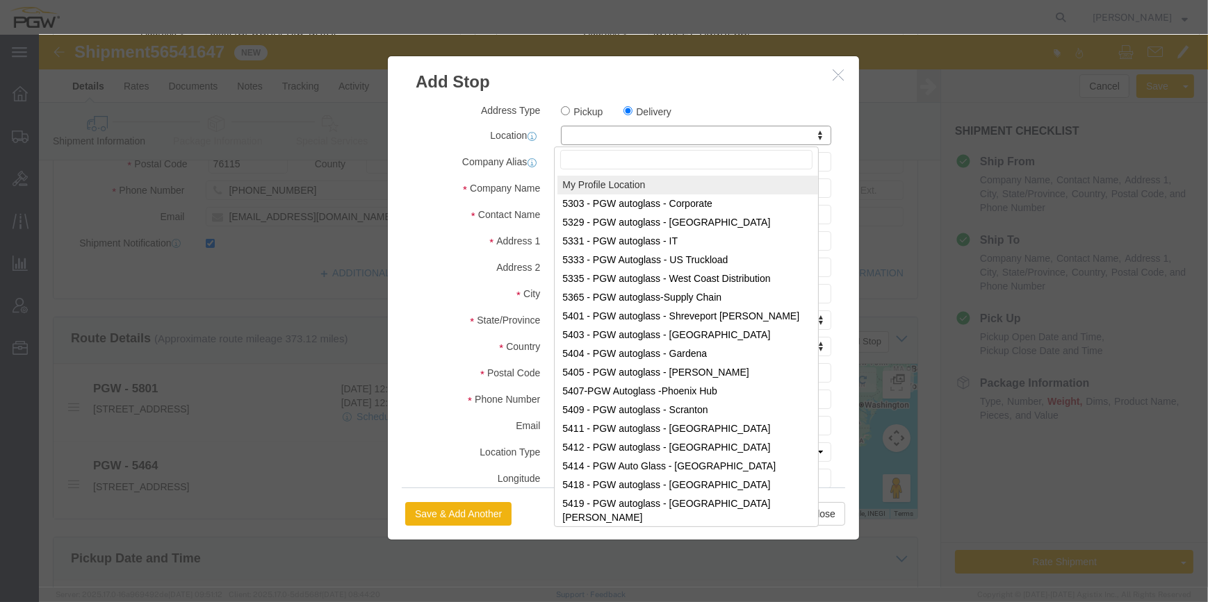
paste input "833"
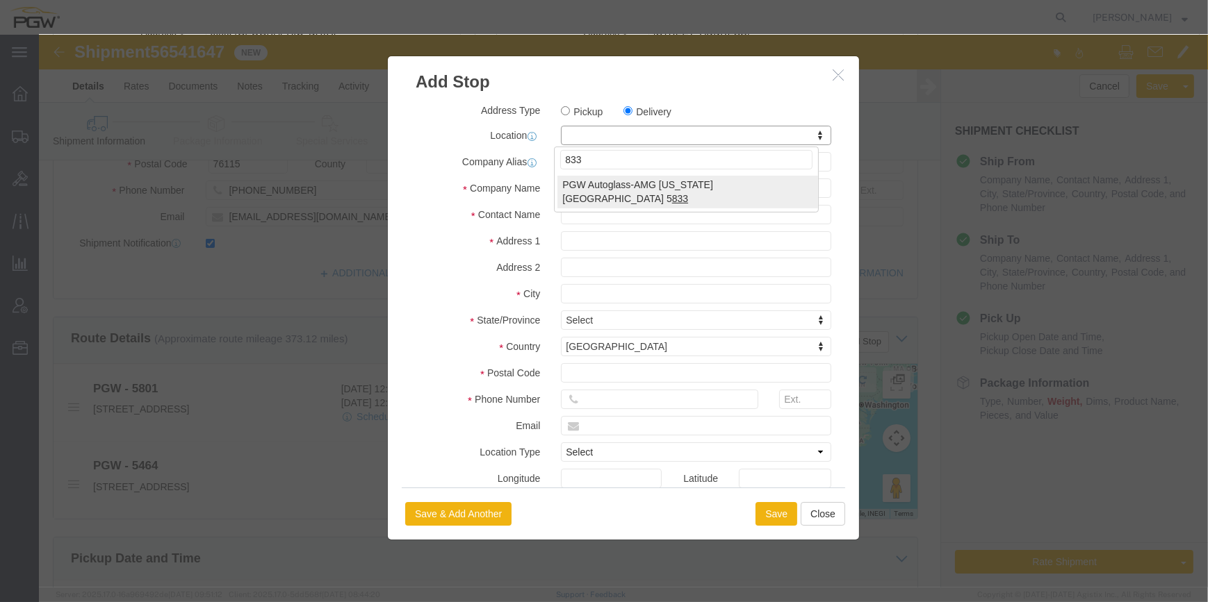
type input "833"
select select "62934"
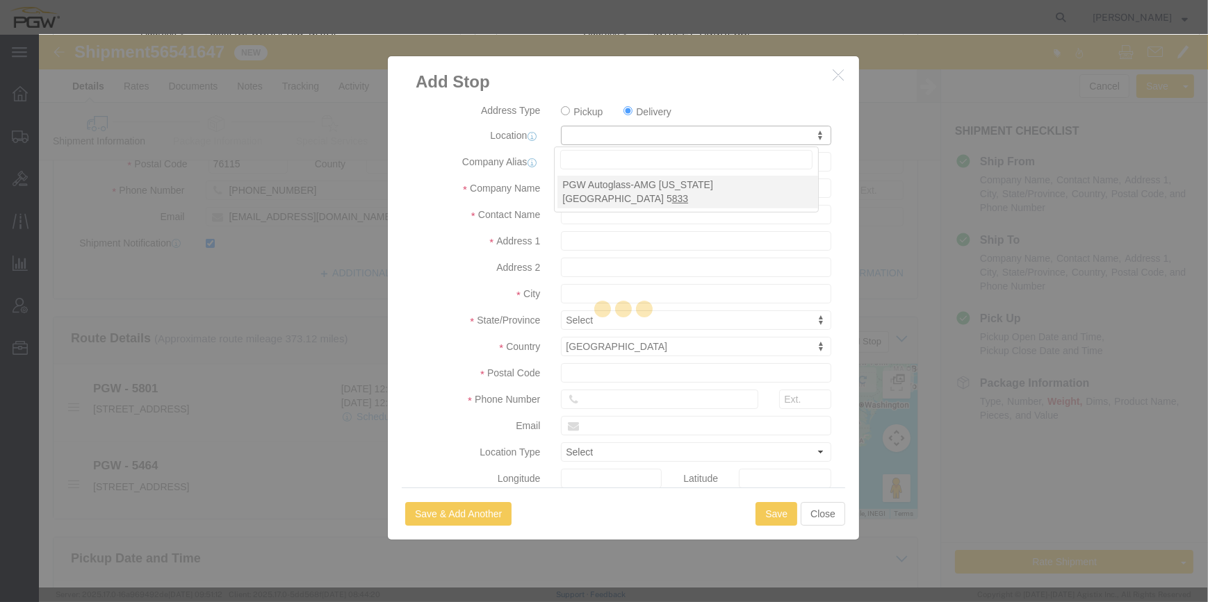
type input "5833"
type input "PGW"
type input "5833 Branch Manager"
type input "[STREET_ADDRESS]"
type input "[US_STATE][GEOGRAPHIC_DATA]"
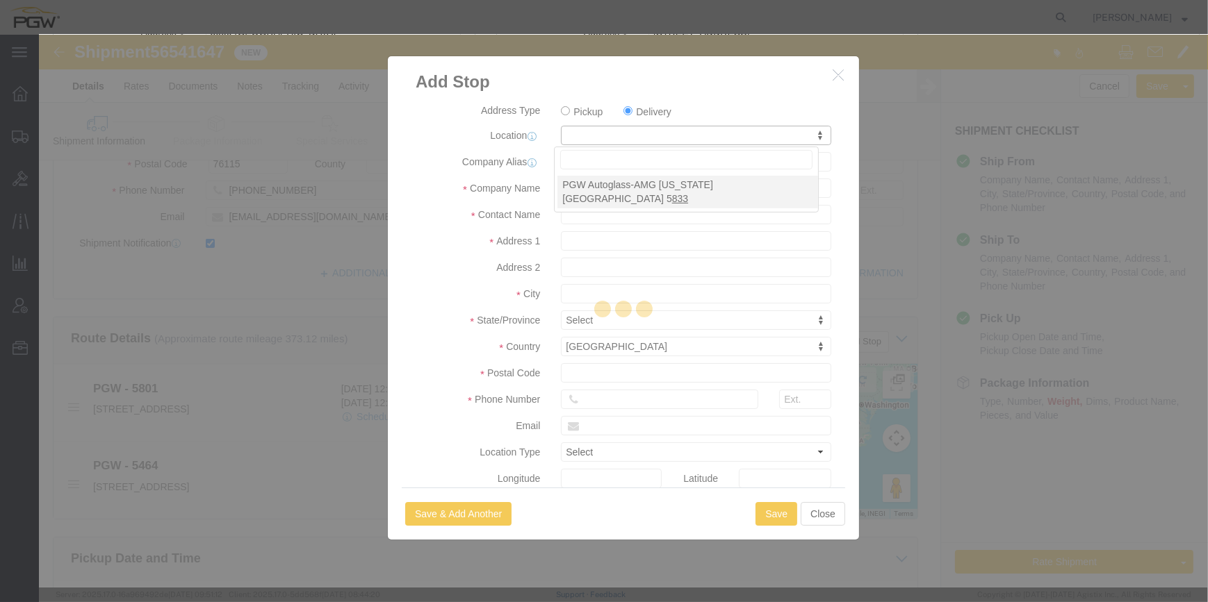
type input "73107"
type input "[PHONE_NUMBER]"
type input "[EMAIL_ADDRESS][DOMAIN_NAME]"
checkbox input "true"
select select "OK"
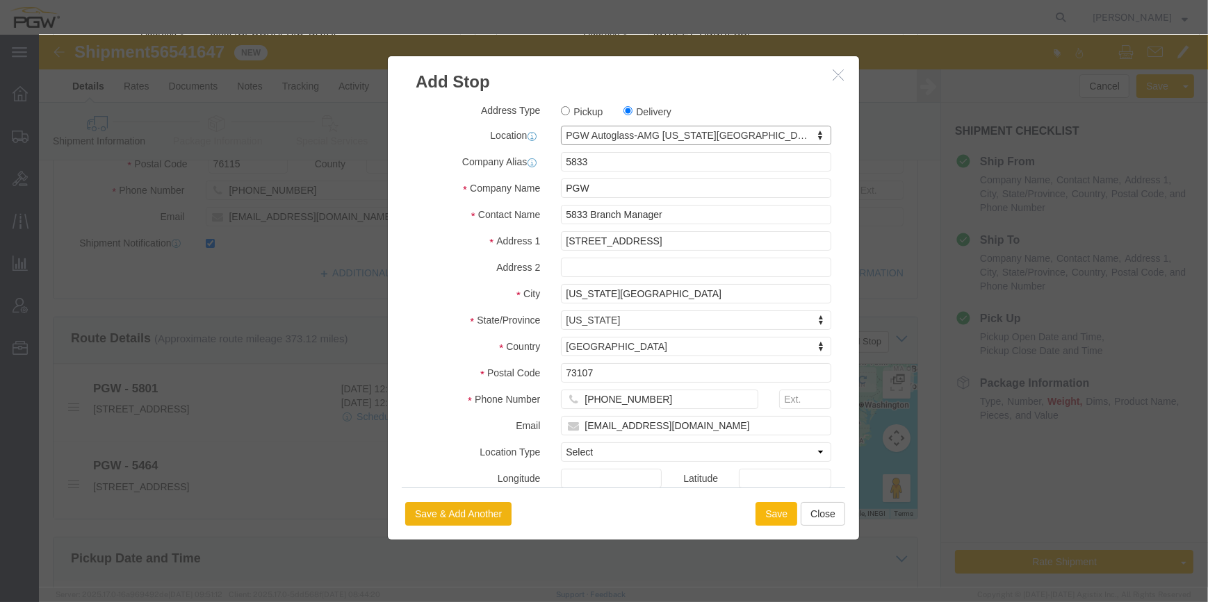
click button "Save"
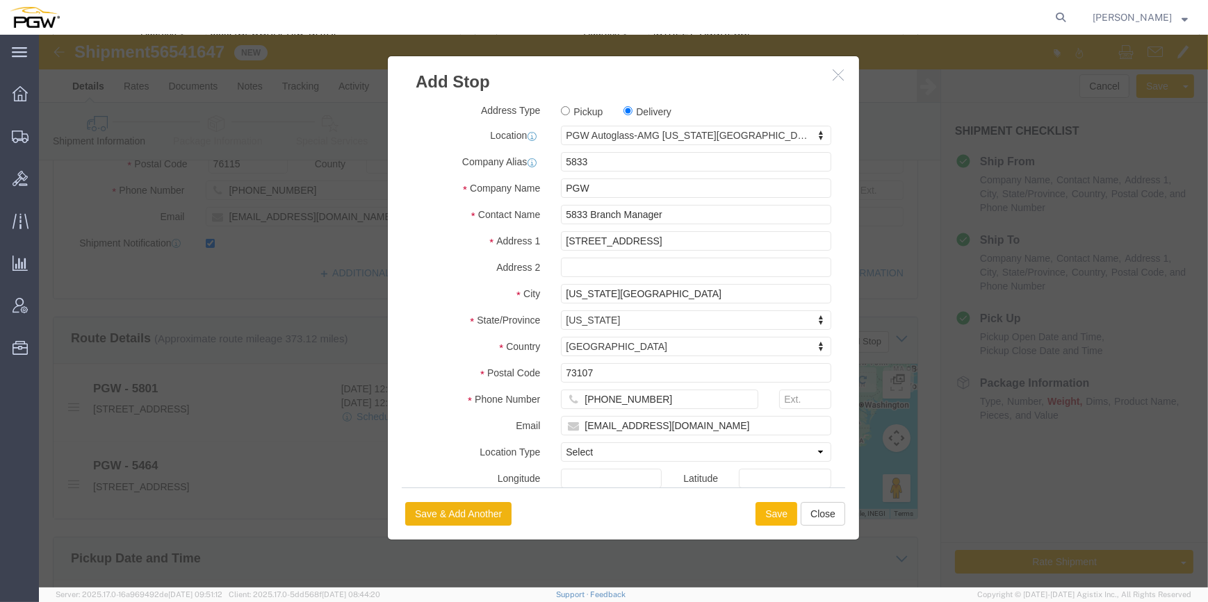
select select "D"
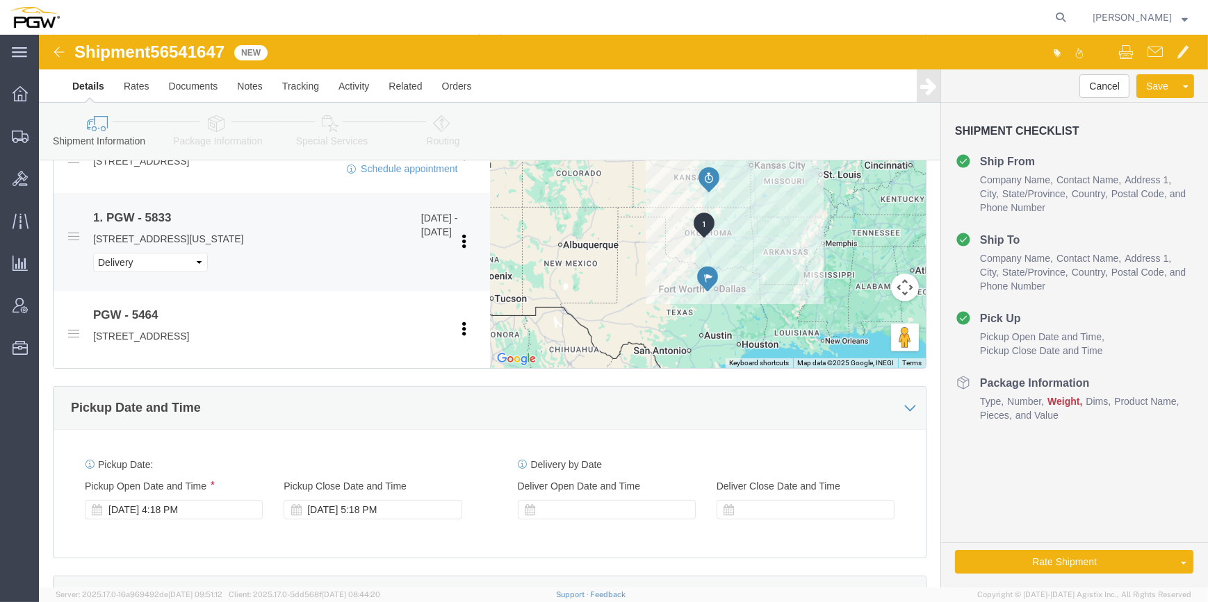
scroll to position [568, 0]
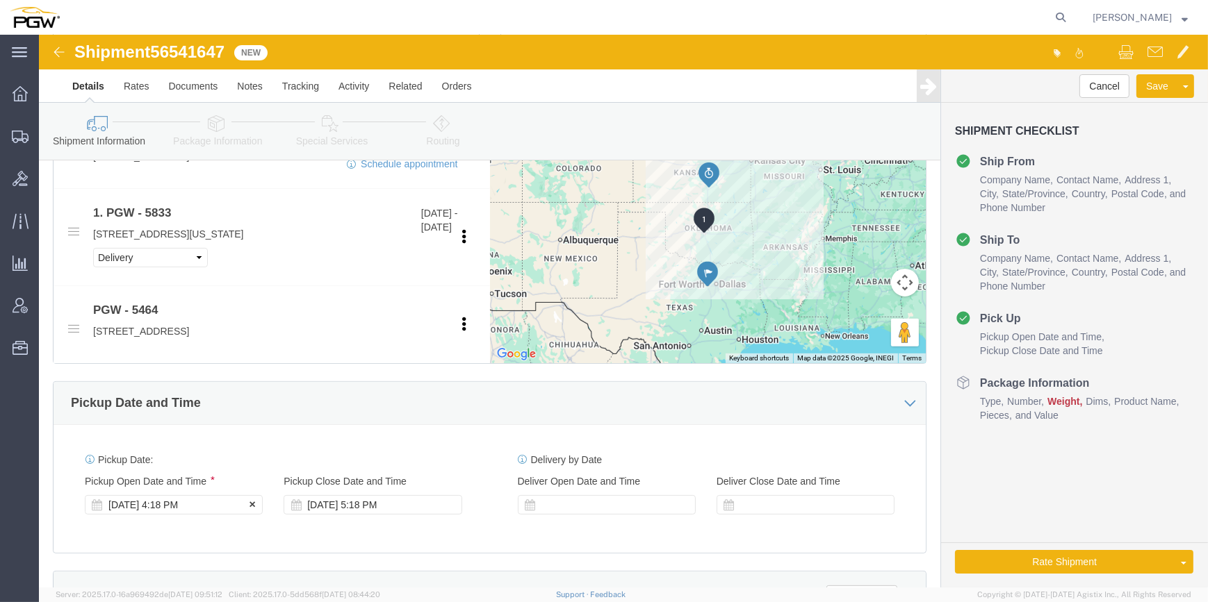
click div "[DATE] 4:18 PM"
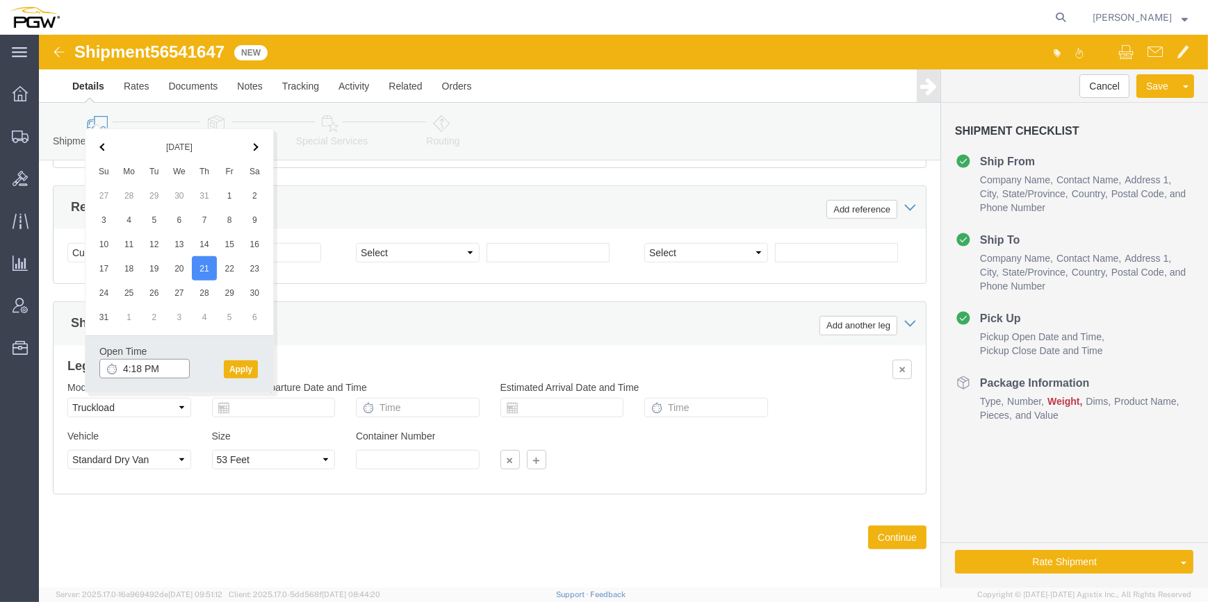
click input "4:18 PM"
type input "10:00 AM"
click button "Apply"
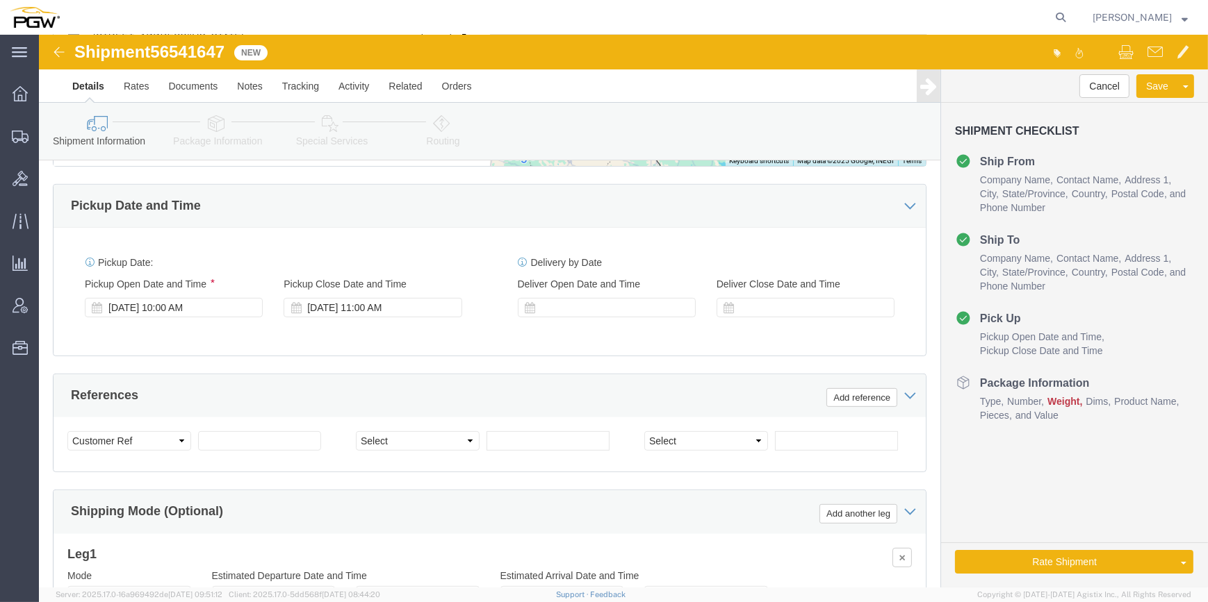
scroll to position [764, 0]
click select "Select Account Type Activity ID Airline Appointment Number ASN Batch Request # …"
select select "BOL"
click select "Select Account Type Activity ID Airline Appointment Number ASN Batch Request # …"
drag, startPoint x: 163, startPoint y: 18, endPoint x: 118, endPoint y: 13, distance: 44.7
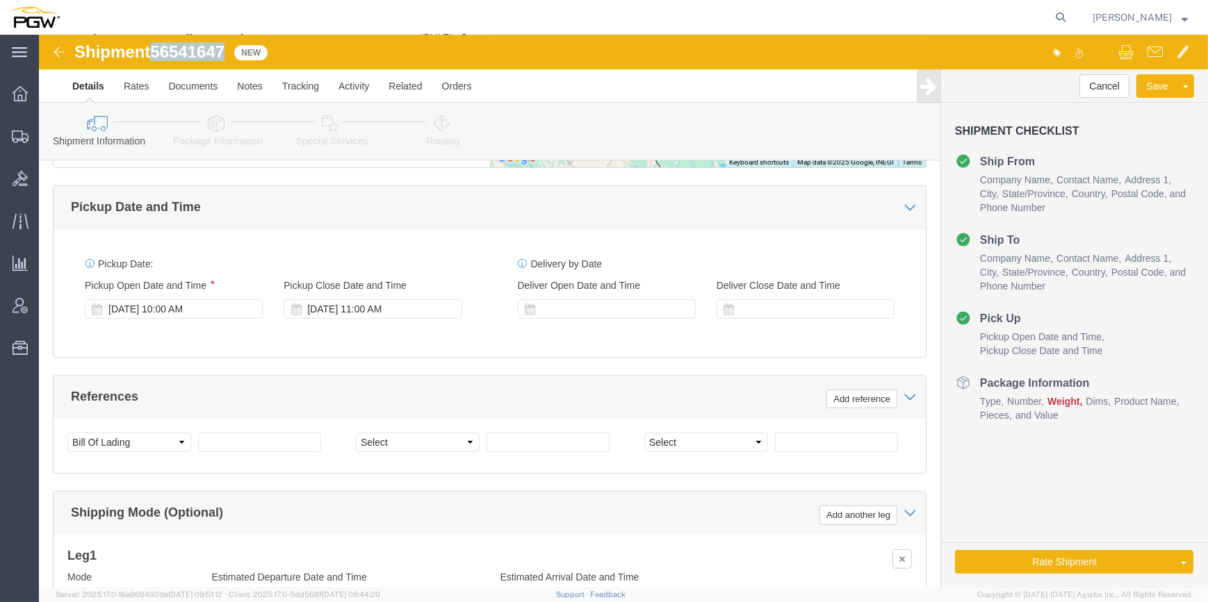
click span "56541647"
copy span "56541647"
click input "text"
paste input "56541647"
type input "56541647"
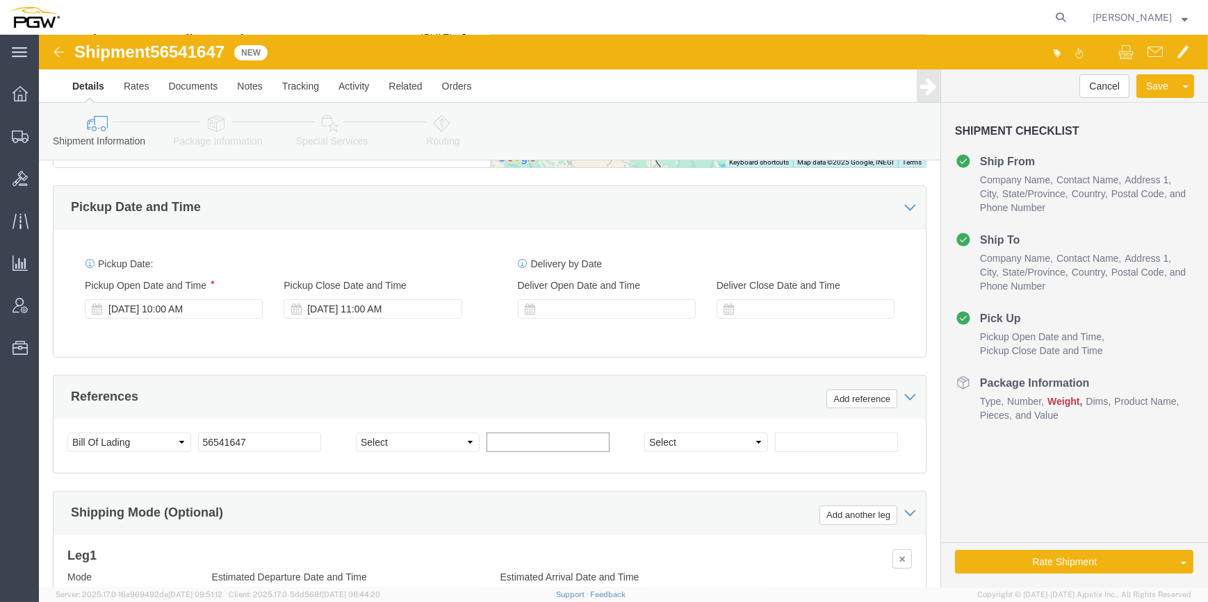
click input "text"
paste input "667272"
type input "667272"
drag, startPoint x: 758, startPoint y: 404, endPoint x: 767, endPoint y: 410, distance: 11.0
click input "text"
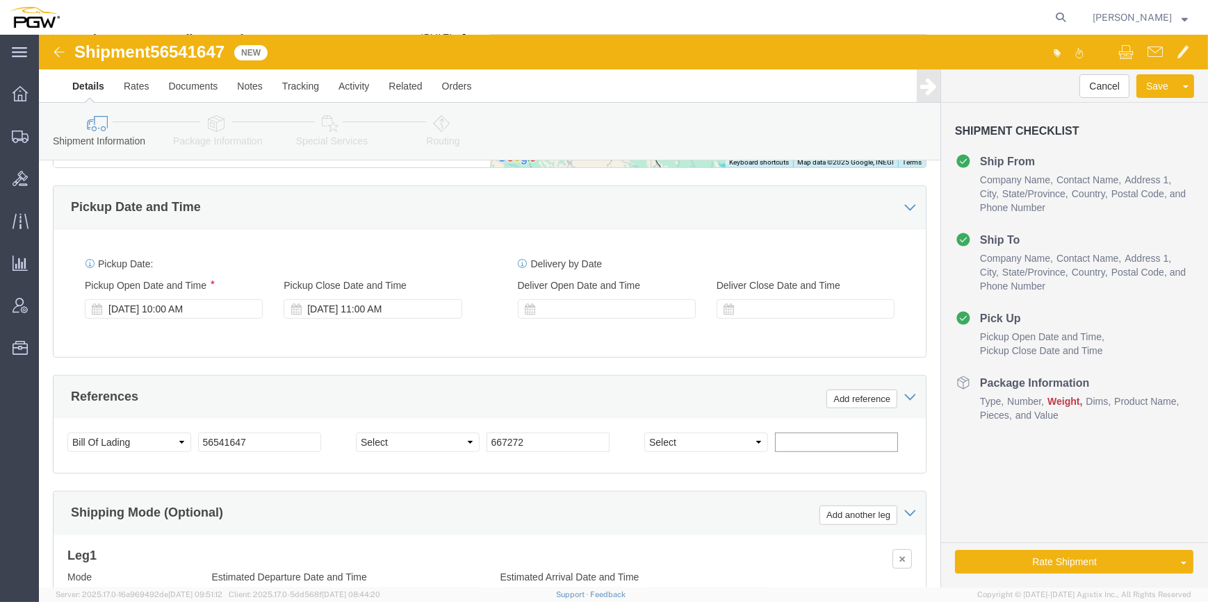
paste input "667309"
type input "667309"
click select "Select Account Type Activity ID Airline Appointment Number ASN Batch Request # …"
select select "ORDERNUM"
click select "Select Account Type Activity ID Airline Appointment Number ASN Batch Request # …"
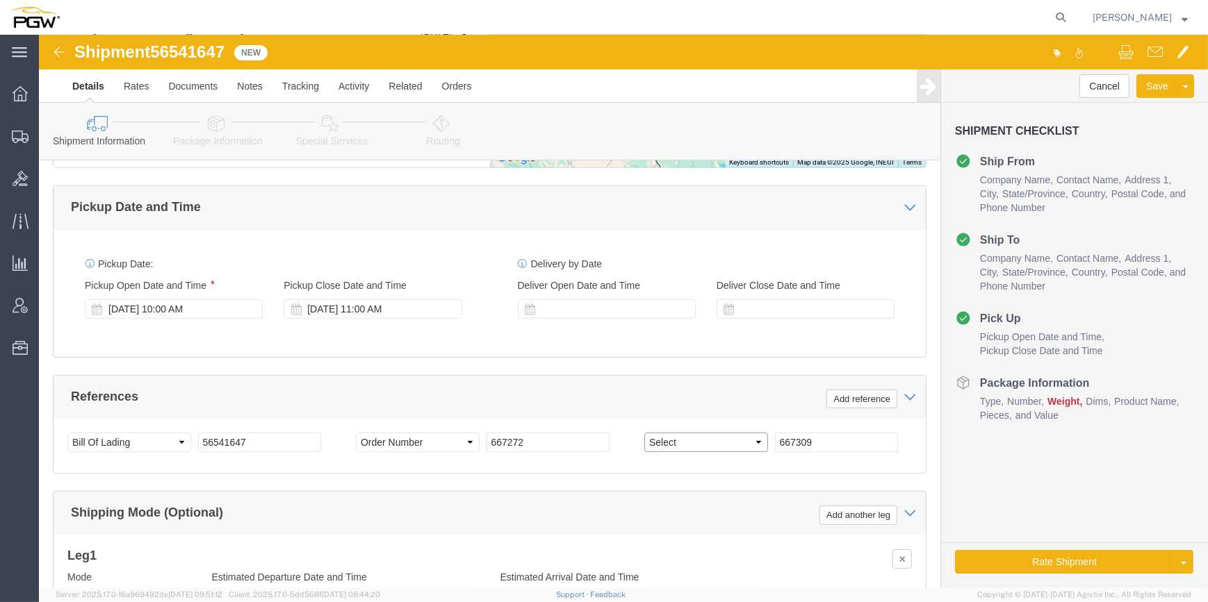
click select "Select Account Type Activity ID Airline Appointment Number ASN Batch Request # …"
select select "ORDERNUM"
click select "Select Account Type Activity ID Airline Appointment Number ASN Batch Request # …"
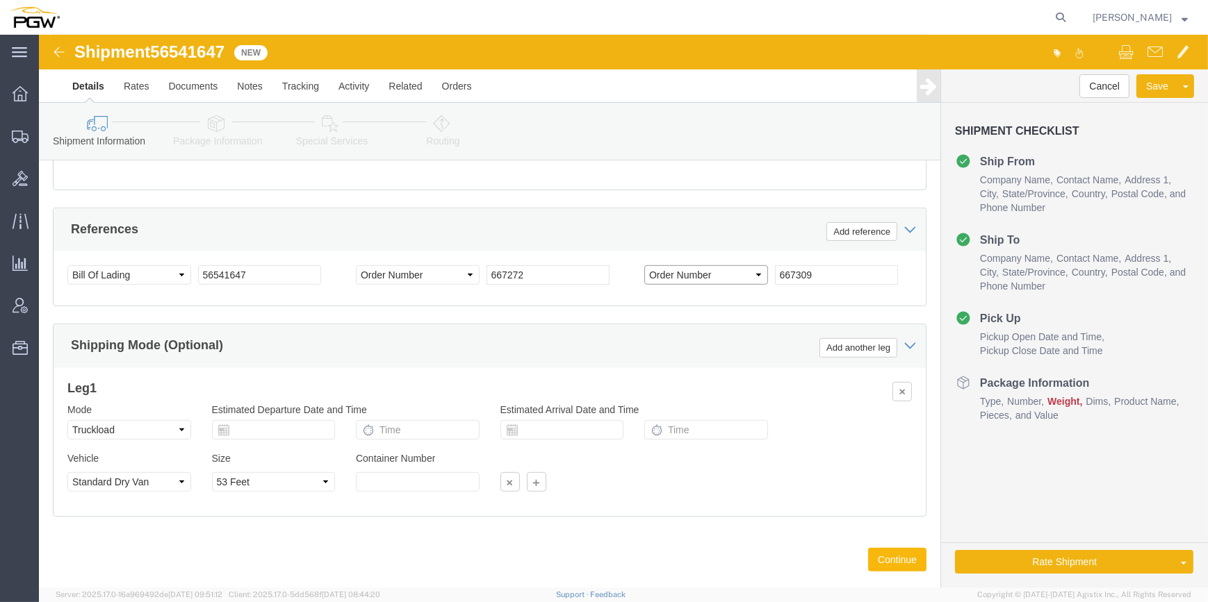
scroll to position [954, 0]
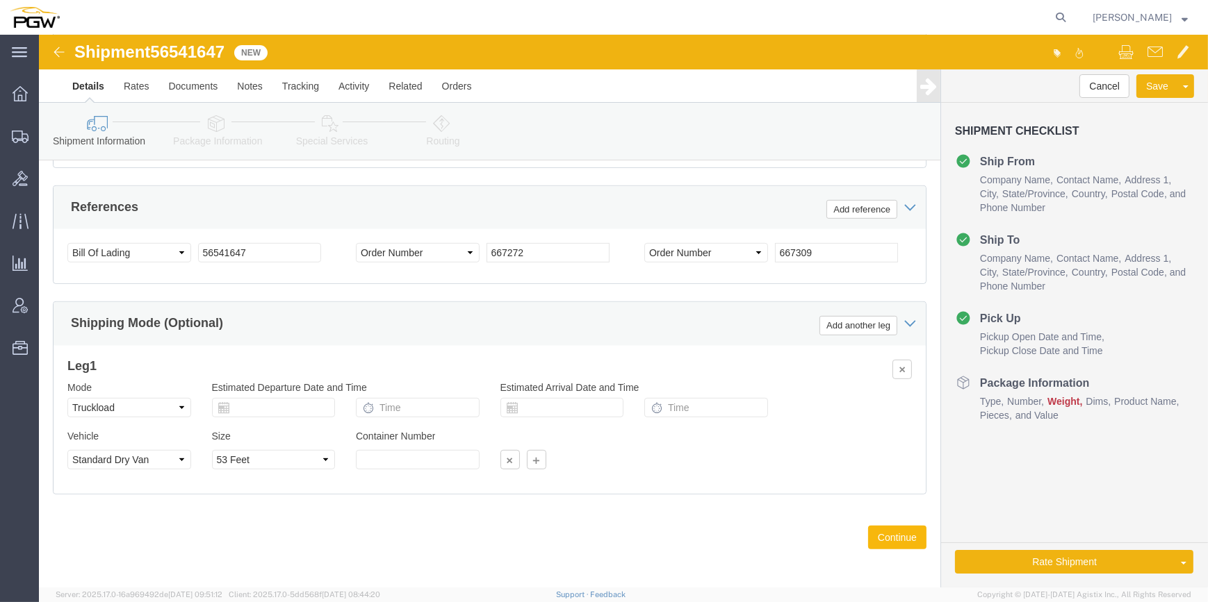
click button "Continue"
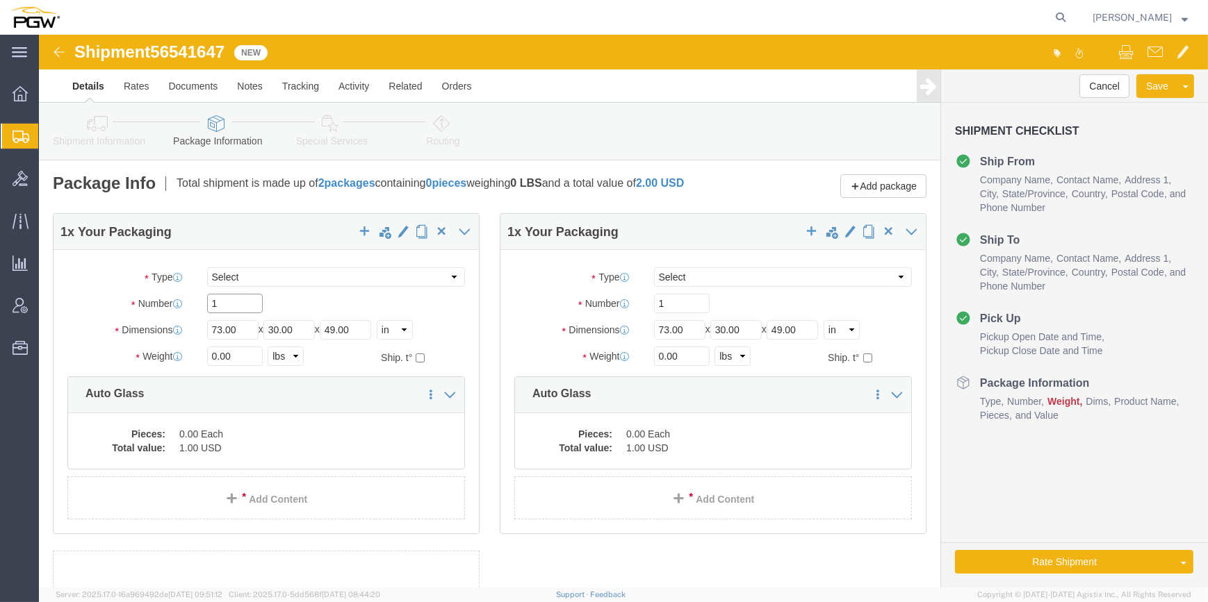
click input "1"
type input "10"
drag, startPoint x: 625, startPoint y: 279, endPoint x: 602, endPoint y: 261, distance: 29.3
click div "Package Type Select Bale(s) Basket(s) Bolt(s) Bottle(s) Buckets Bulk Bundle(s) …"
type input "22"
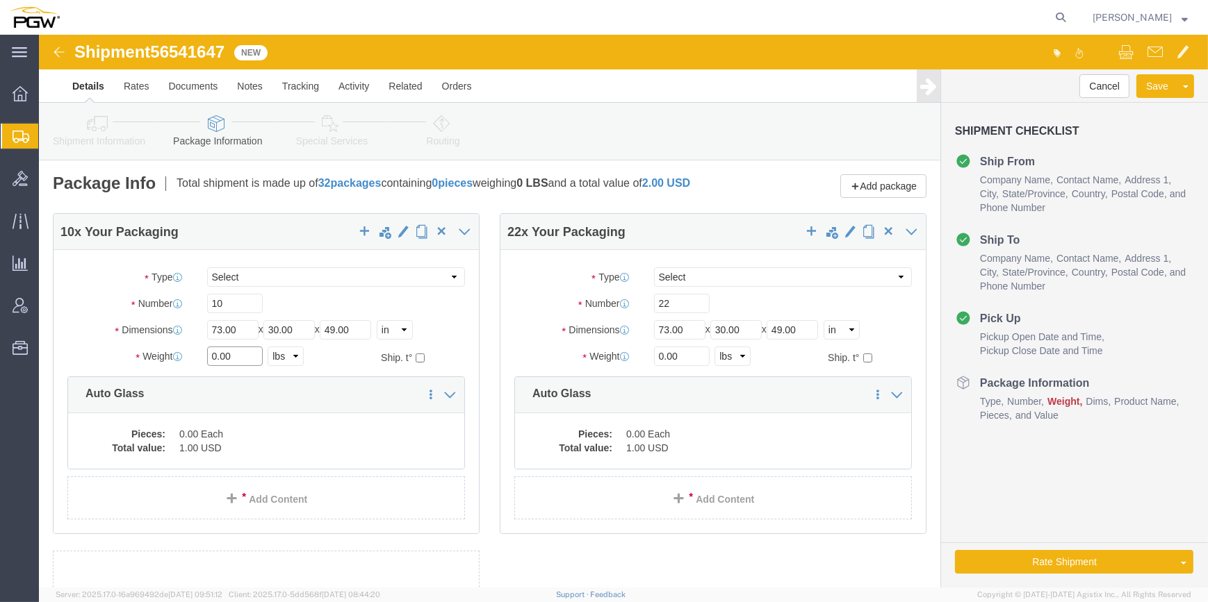
click input "0.00"
drag, startPoint x: 177, startPoint y: 327, endPoint x: 170, endPoint y: 324, distance: 7.9
click input "0.00"
paste input "10448"
type input "10448.00"
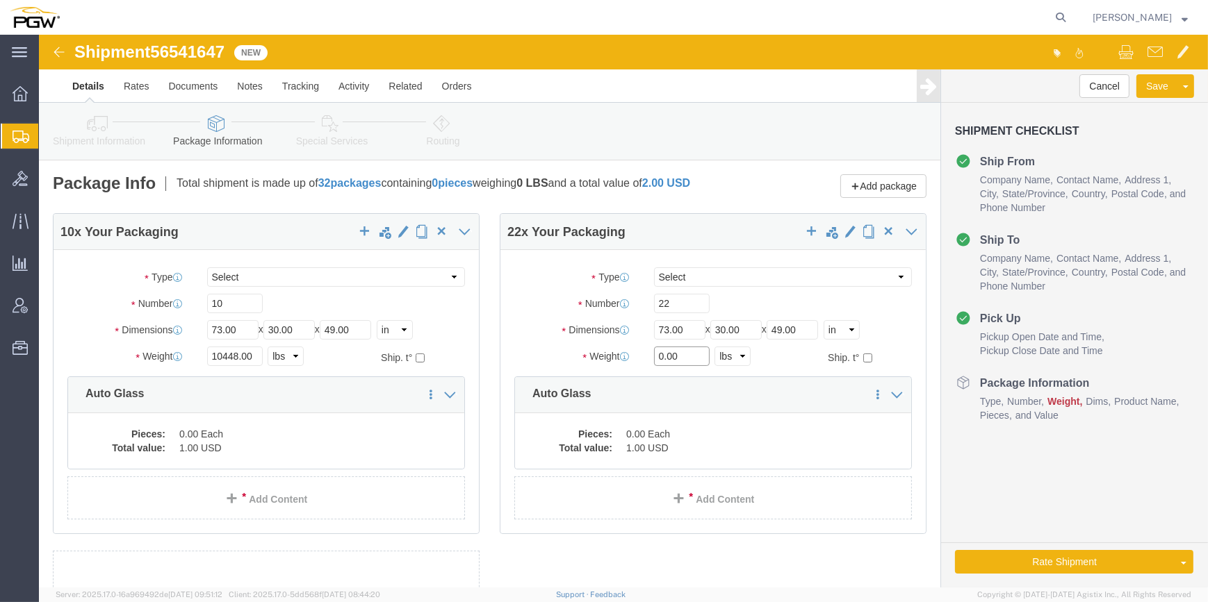
drag, startPoint x: 619, startPoint y: 327, endPoint x: 607, endPoint y: 313, distance: 18.2
click input "0.00"
paste input "18019"
type input "18019.00"
click dd "0.00 Each"
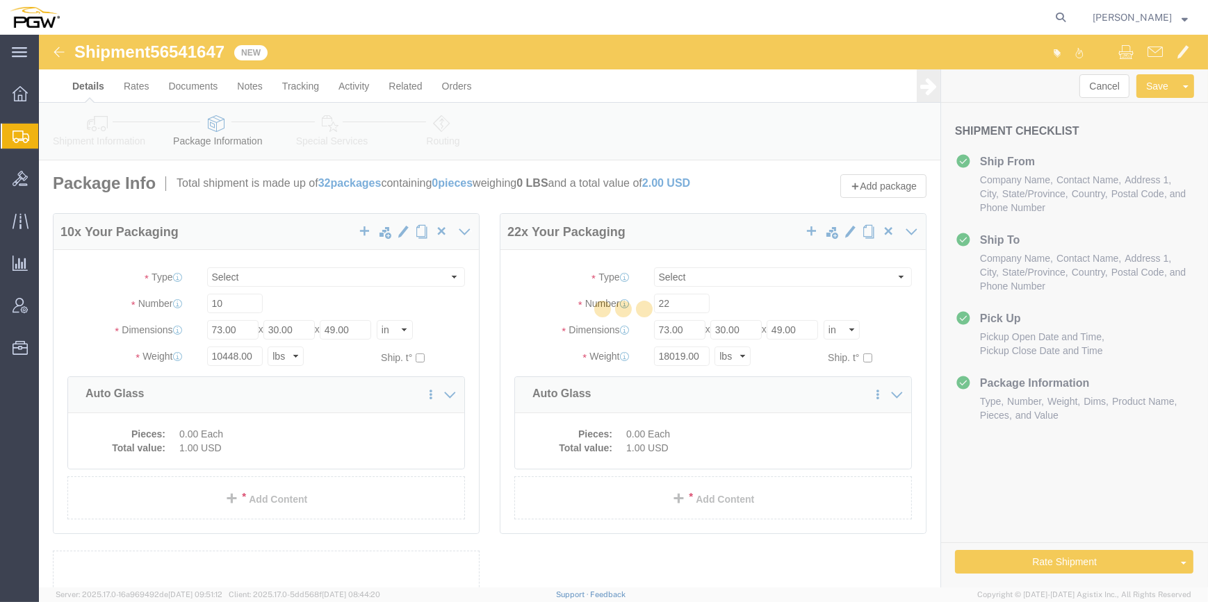
click at [197, 447] on div at bounding box center [623, 311] width 1169 height 553
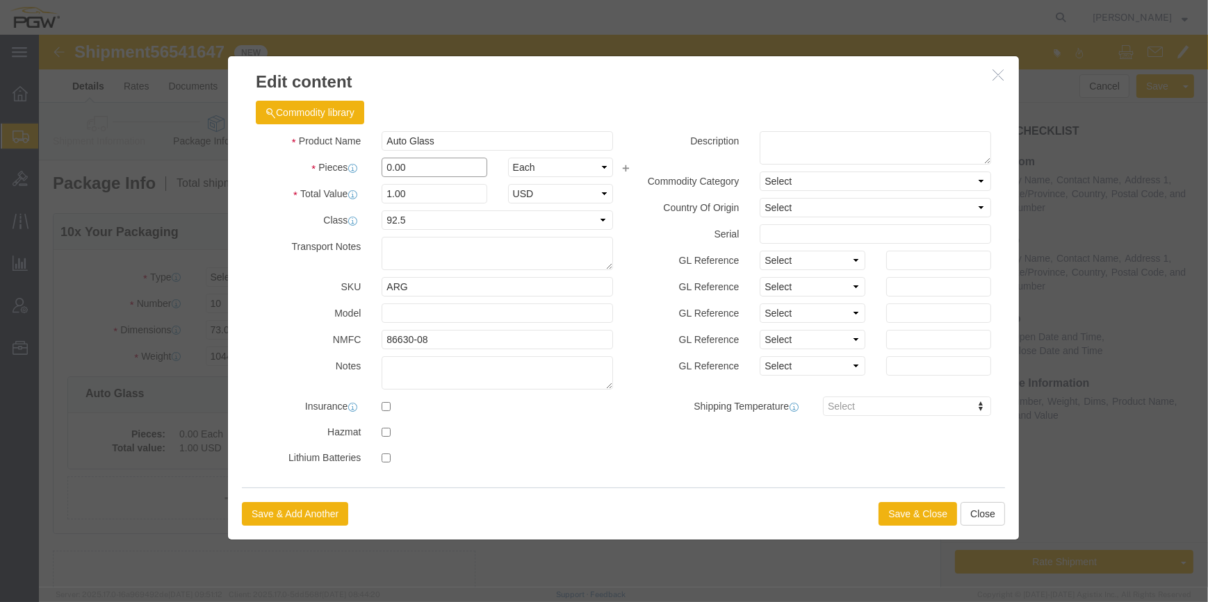
drag, startPoint x: 347, startPoint y: 131, endPoint x: 334, endPoint y: 123, distance: 15.9
click div "0.00"
type input "10.00"
type input "10"
click button "Save & Close"
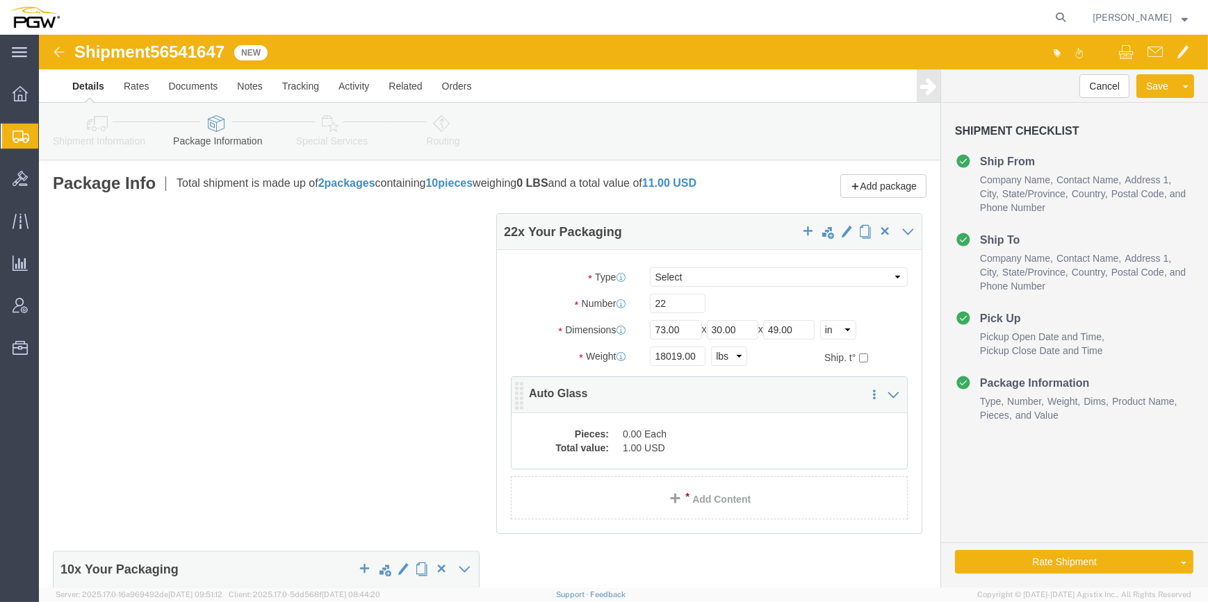
click dd "1.00 USD"
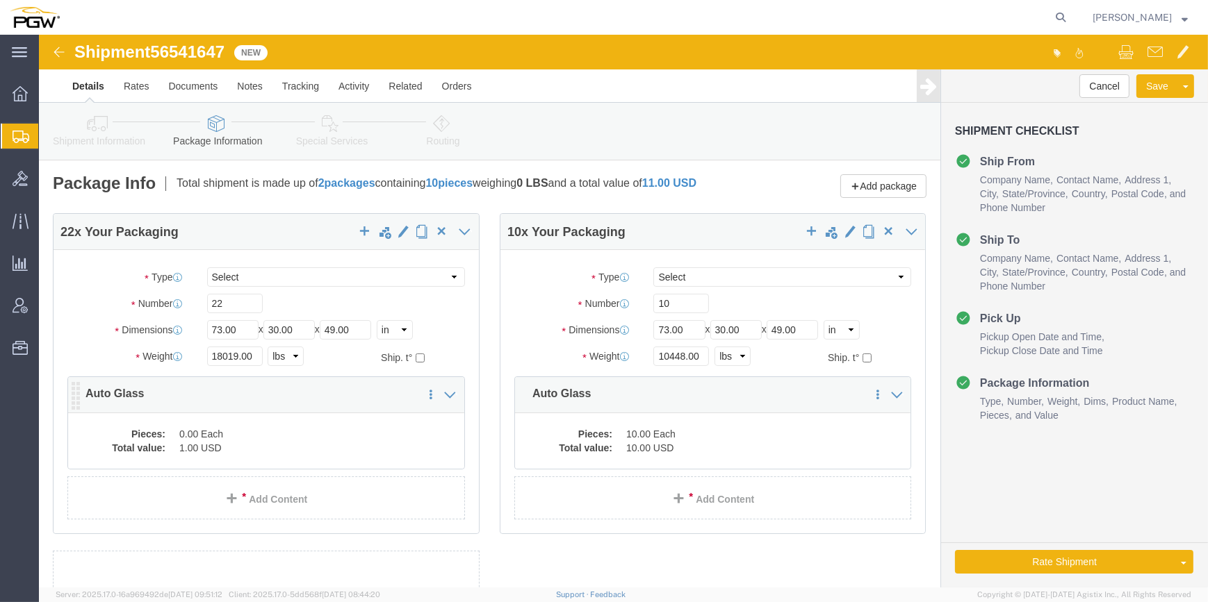
click dl "Pieces: 0.00 Each Total value: 1.00 USD"
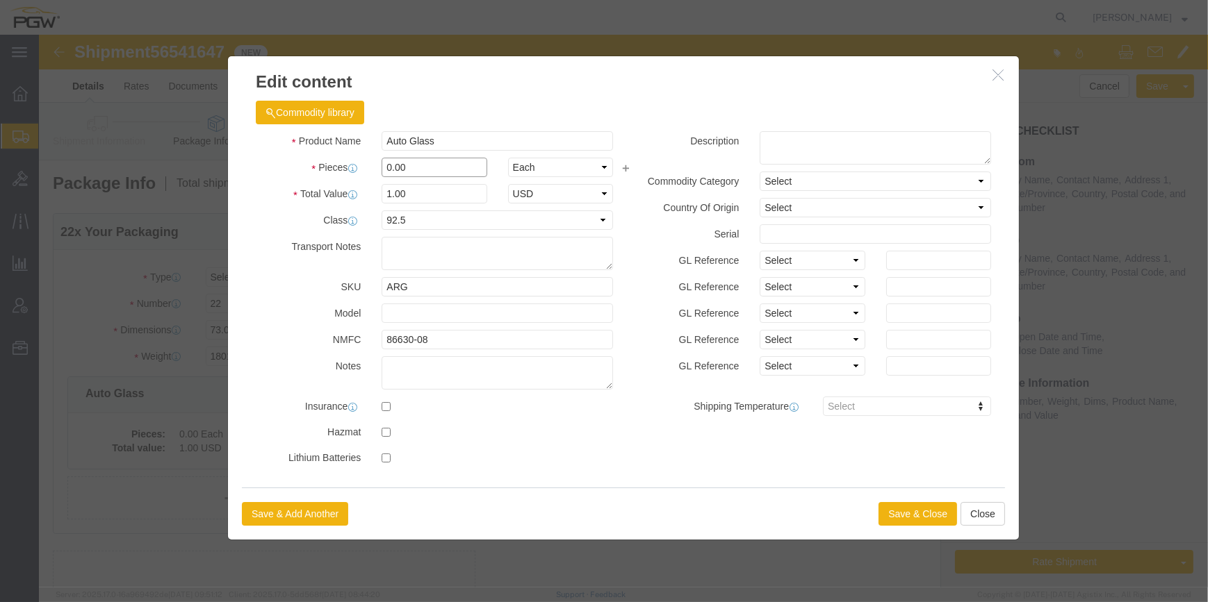
click input "0.00"
type input "22.00"
type input "22"
click button "Save & Close"
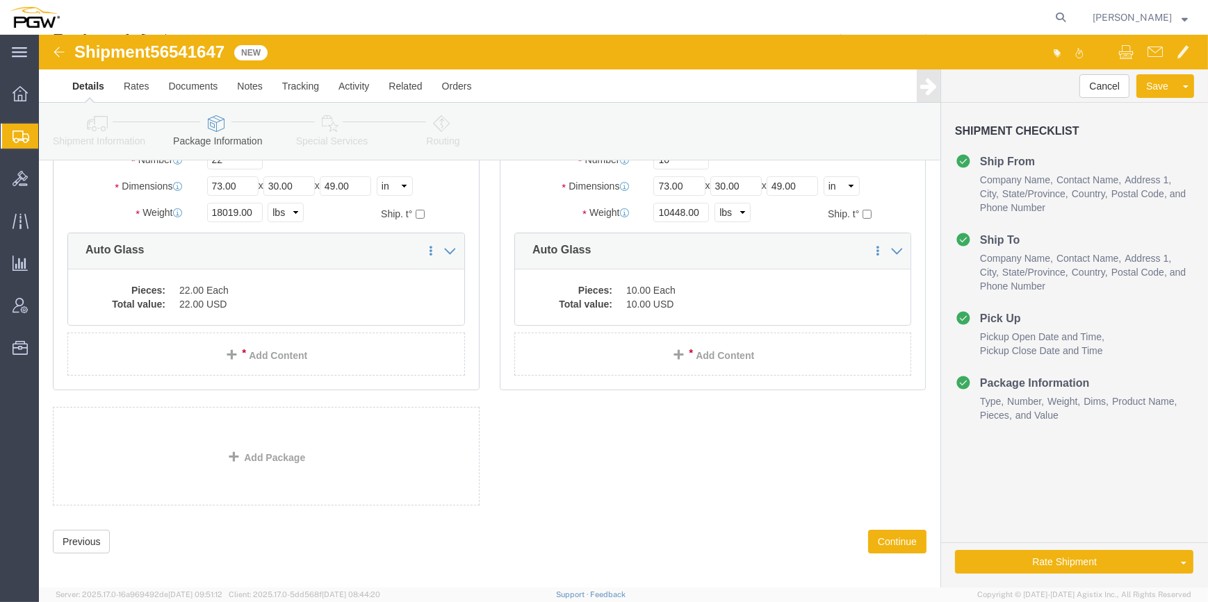
scroll to position [161, 0]
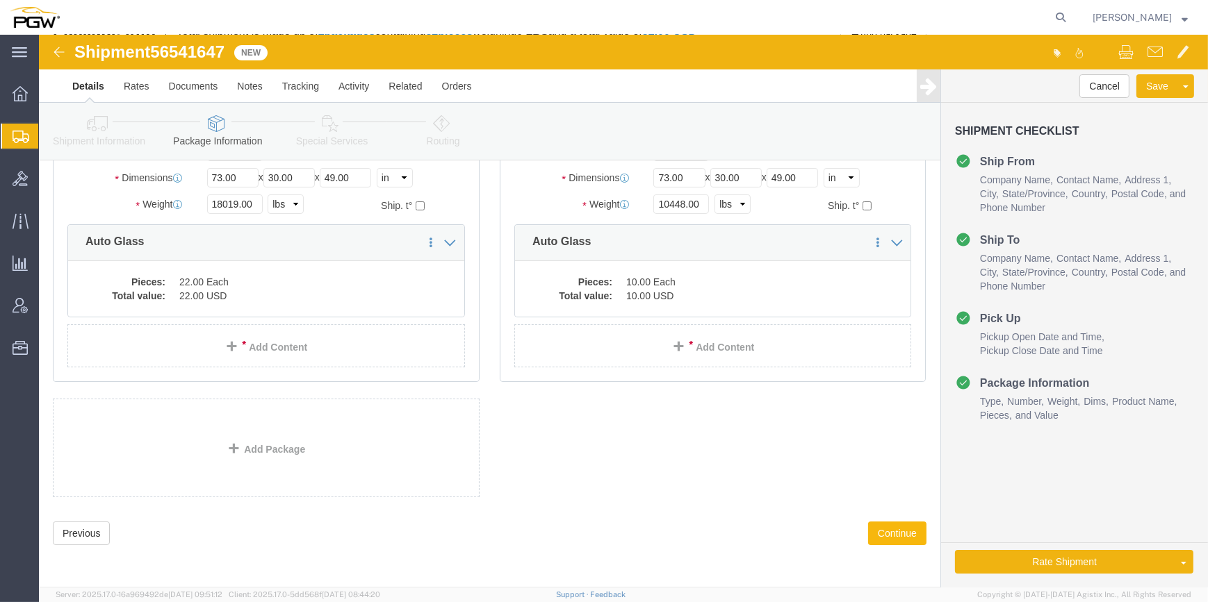
click button "Continue"
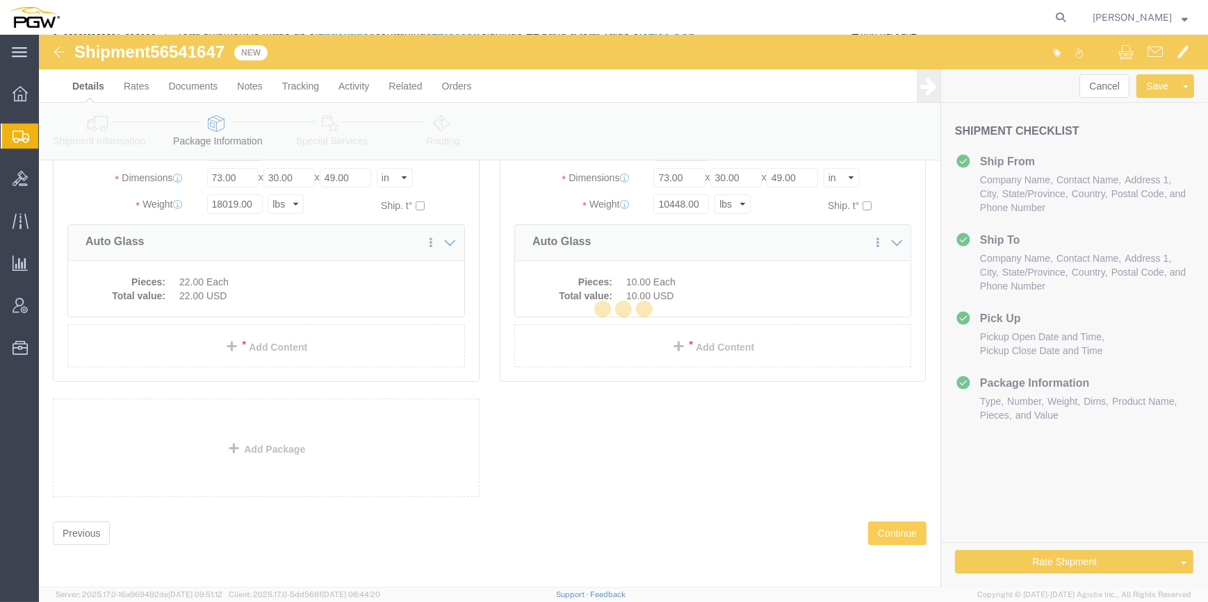
select select
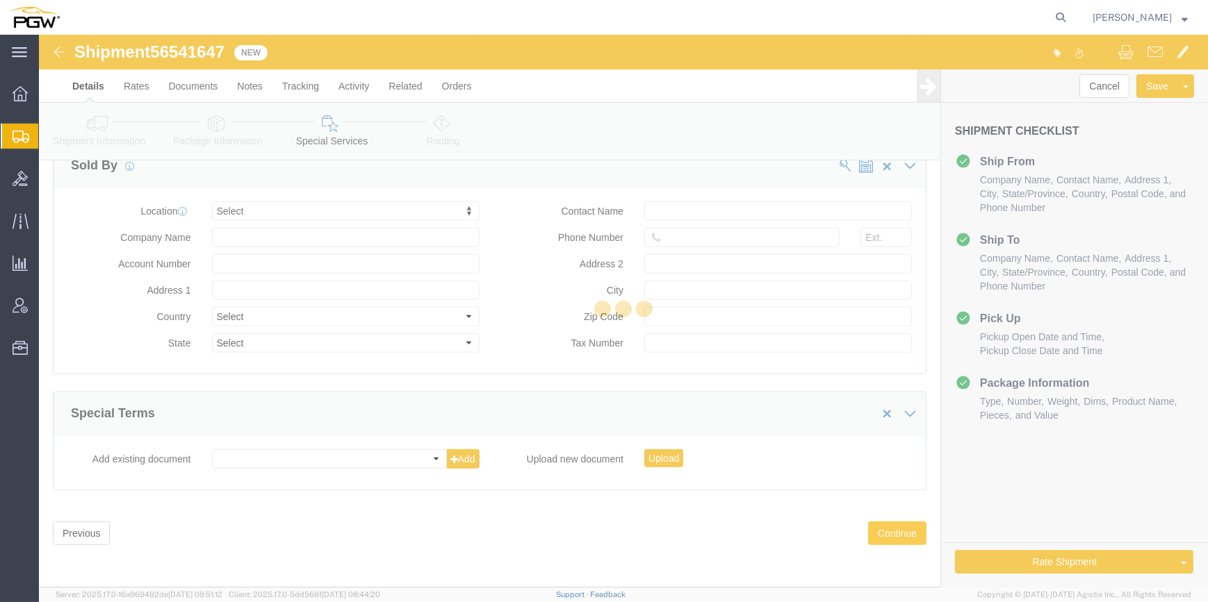
select select "COSTCENTER"
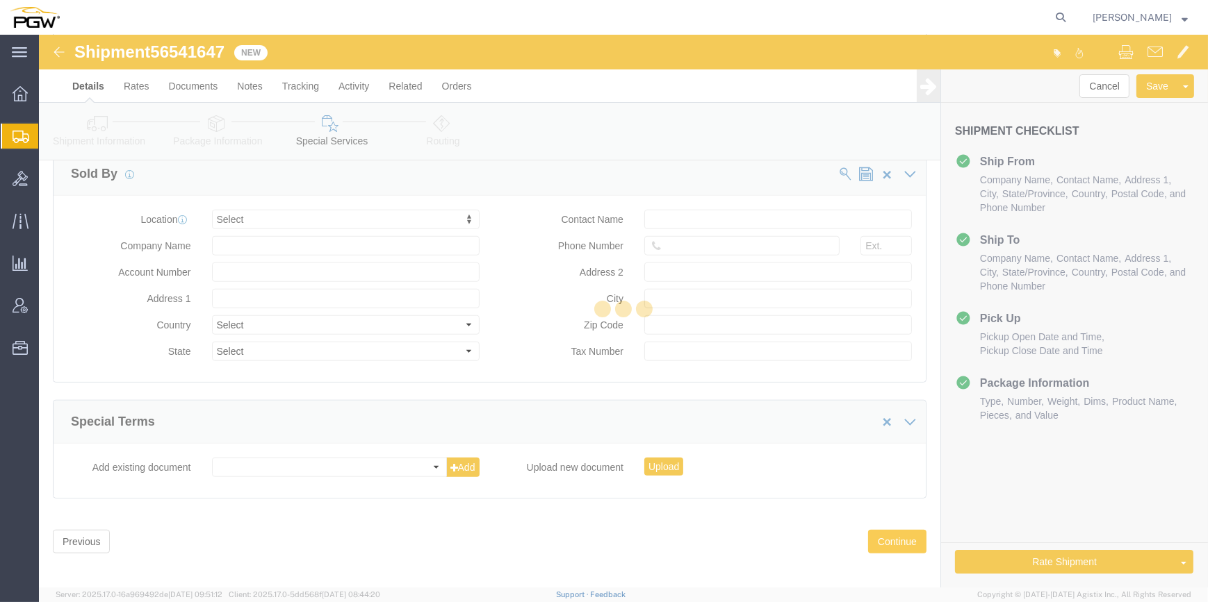
scroll to position [1577, 0]
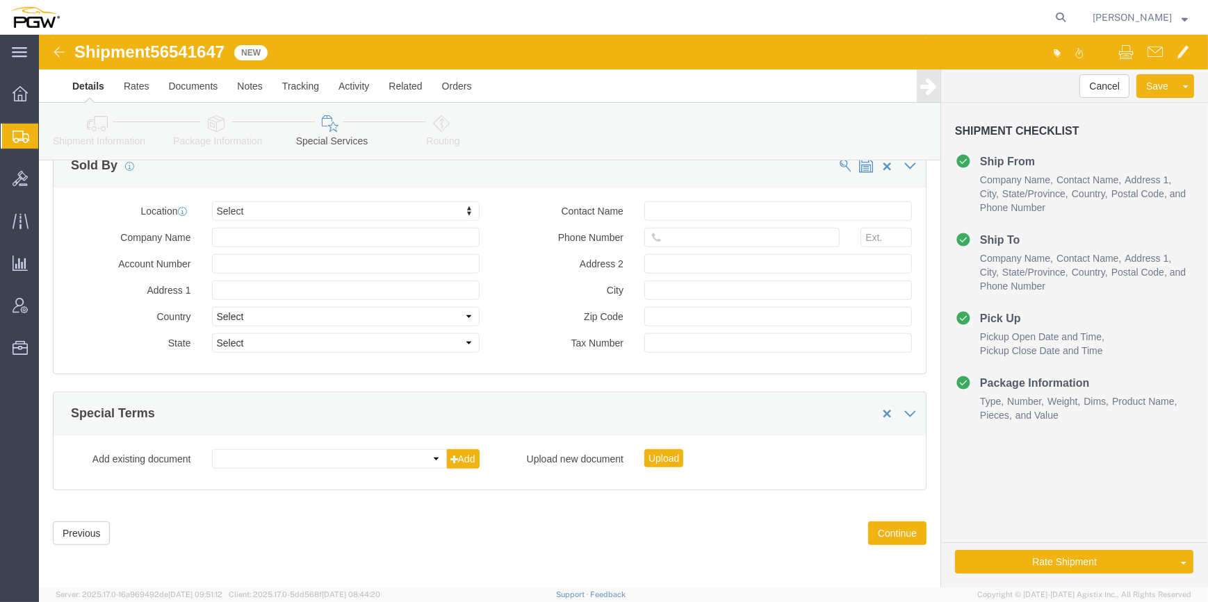
click icon
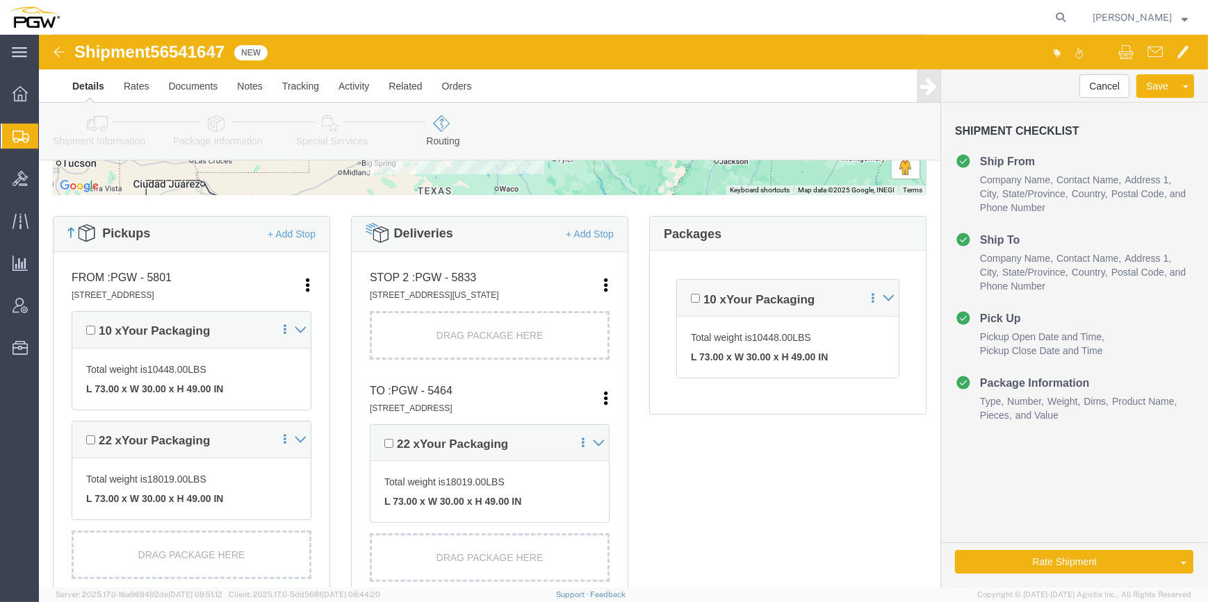
scroll to position [368, 0]
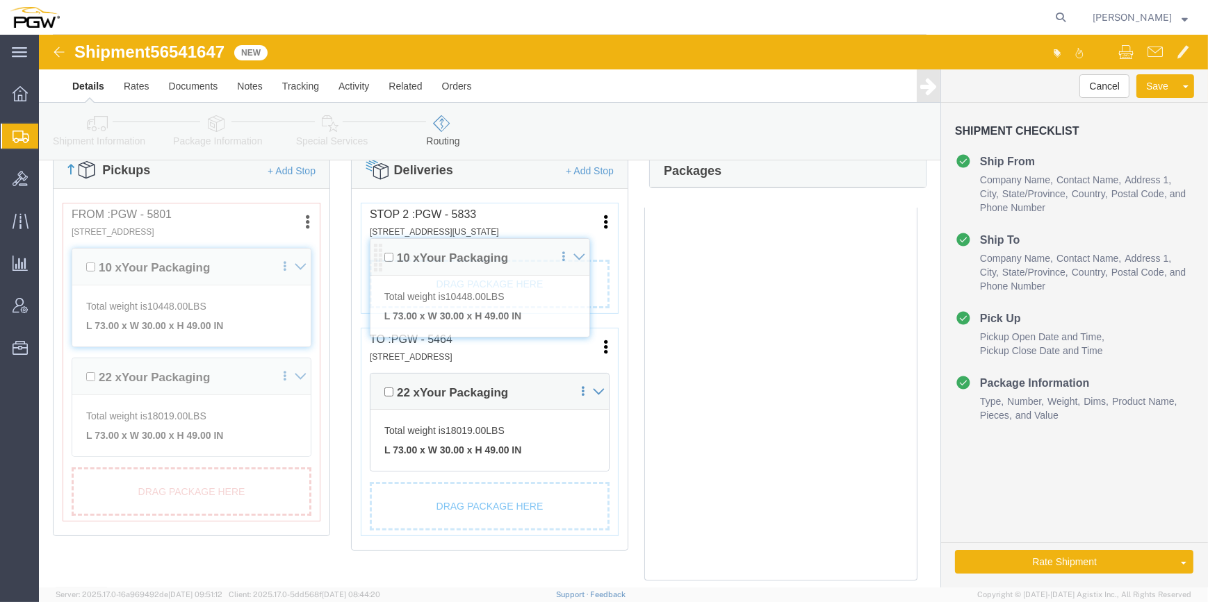
drag, startPoint x: 639, startPoint y: 220, endPoint x: 338, endPoint y: 222, distance: 300.9
click div "Pickups + Add Stop From : PGW - 5801 [STREET_ADDRESS] Edit Move to top Move to …"
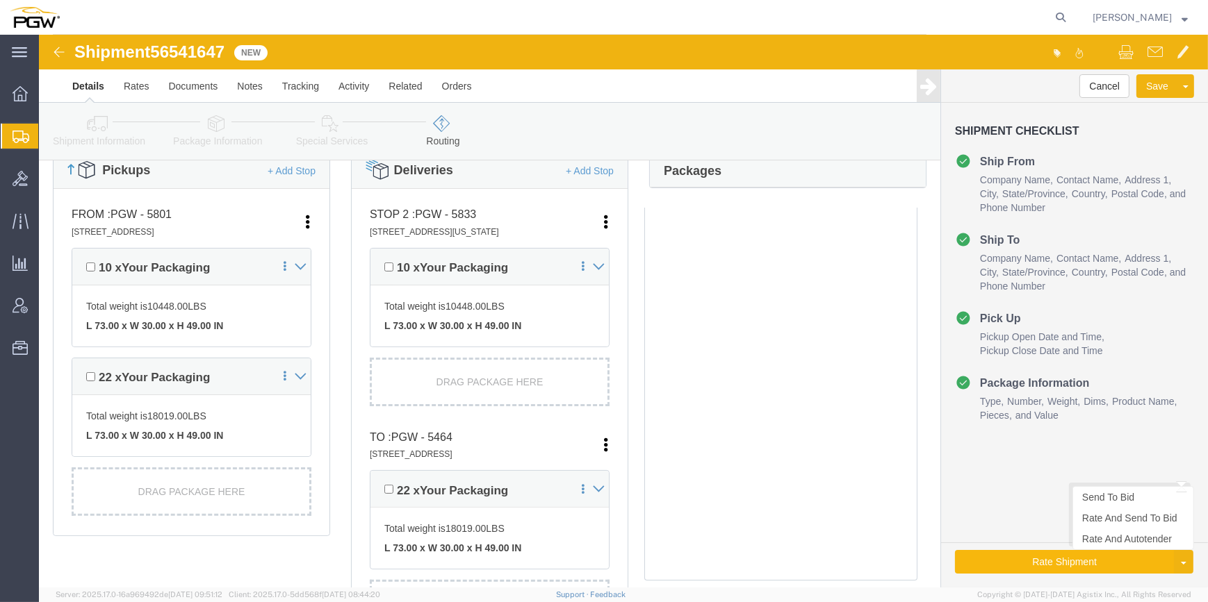
click button "Rate Shipment"
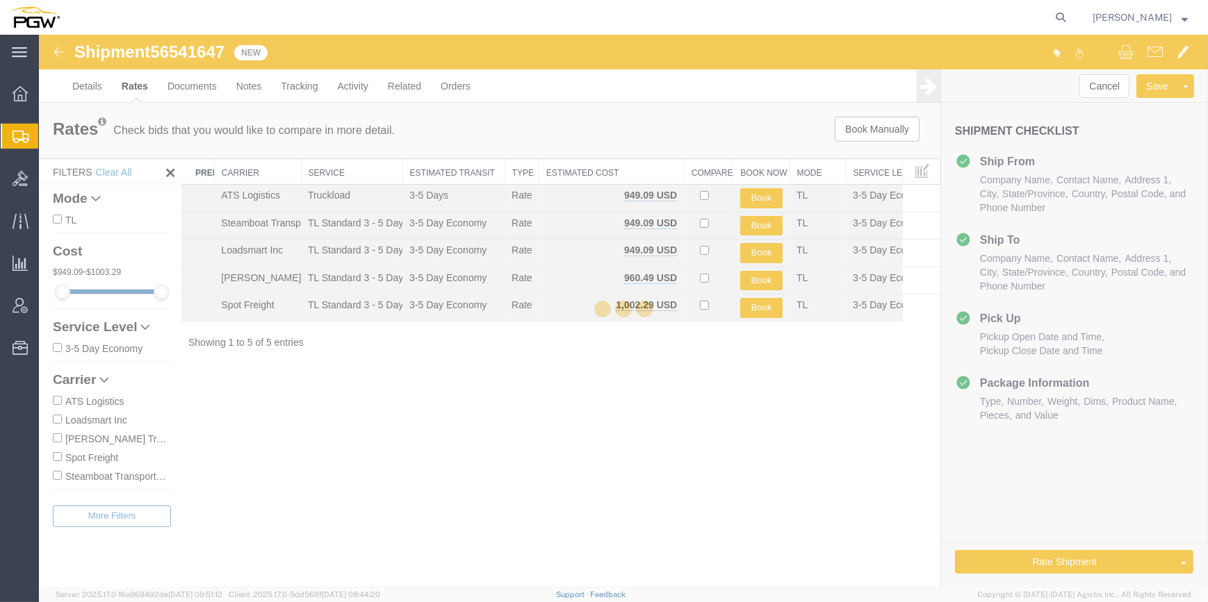
scroll to position [0, 0]
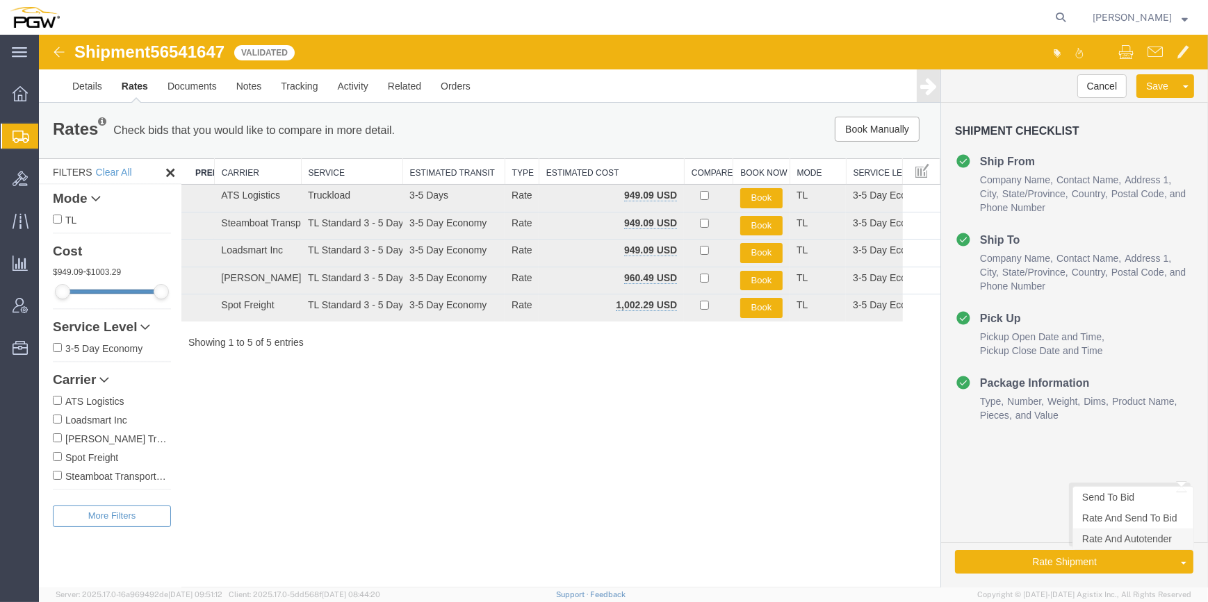
click at [1099, 538] on link "Rate And Autotender" at bounding box center [1133, 539] width 120 height 21
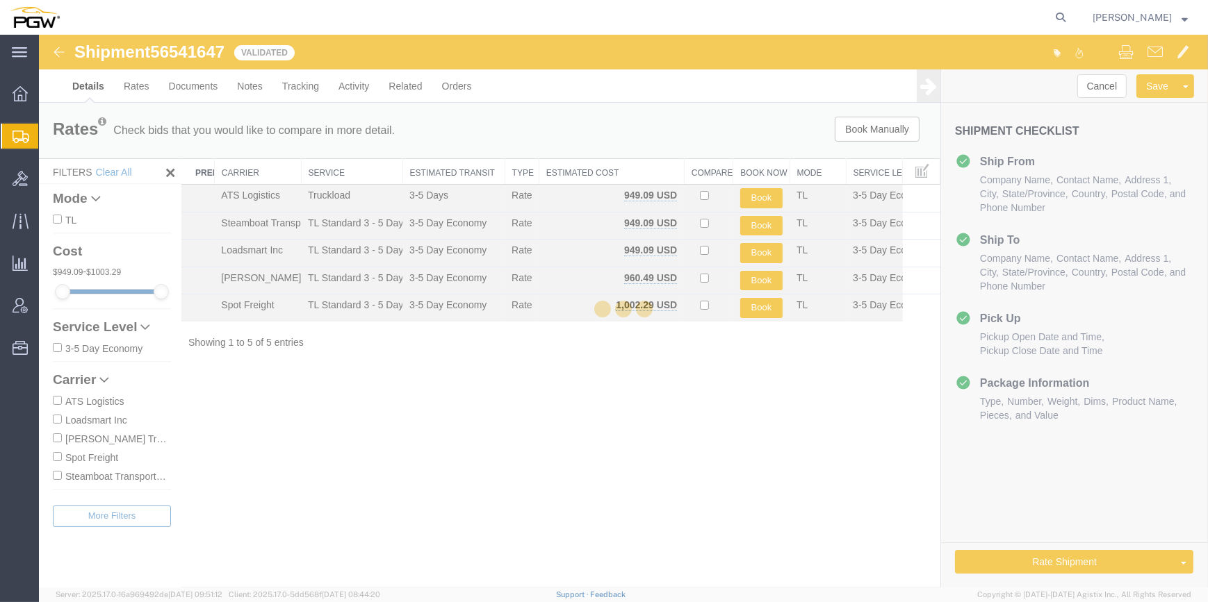
select select "62891"
select select "28771"
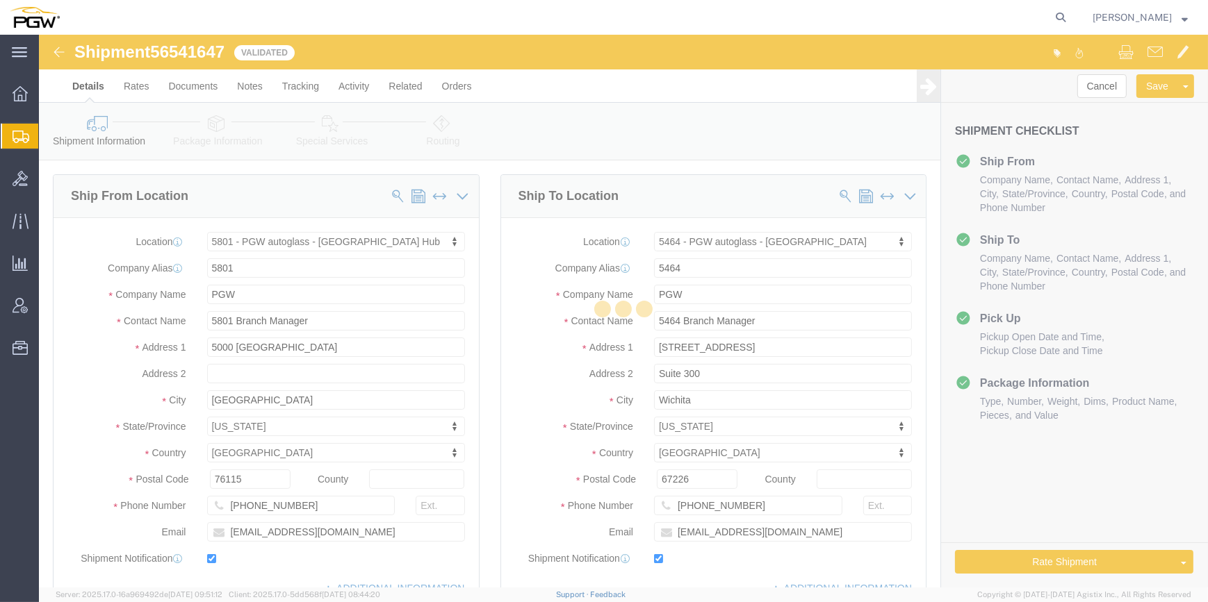
select select "62891"
select select "28771"
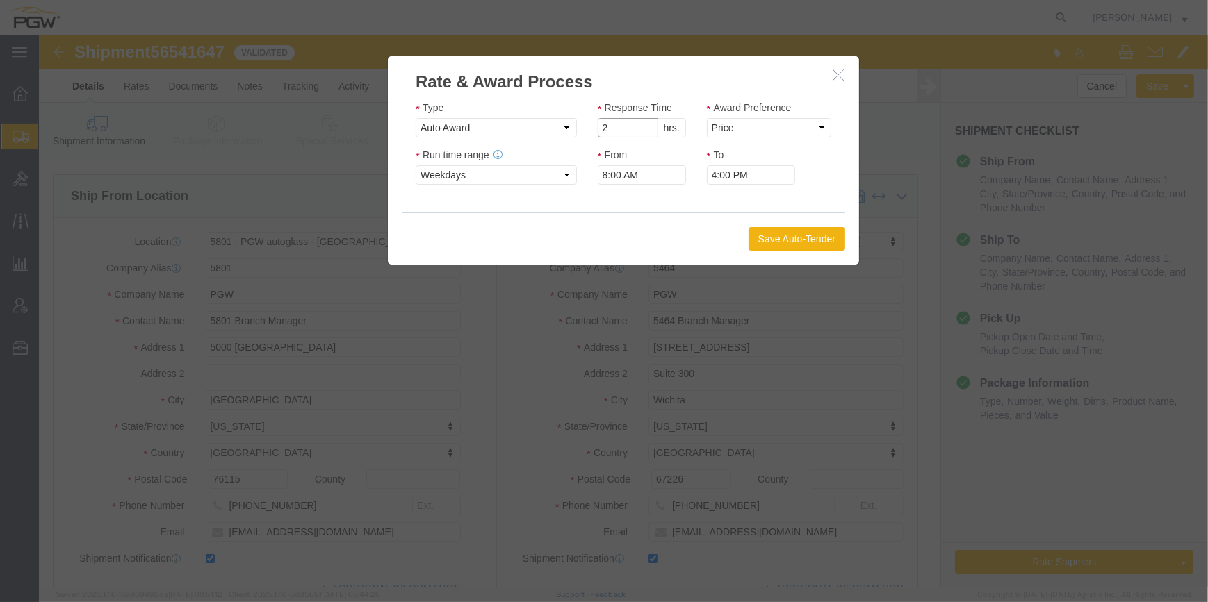
type input "2"
click input "2"
click select "Price Carrier Rank"
select select "LANE_RANK"
click select "Price Carrier Rank"
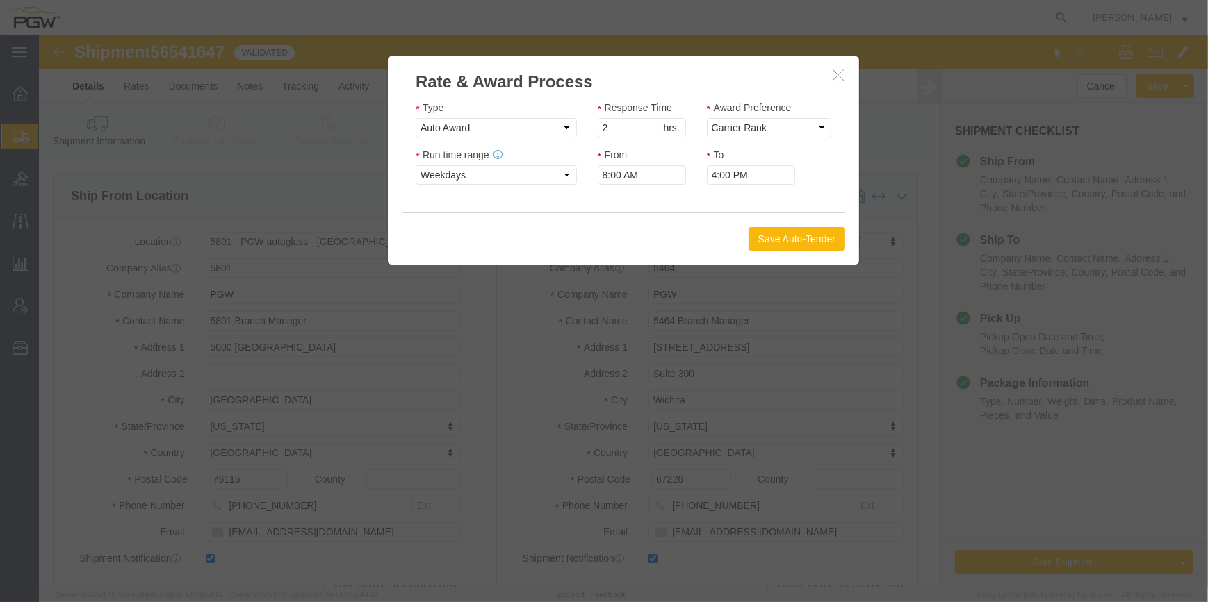
click button "Save Auto-Tender"
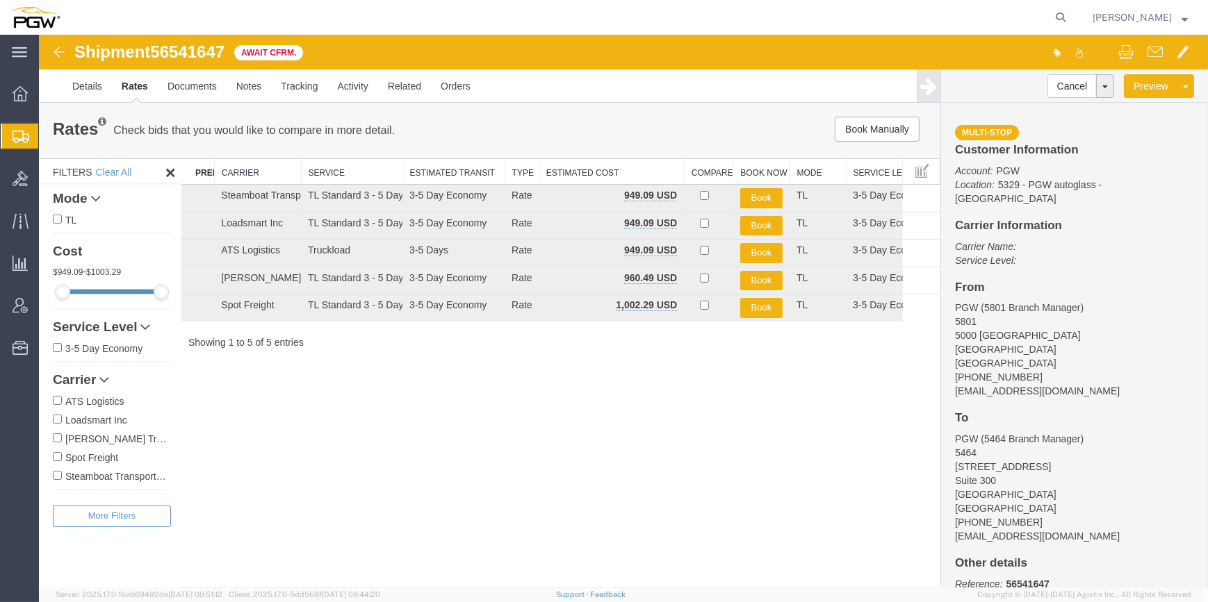
click at [0, 0] on span "Create from Template" at bounding box center [0, 0] width 0 height 0
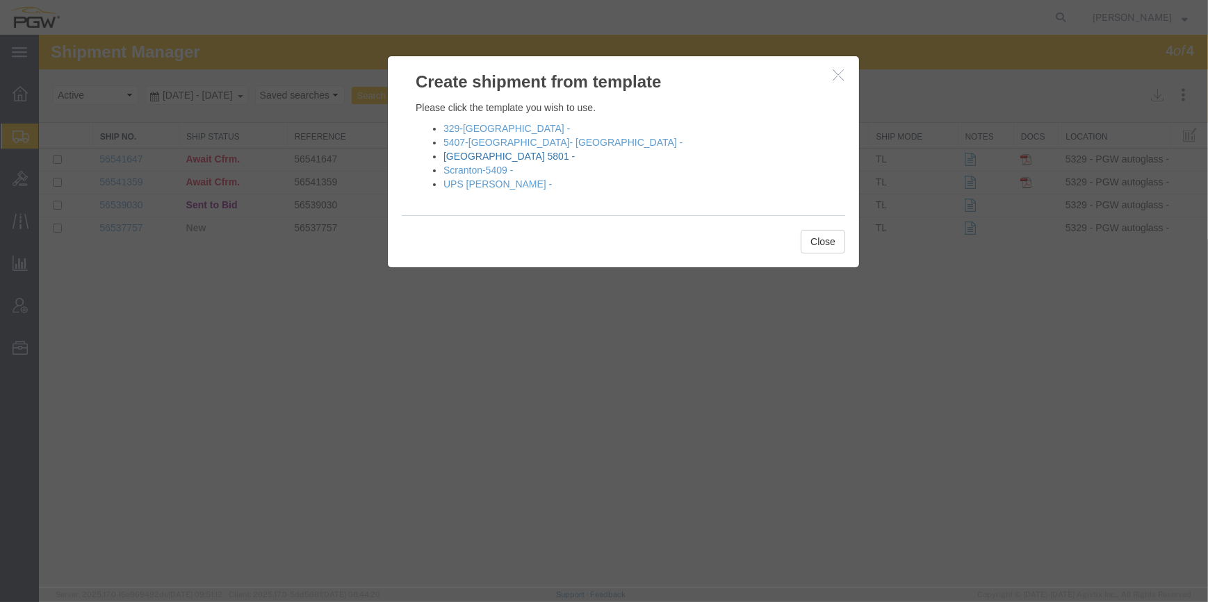
click at [482, 153] on link "[GEOGRAPHIC_DATA] 5801 -" at bounding box center [508, 156] width 131 height 11
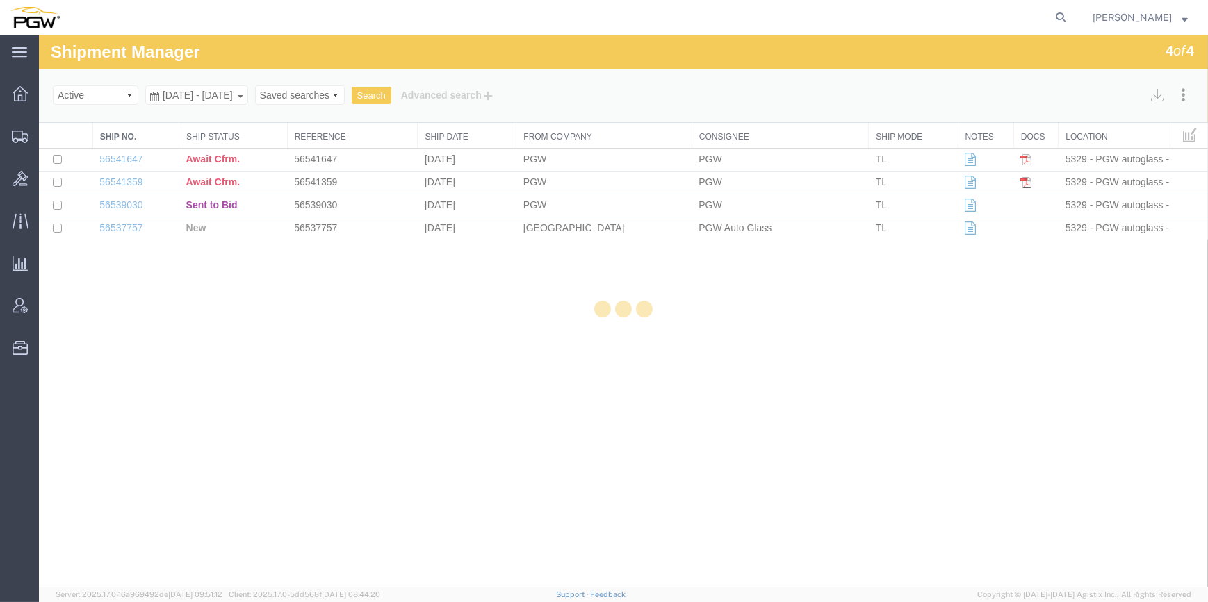
select select "62891"
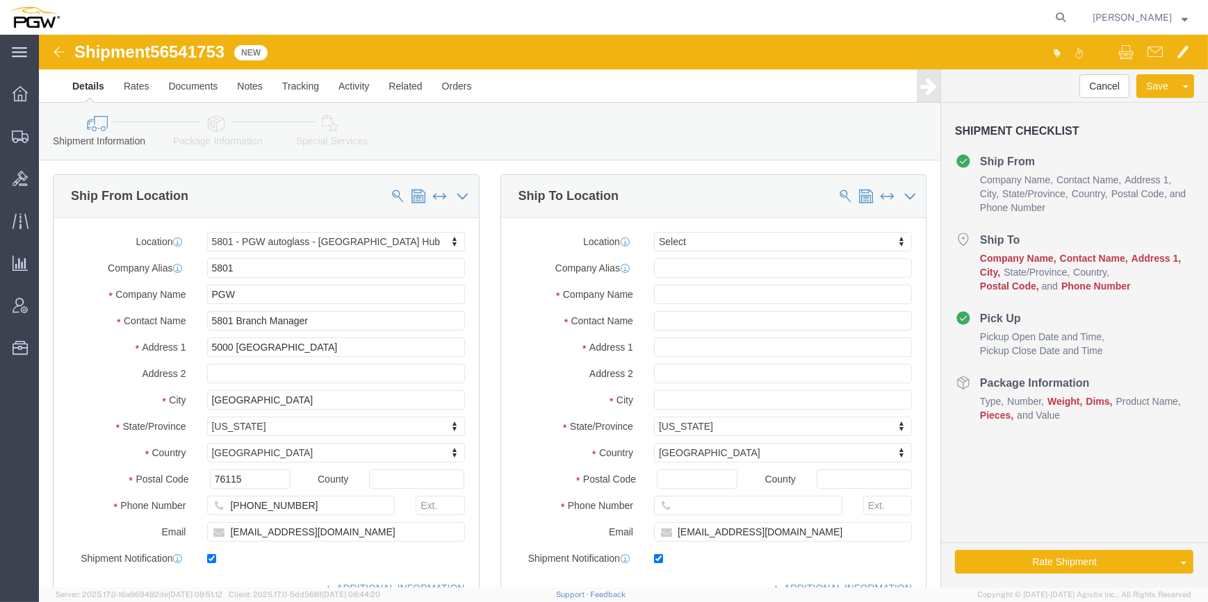
click div "Location Select Select My Profile Location 5303 - PGW autoglass - Corporate 532…"
type input "459"
drag, startPoint x: 670, startPoint y: 250, endPoint x: 665, endPoint y: 244, distance: 7.9
click div "459 5 459 - PGW autoglass - [GEOGRAPHIC_DATA]"
select select "28301"
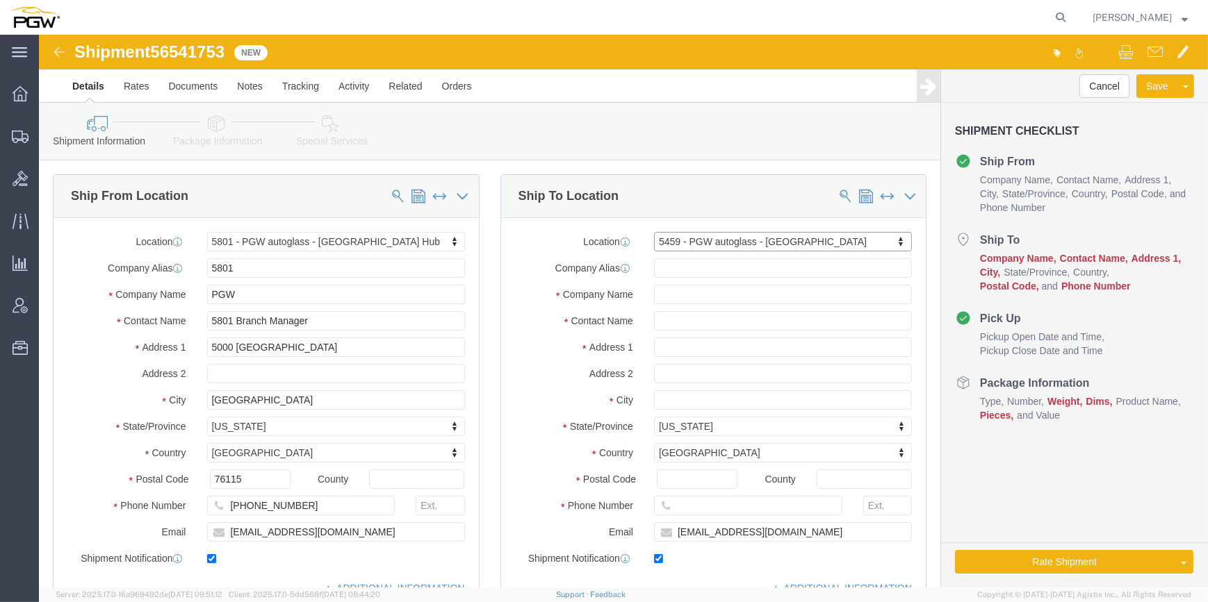
type input "5459"
type input "PGW"
type input "5459 Branch Manager"
type input "[STREET_ADDRESS]"
type input "Tulsa"
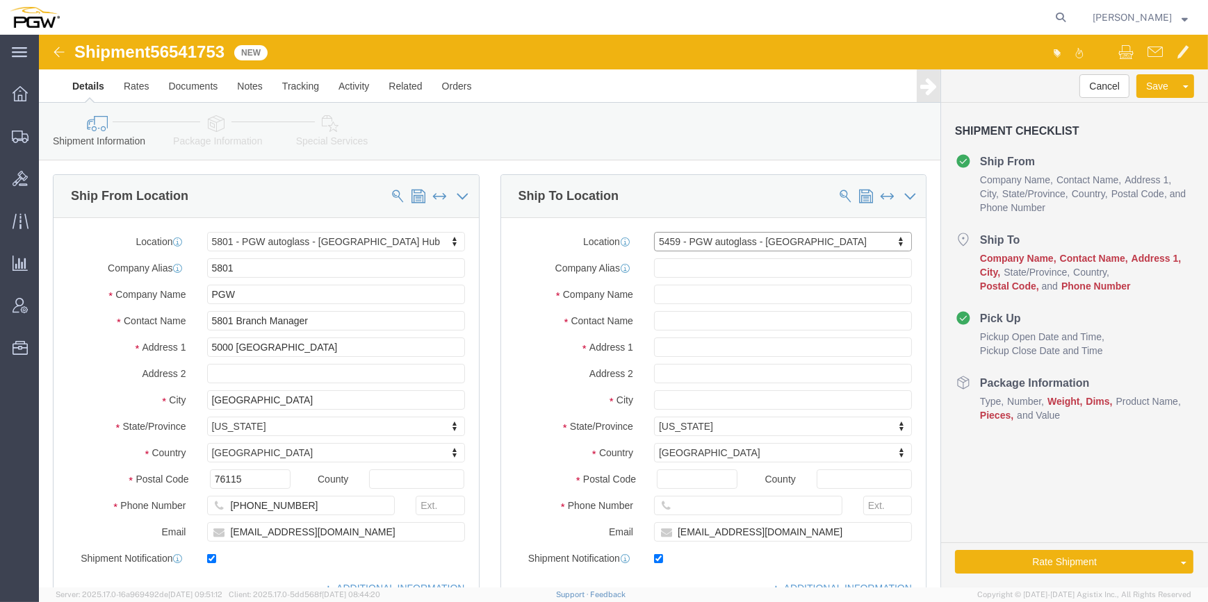
type input "74116"
type input "[PHONE_NUMBER]"
type input "[EMAIL_ADDRESS][DOMAIN_NAME]"
select select "OK"
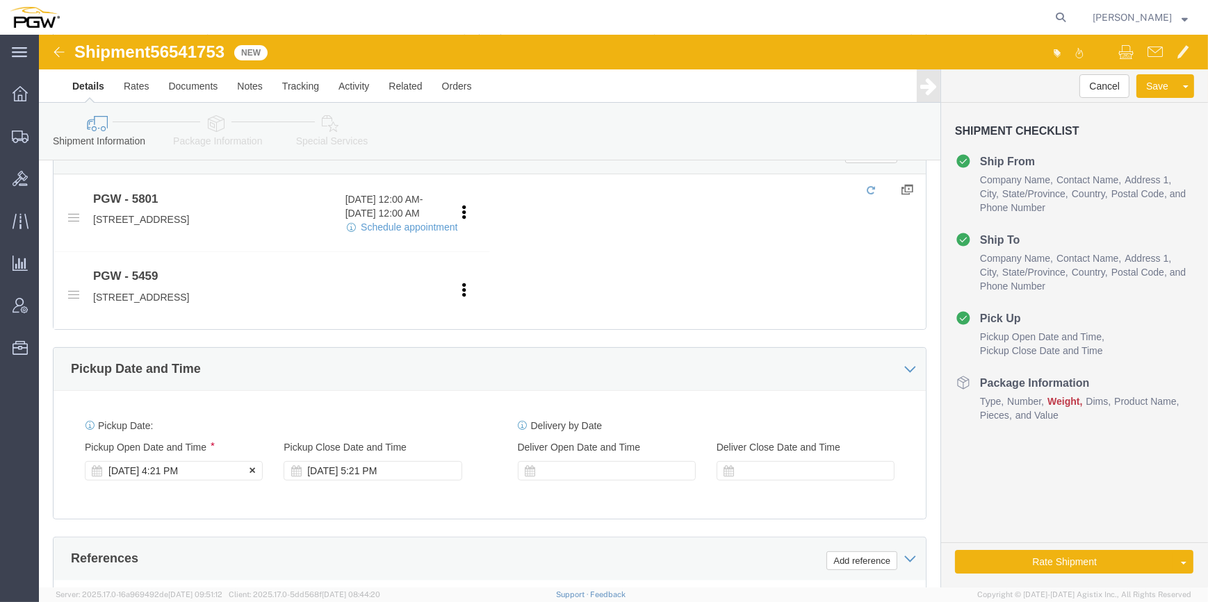
click div "[DATE] 4:21 PM"
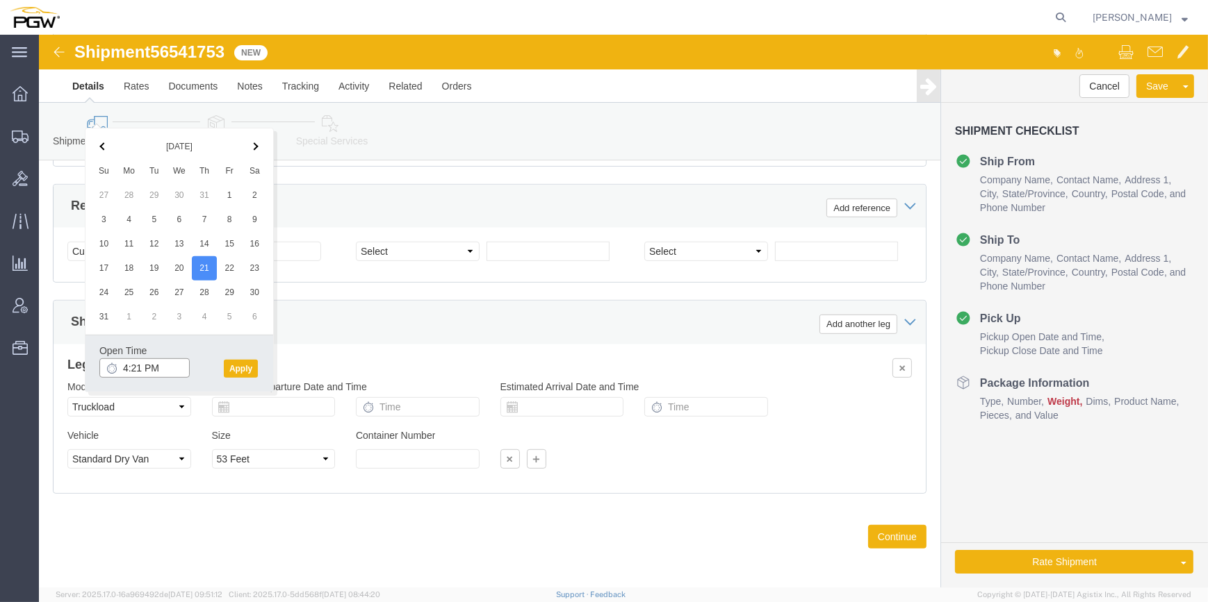
click input "4:21 PM"
type input "1:00 PM"
click button "Apply"
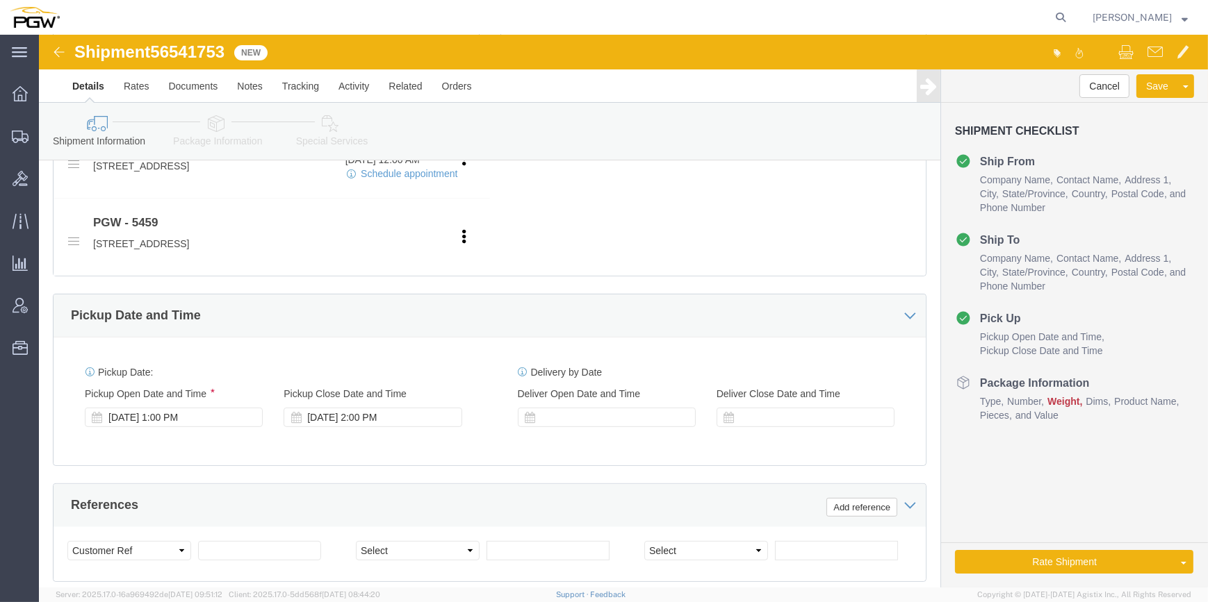
scroll to position [542, 0]
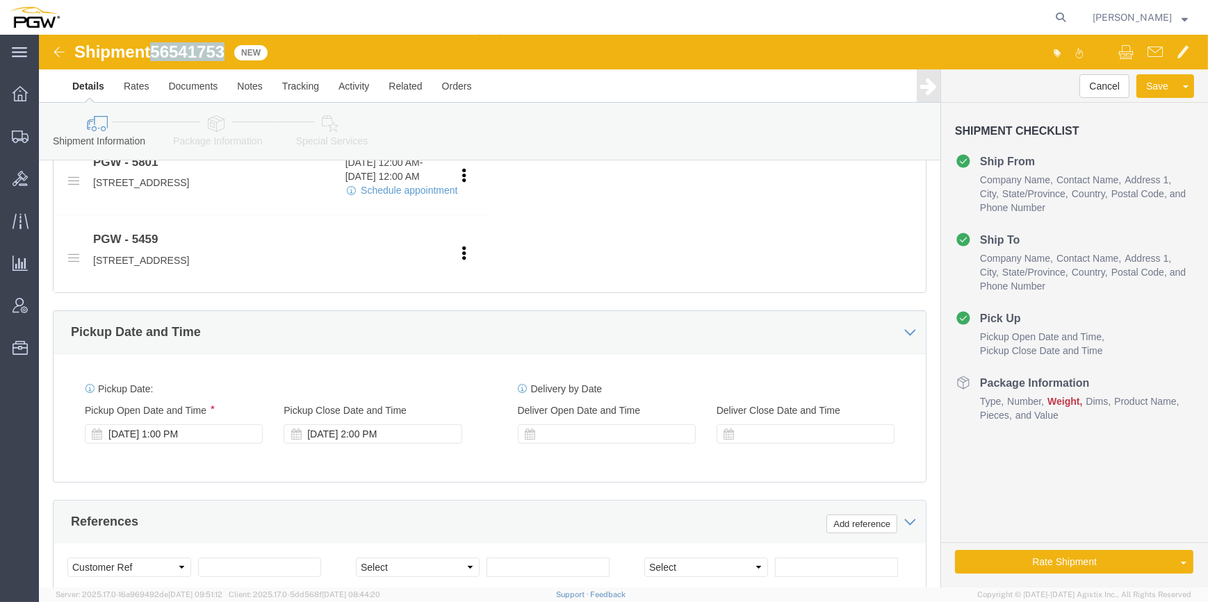
drag, startPoint x: 190, startPoint y: 19, endPoint x: 117, endPoint y: 18, distance: 73.0
click span "56541753"
copy span "56541753"
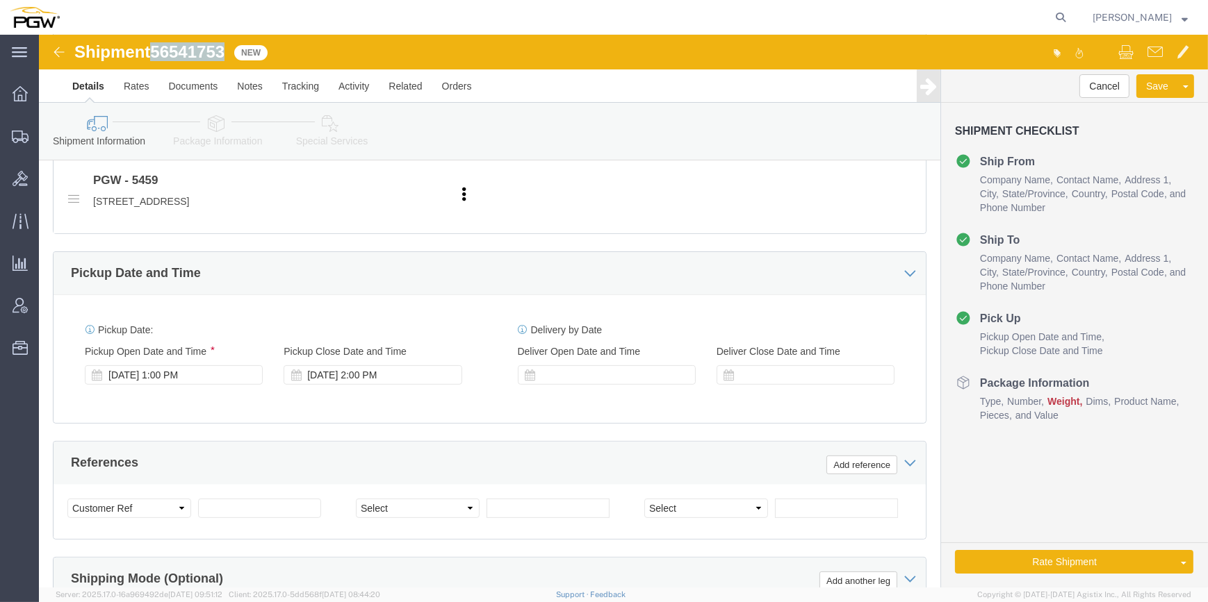
scroll to position [668, 0]
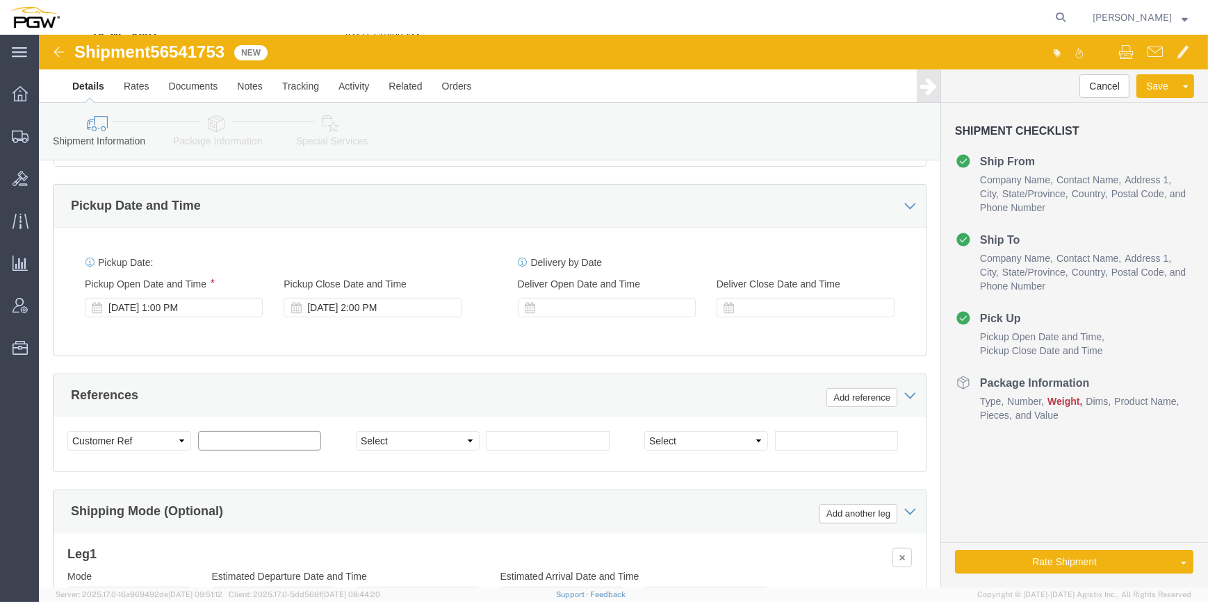
drag, startPoint x: 167, startPoint y: 402, endPoint x: 171, endPoint y: 395, distance: 8.1
click input "text"
paste input "56541753"
type input "56541753"
click select "Select Account Type Activity ID Airline Appointment Number ASN Batch Request # …"
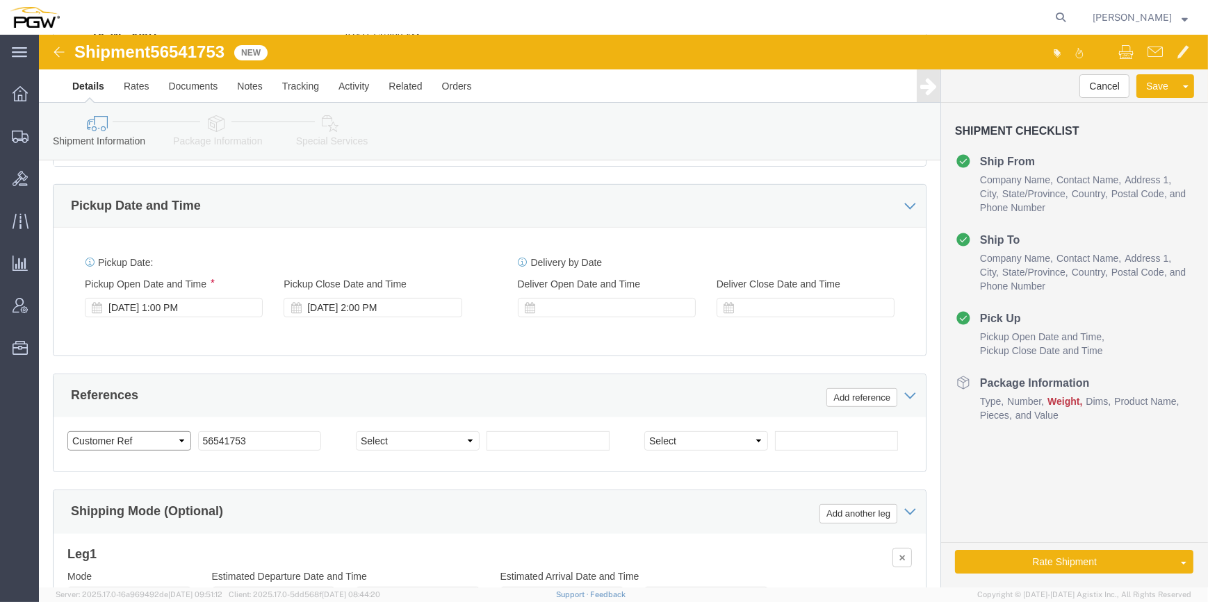
select select "BOL"
click select "Select Account Type Activity ID Airline Appointment Number ASN Batch Request # …"
click input "text"
paste input "667273"
type input "667273"
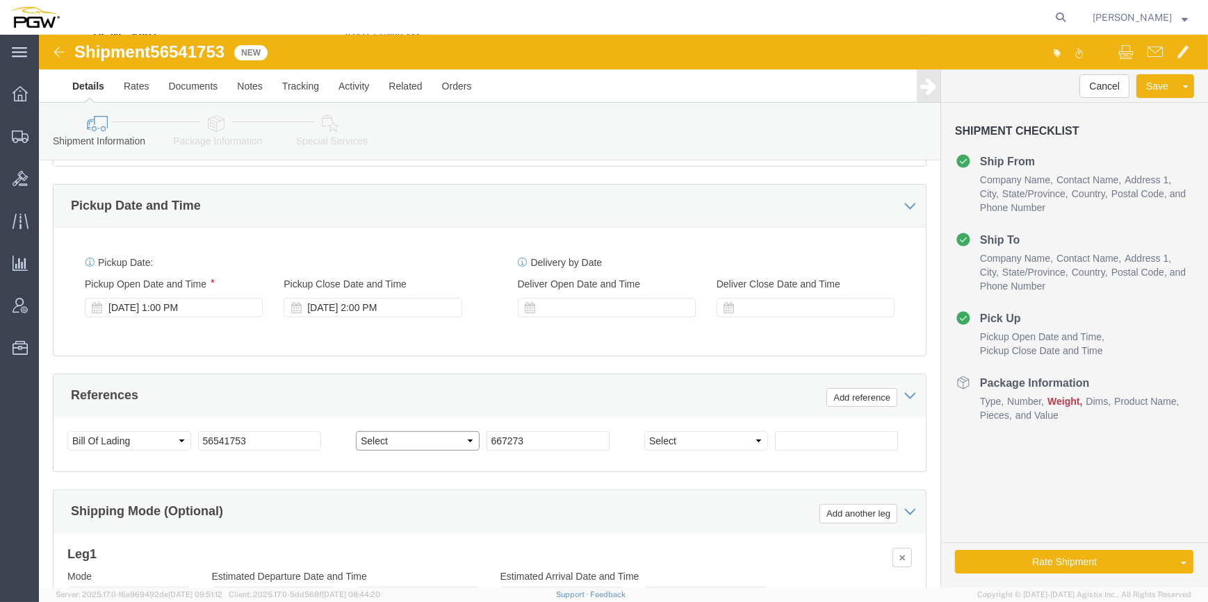
click select "Select Account Type Activity ID Airline Appointment Number ASN Batch Request # …"
select select "ORDERNUM"
click select "Select Account Type Activity ID Airline Appointment Number ASN Batch Request # …"
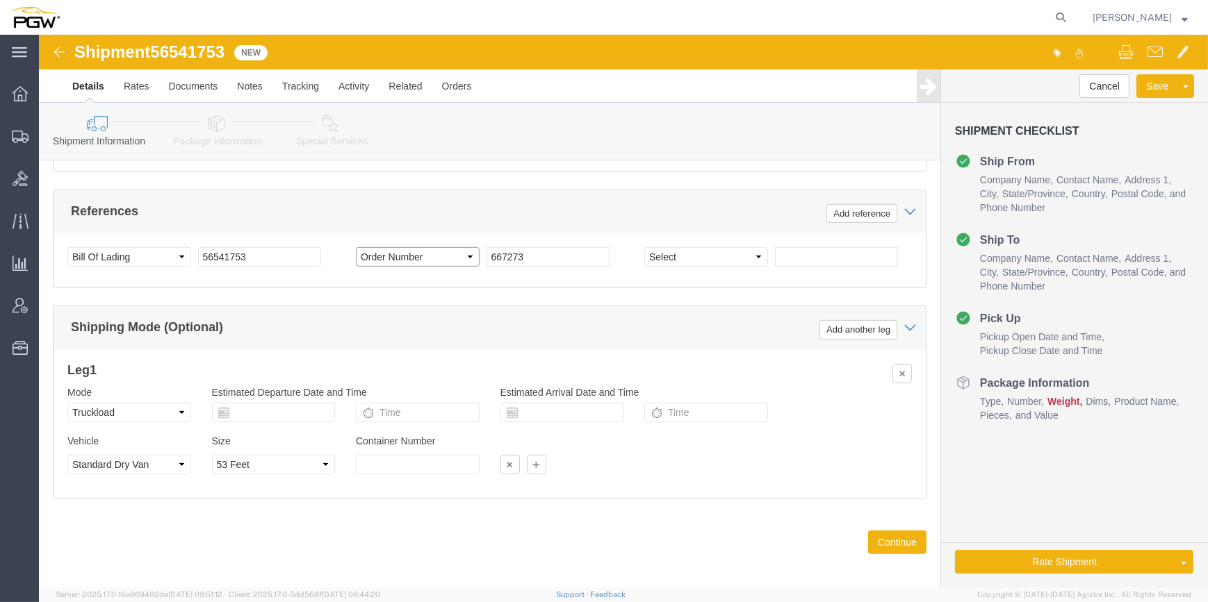
scroll to position [858, 0]
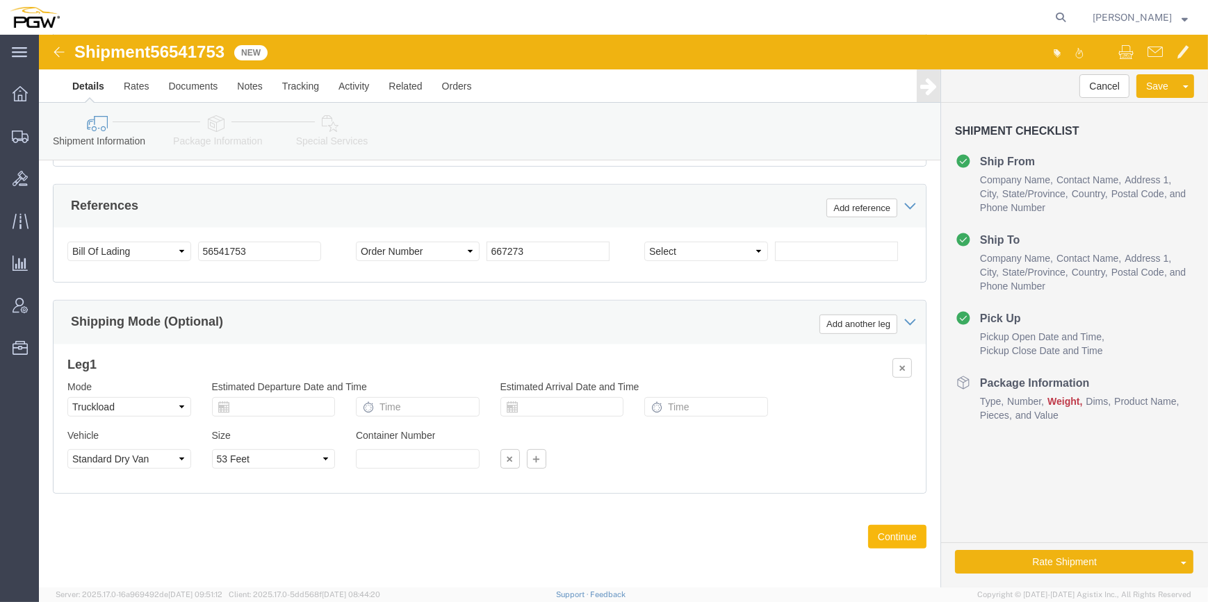
click button "Continue"
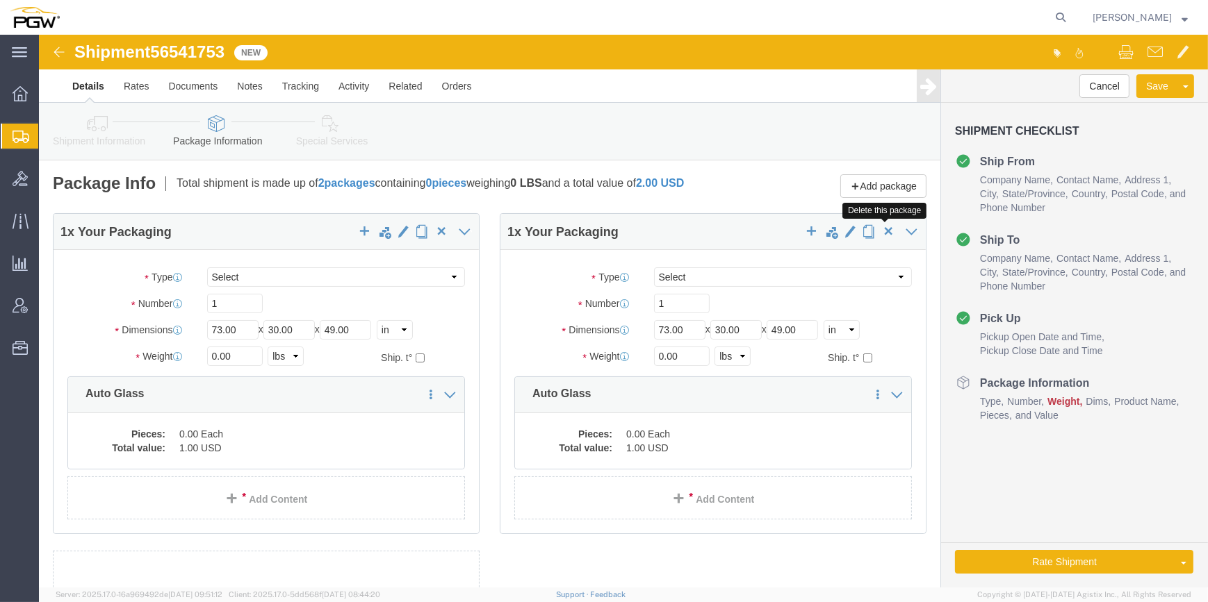
click span "button"
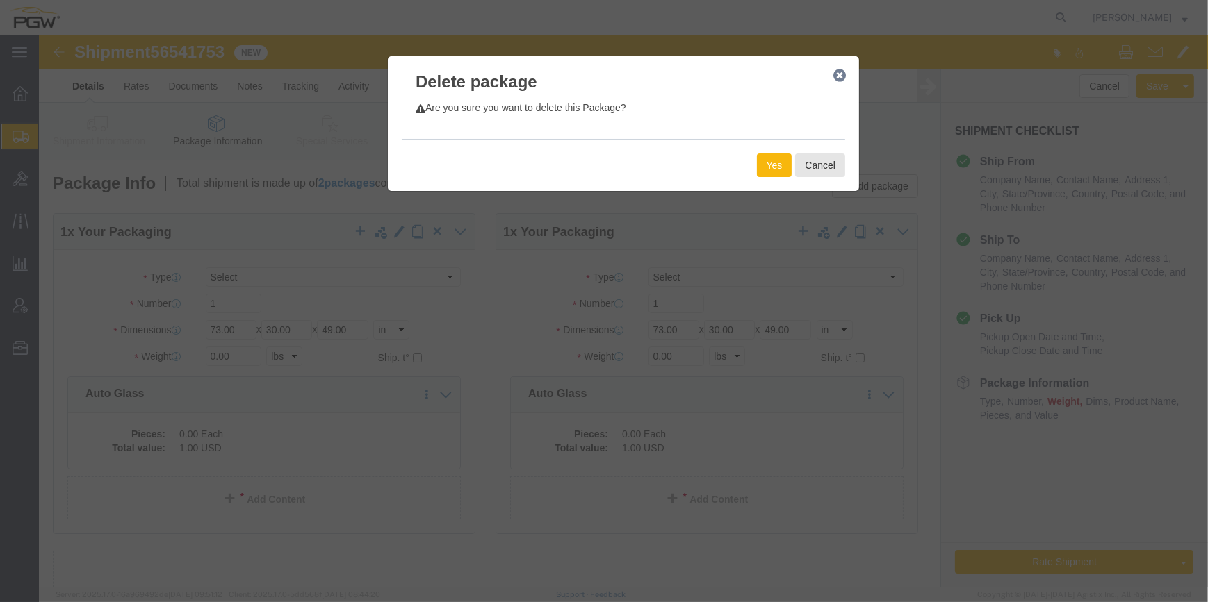
click button "Yes"
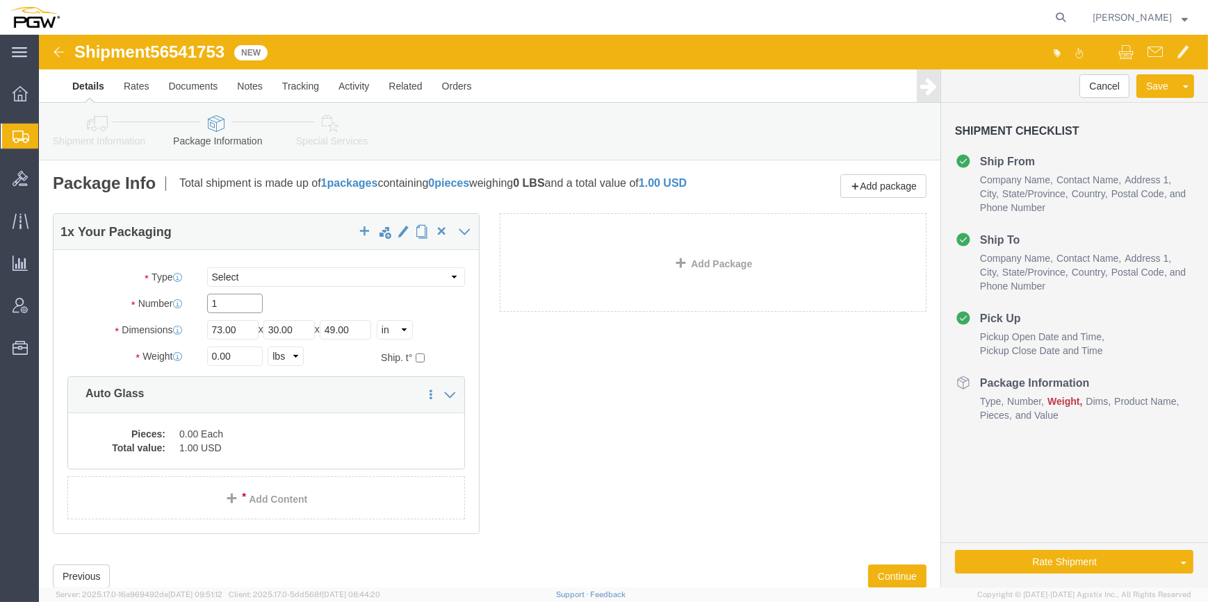
drag, startPoint x: 181, startPoint y: 270, endPoint x: 174, endPoint y: 242, distance: 27.8
click div "Package Type Select Bale(s) Basket(s) Bolt(s) Bottle(s) Buckets Bulk Bundle(s) …"
type input "32"
drag, startPoint x: 177, startPoint y: 329, endPoint x: 161, endPoint y: 324, distance: 16.7
click div "0.00 Select kgs lbs"
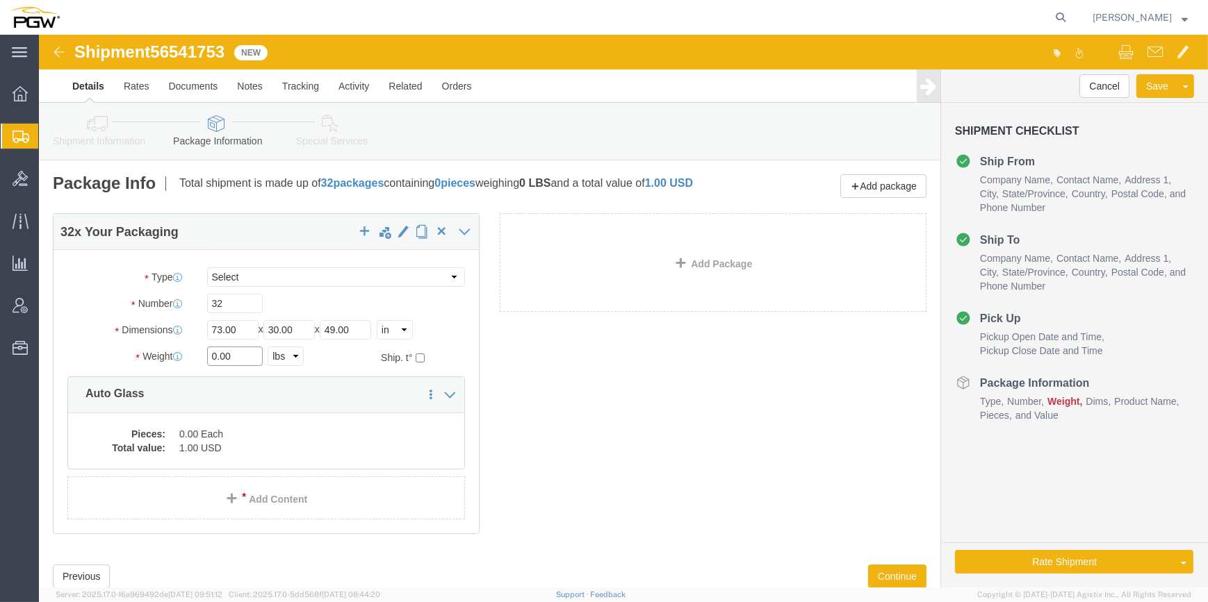
paste input "25626"
type input "25626.00"
click dd "0.00 Each"
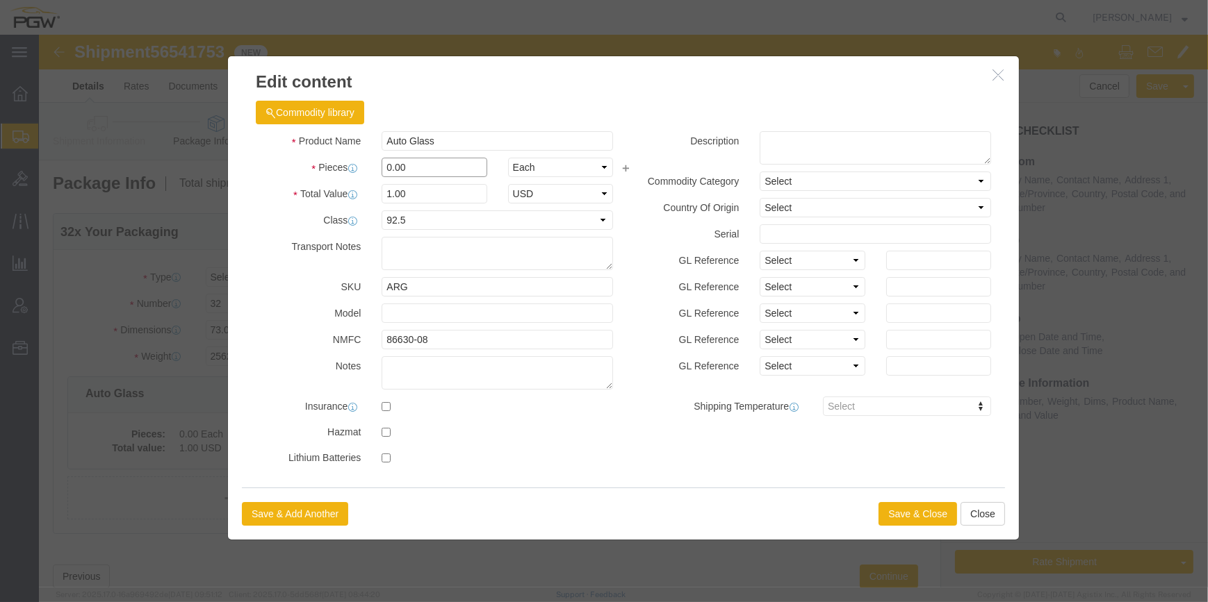
drag, startPoint x: 346, startPoint y: 132, endPoint x: 340, endPoint y: 125, distance: 9.3
click input "0.00"
type input "32.00"
type input "32"
click button "Save & Close"
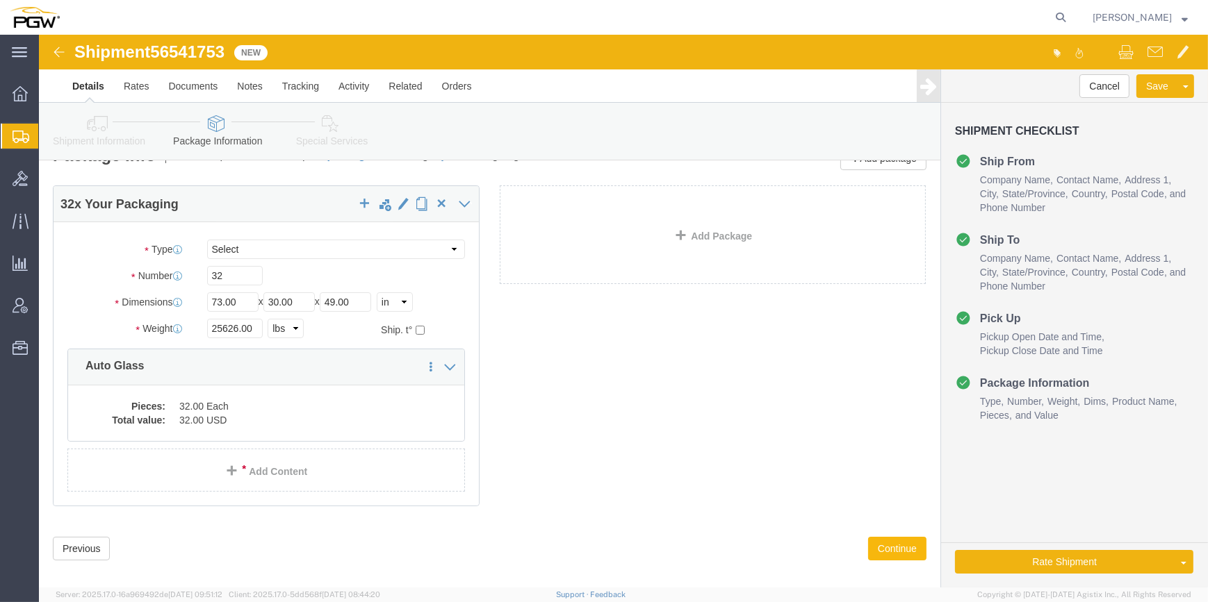
scroll to position [52, 0]
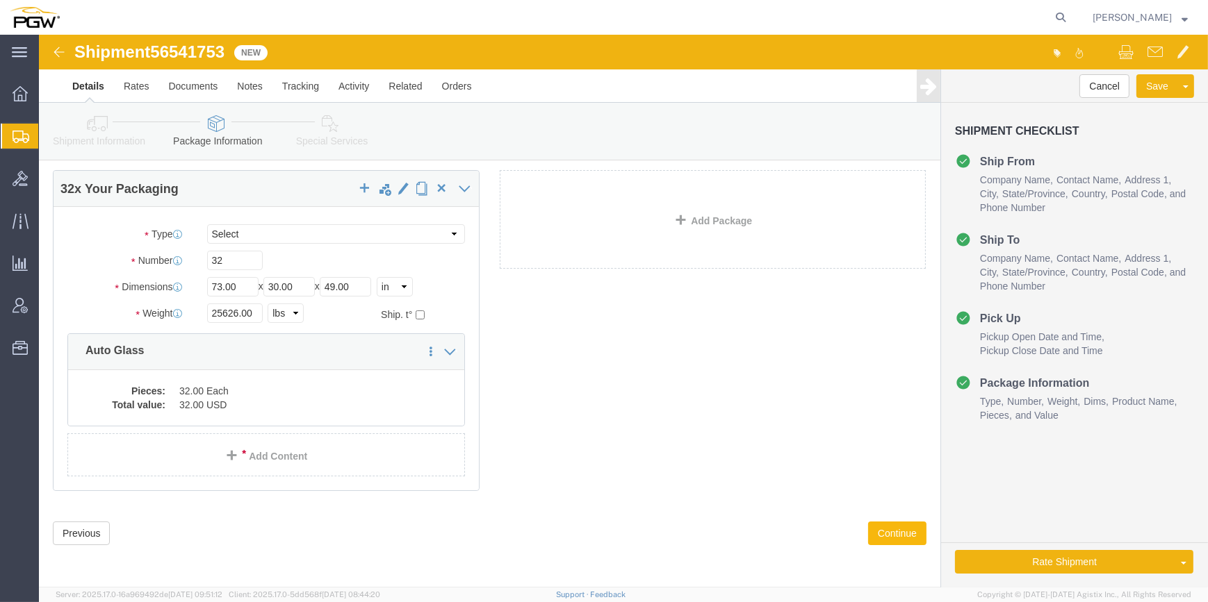
click button "Continue"
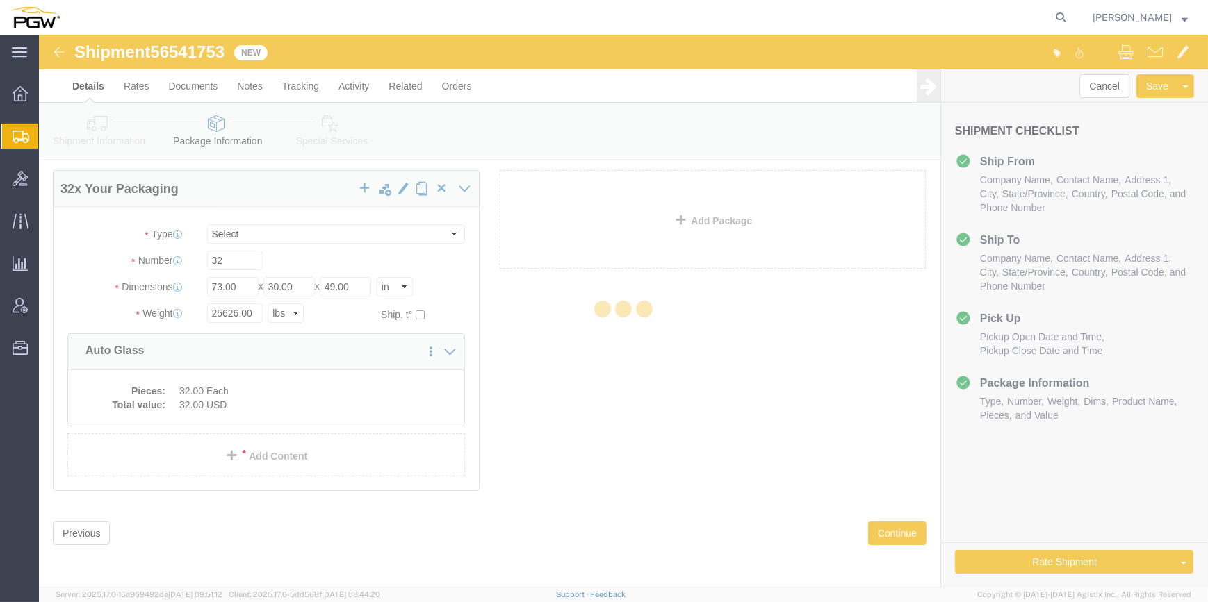
select select
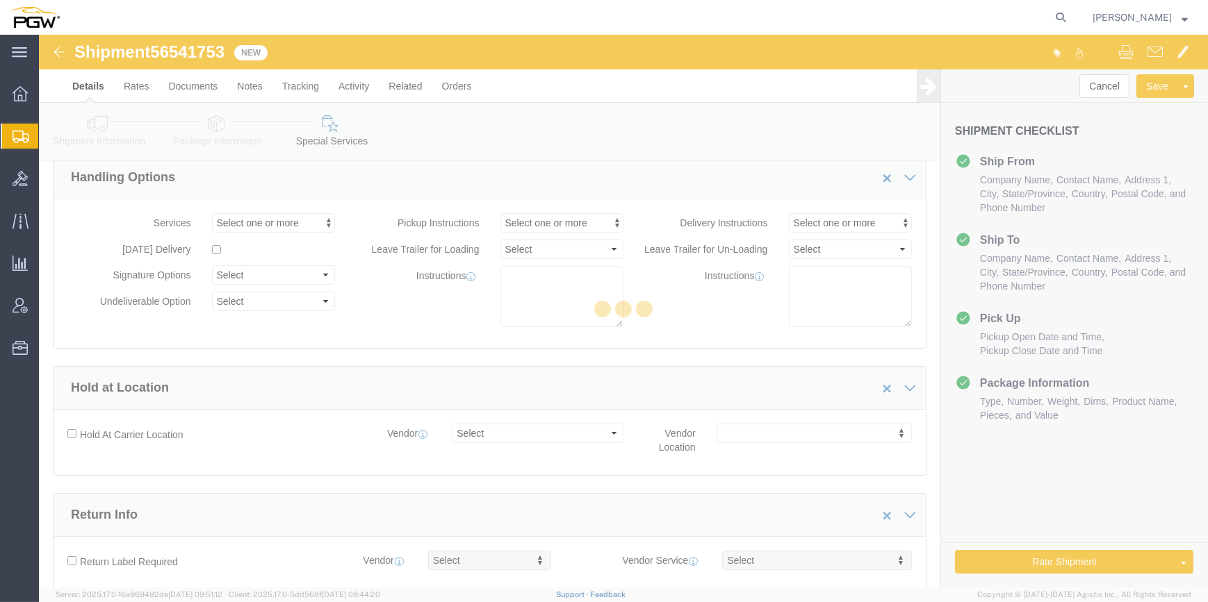
select select "COSTCENTER"
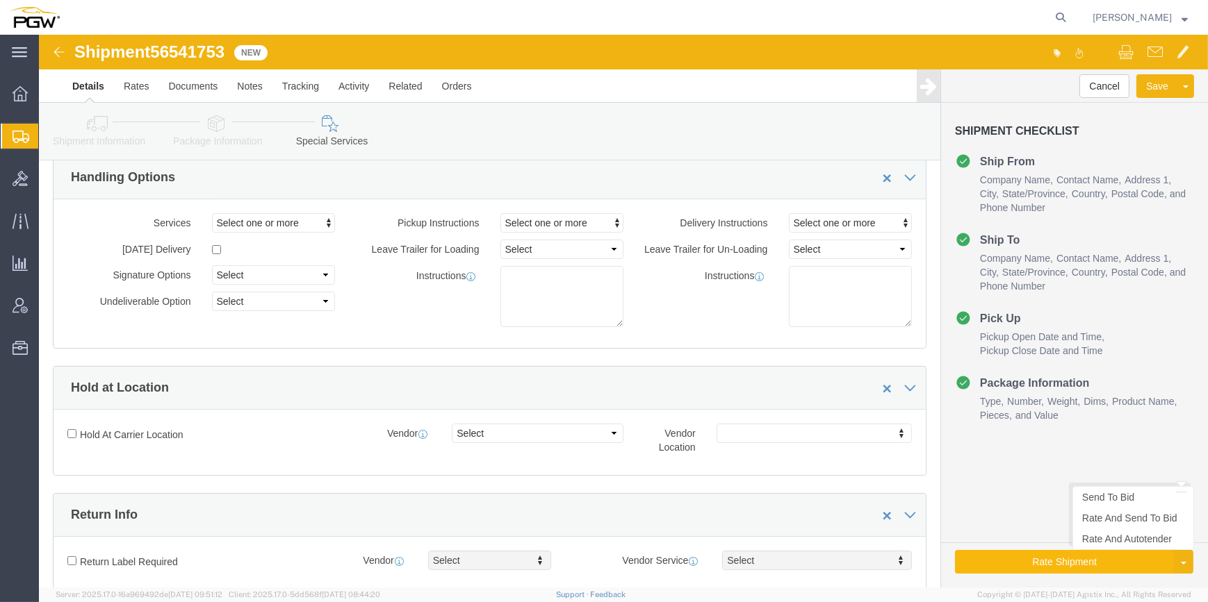
click button "Rate Shipment"
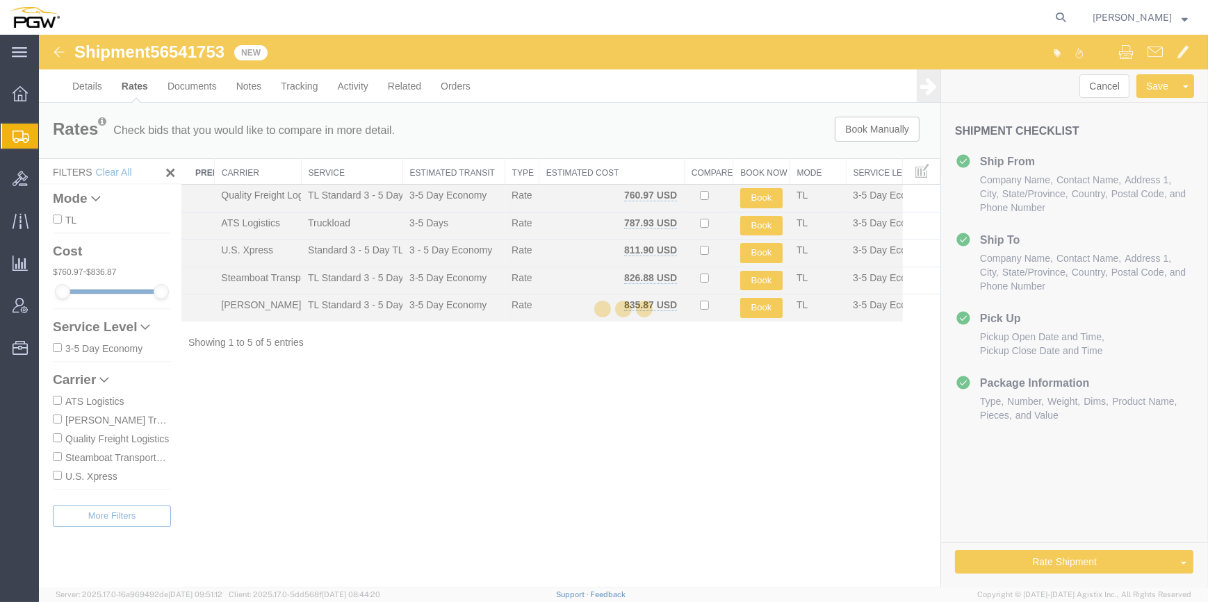
scroll to position [0, 0]
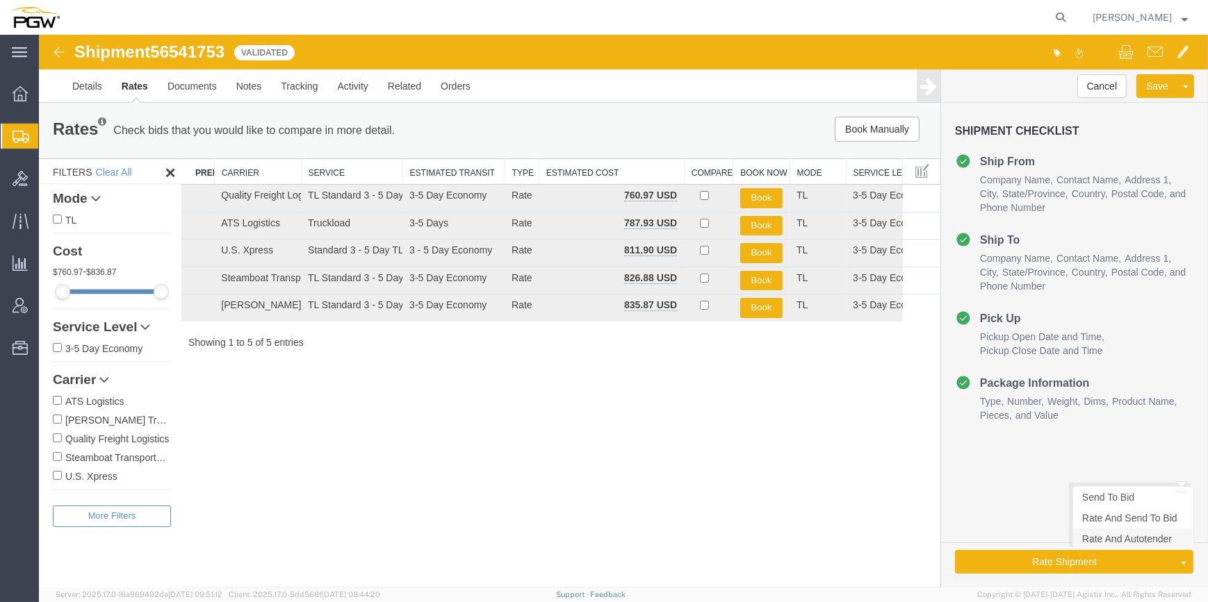
click at [1110, 543] on link "Rate And Autotender" at bounding box center [1133, 539] width 120 height 21
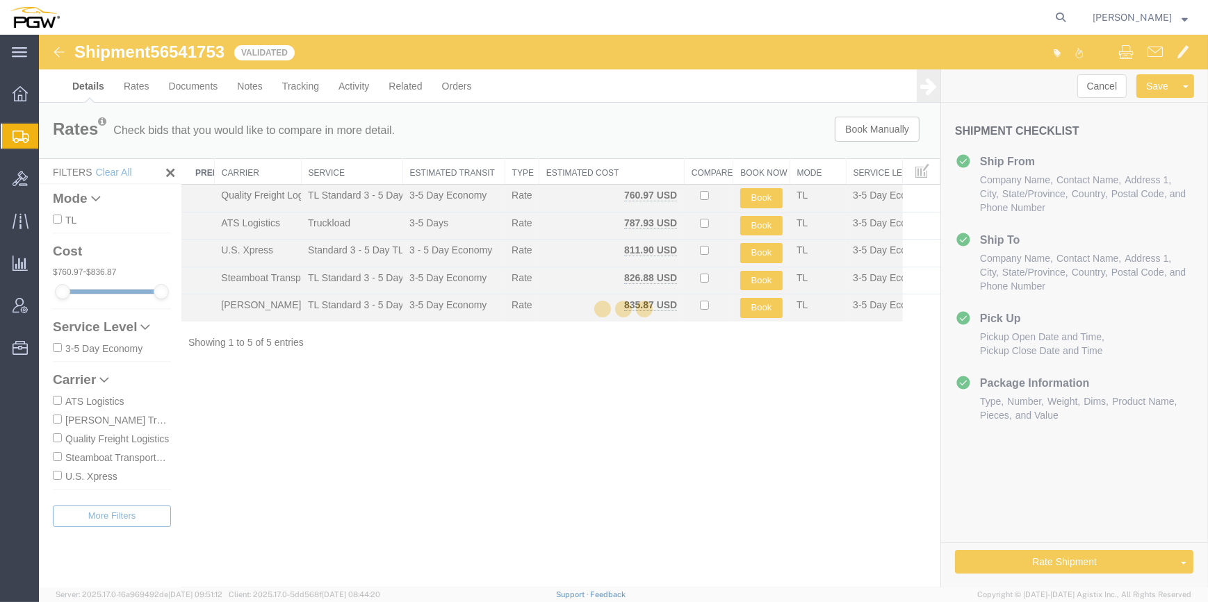
select select "62891"
select select "28301"
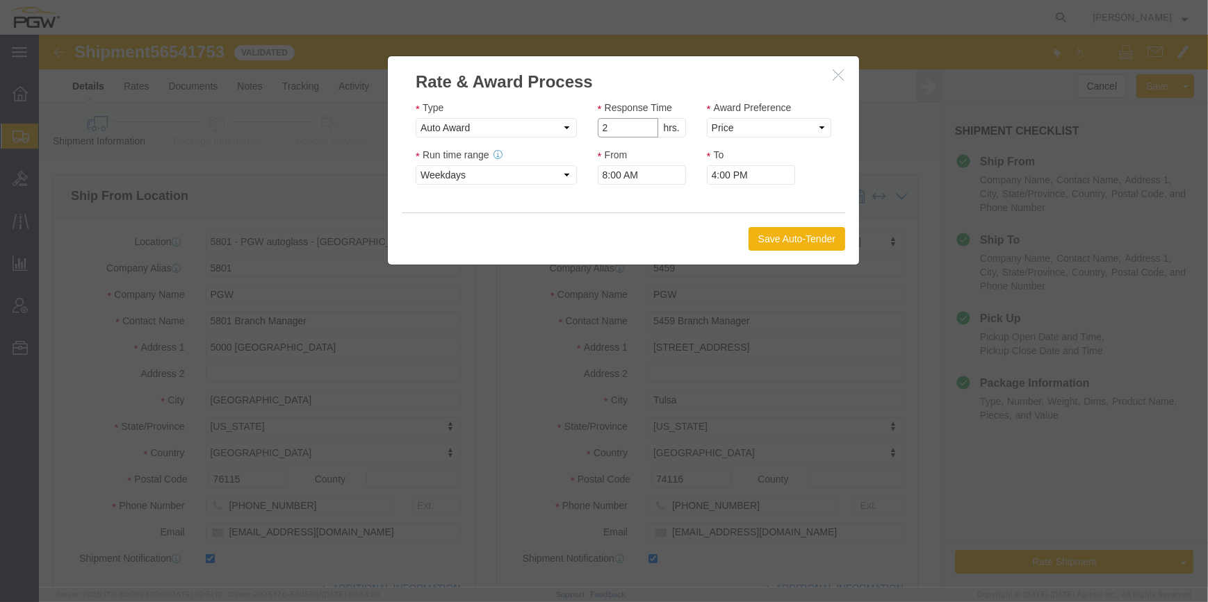
type input "2"
click input "2"
click select "Price Carrier Rank"
select select "LANE_RANK"
click select "Price Carrier Rank"
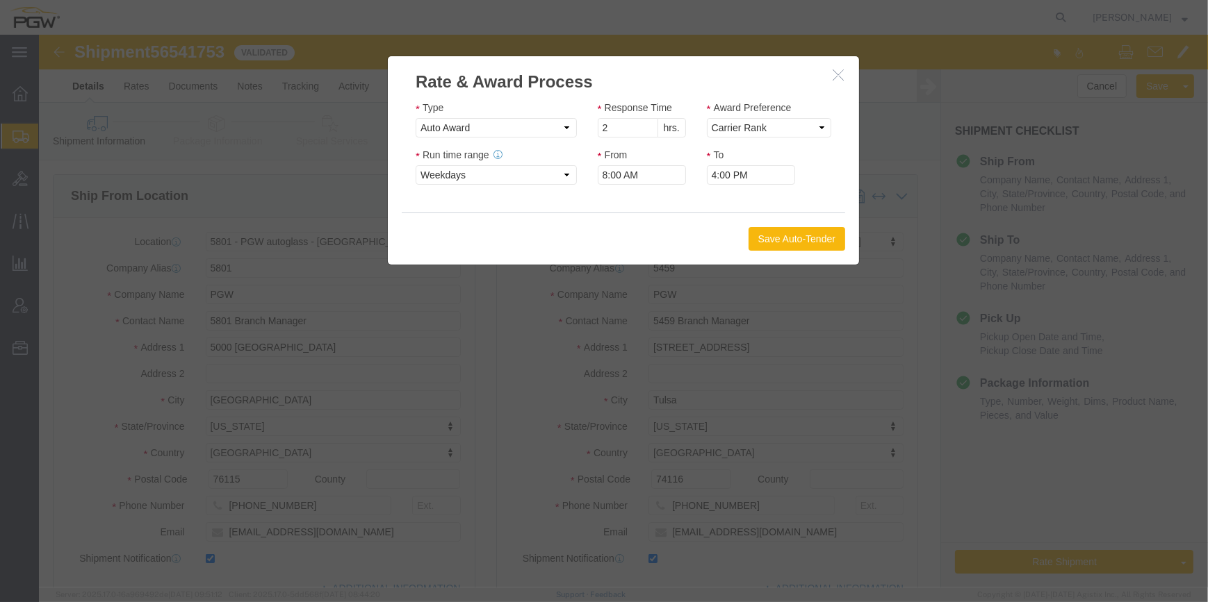
click button "Save Auto-Tender"
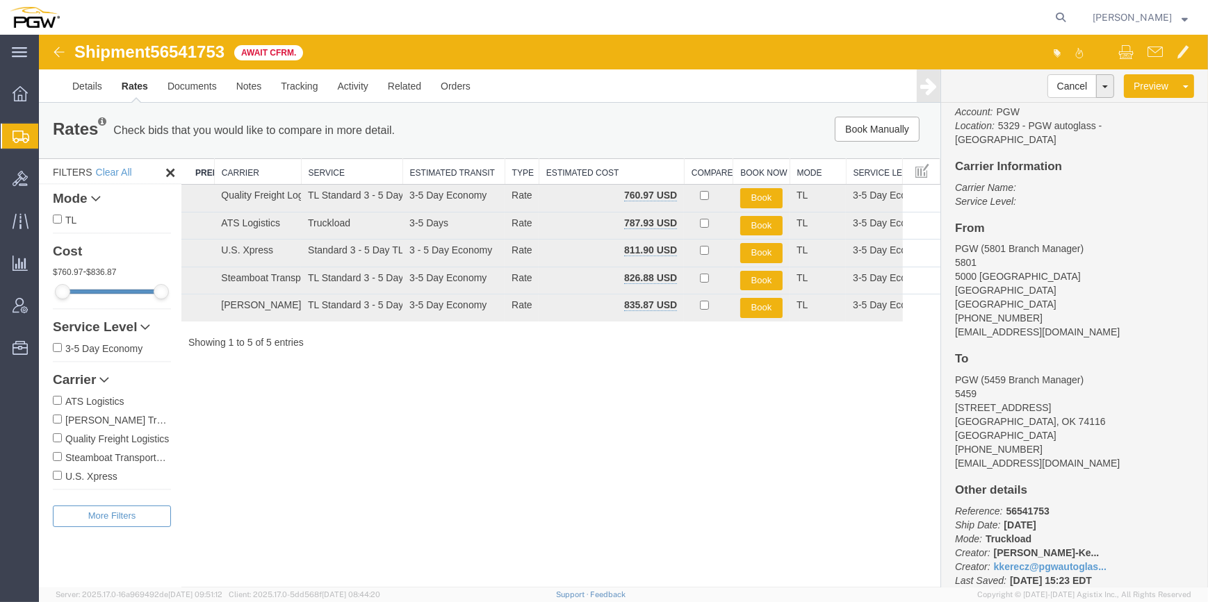
scroll to position [62, 0]
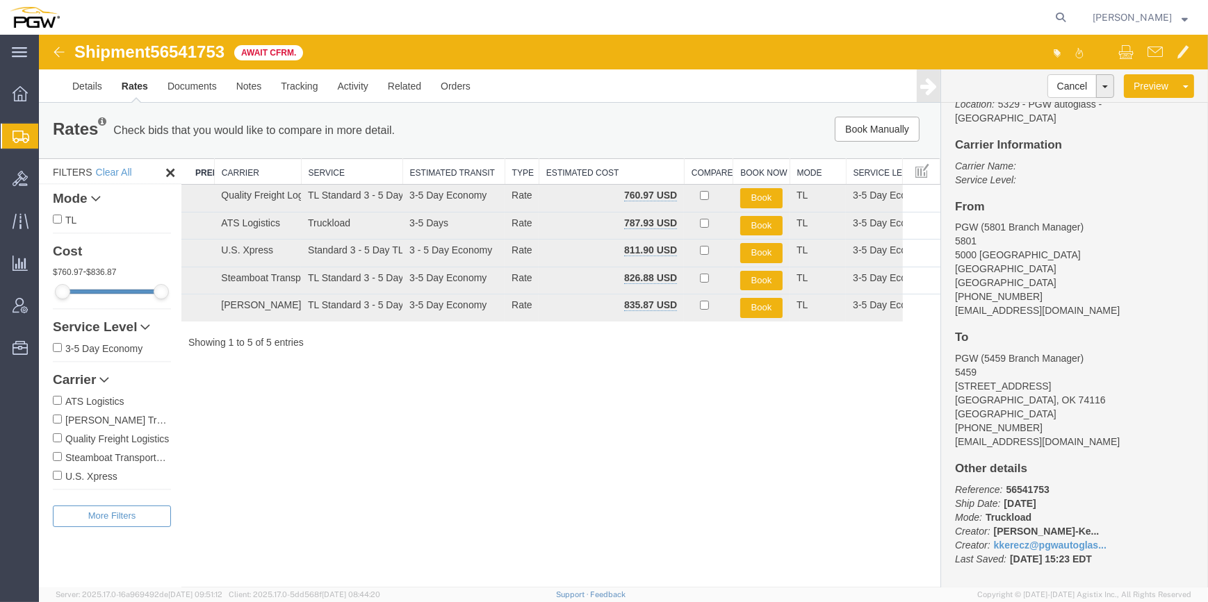
click at [593, 372] on div "Shipment 56541753 5 of 5 Await Cfrm. Details Rates Documents Notes Tracking Act…" at bounding box center [623, 311] width 1169 height 553
click at [1051, 13] on icon at bounding box center [1060, 17] width 19 height 19
paste input "56541359"
type input "56541359"
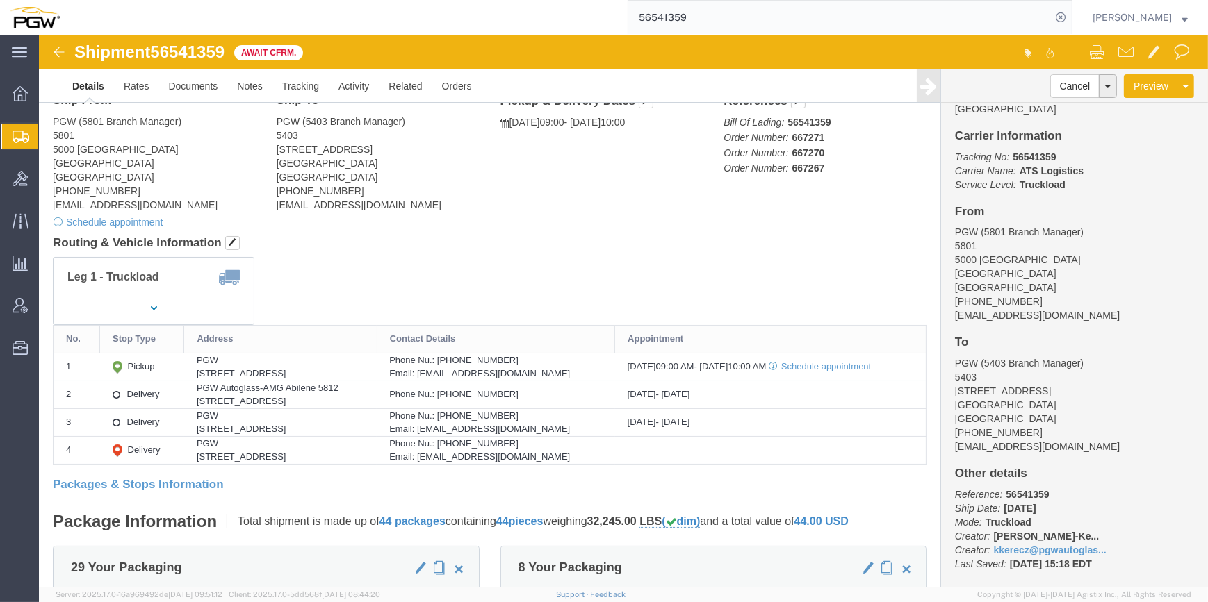
scroll to position [94, 0]
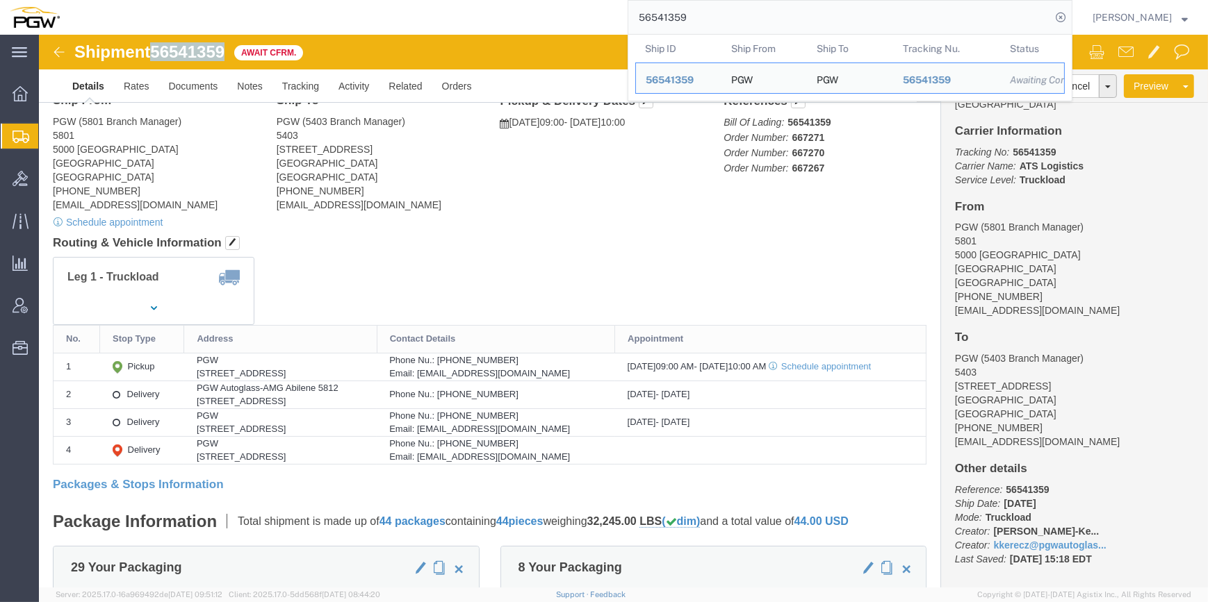
drag, startPoint x: 188, startPoint y: 17, endPoint x: 118, endPoint y: 14, distance: 69.6
click span "56541359"
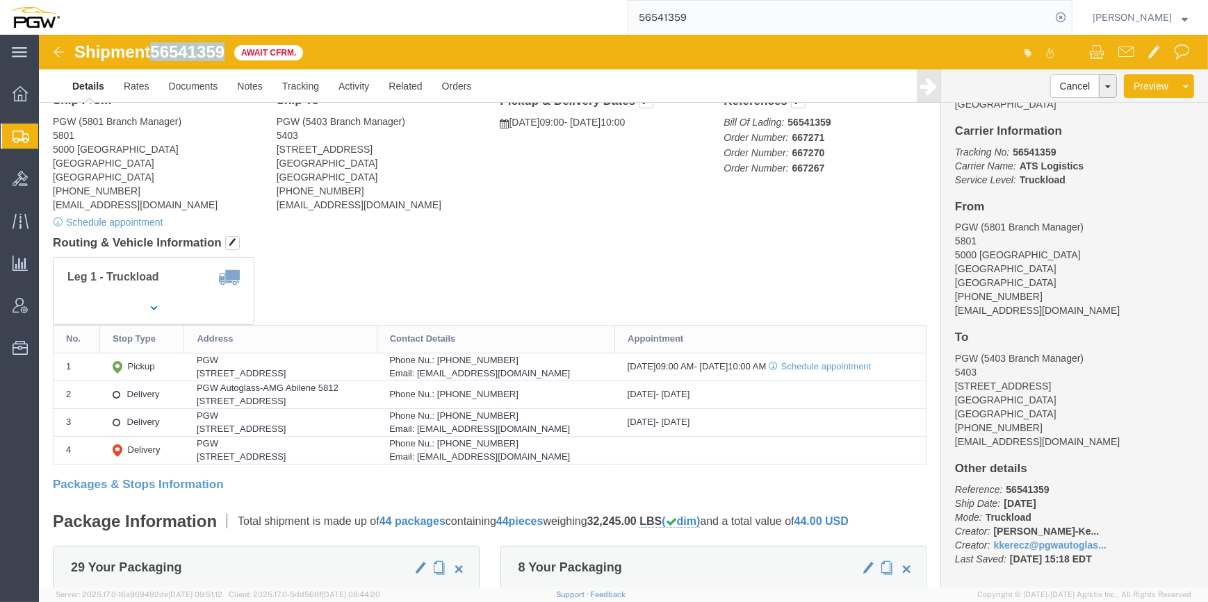
copy span "56541359"
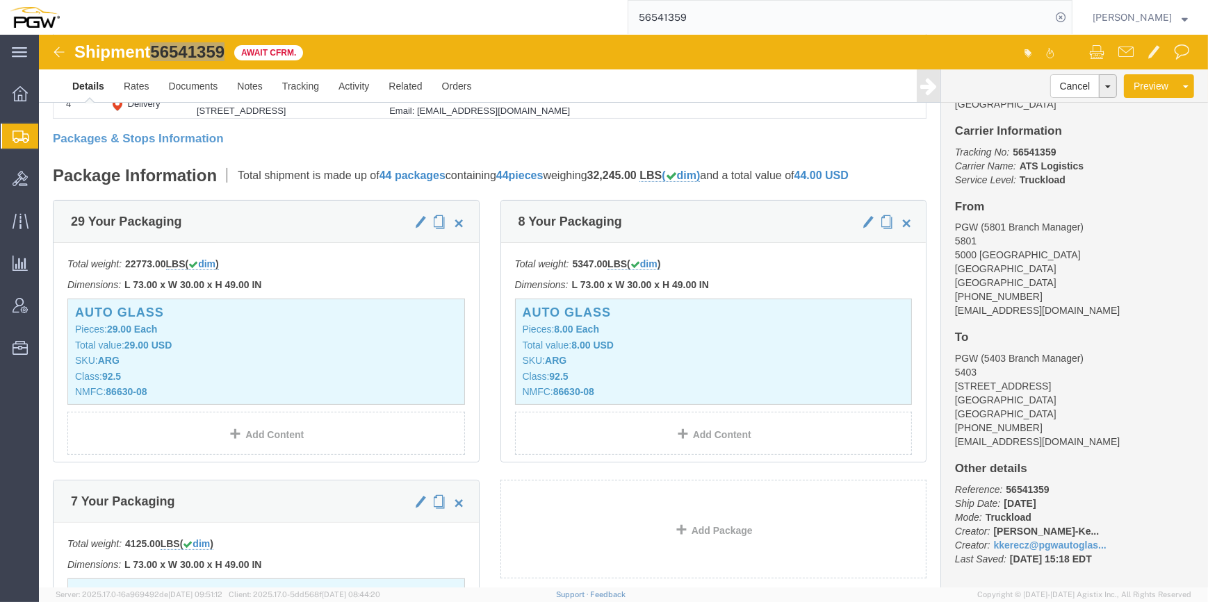
scroll to position [379, 0]
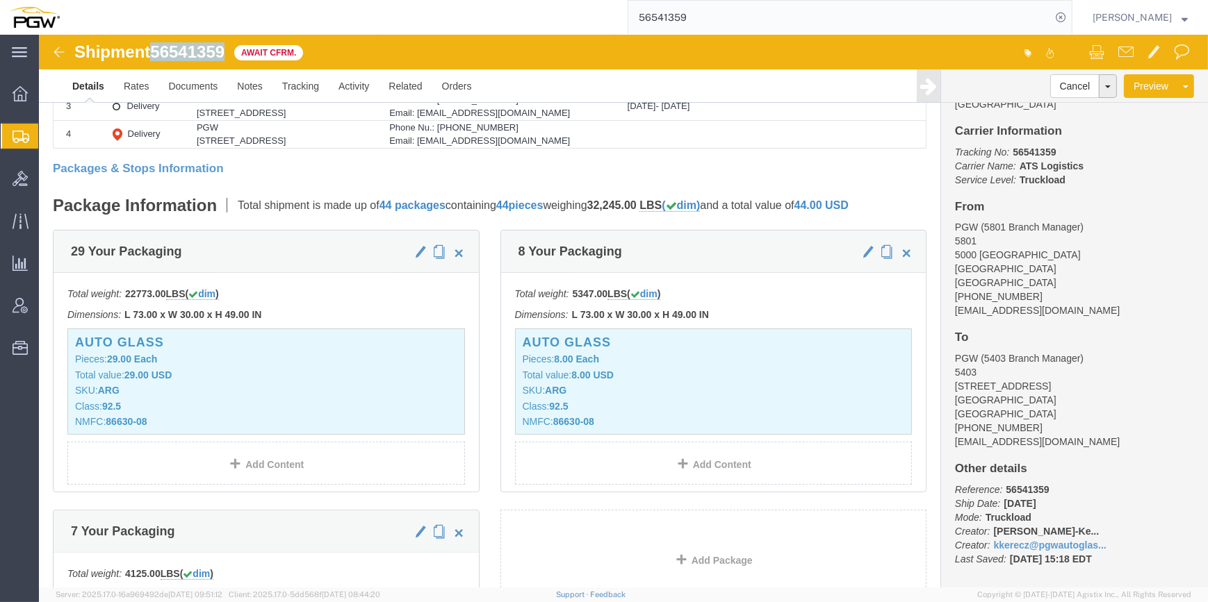
click img
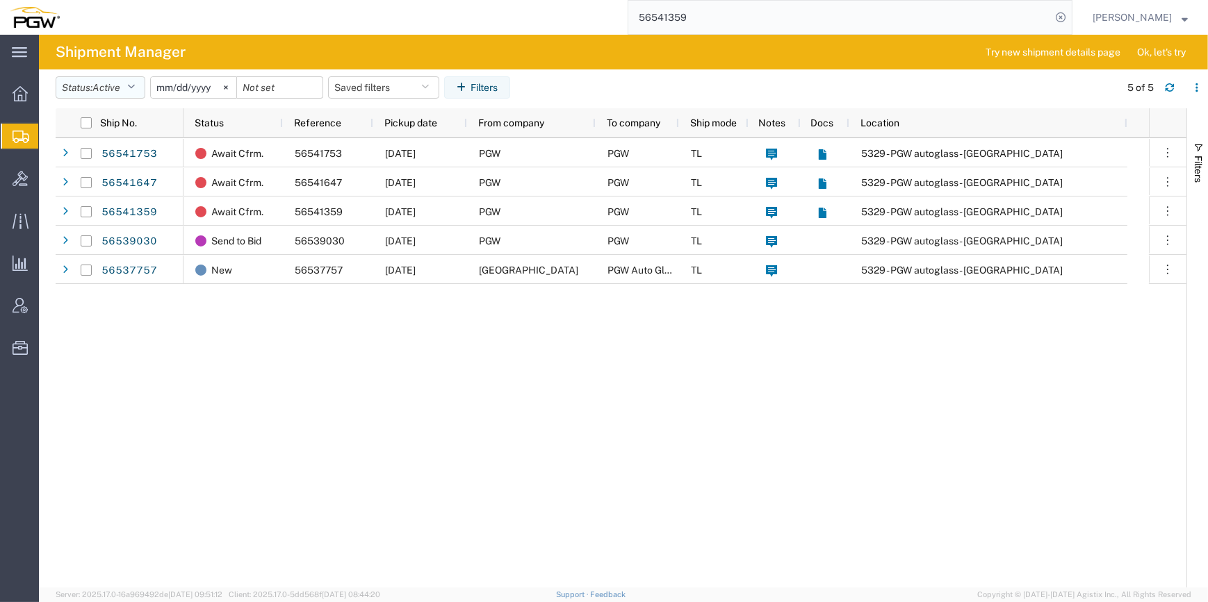
click at [128, 91] on button "Status: Active" at bounding box center [101, 87] width 90 height 22
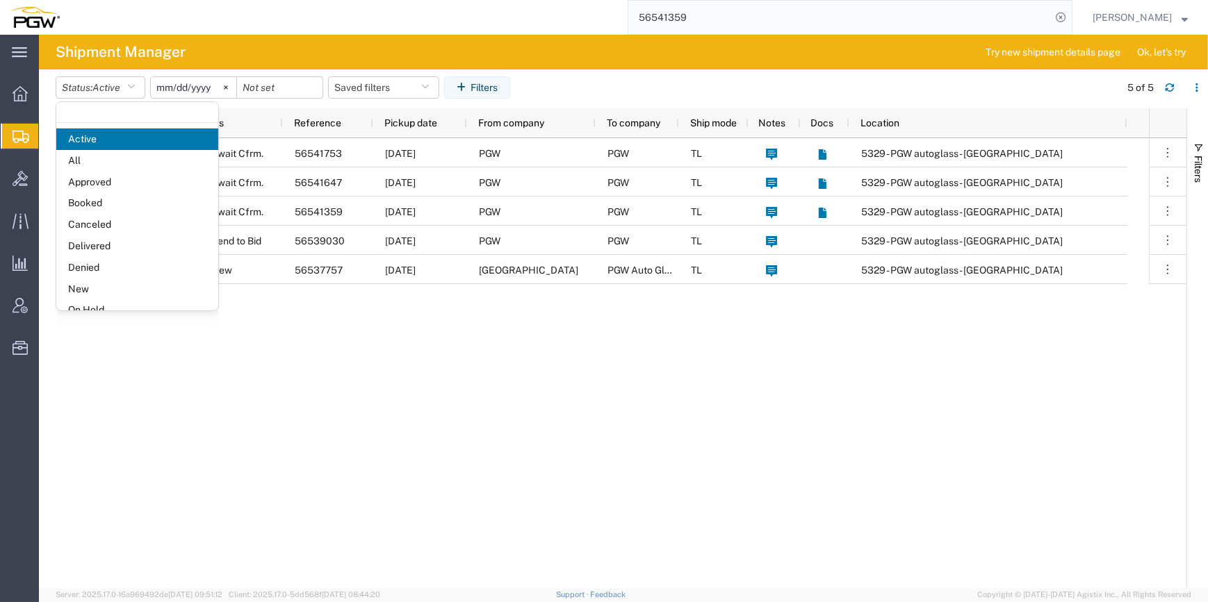
click at [100, 285] on span "New" at bounding box center [137, 290] width 162 height 22
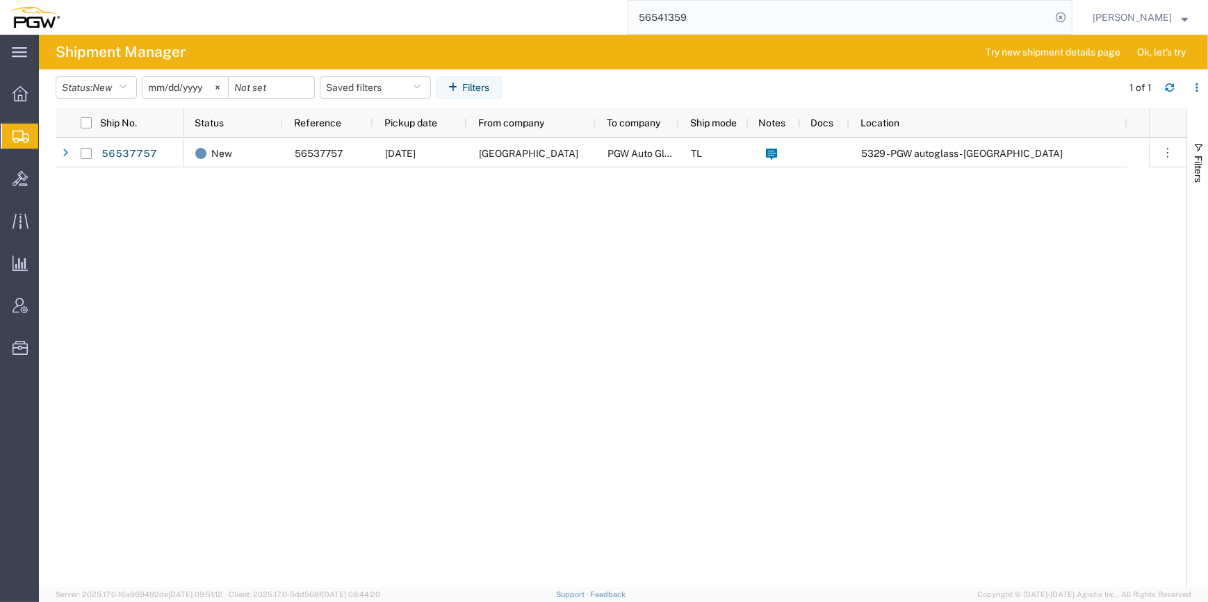
click at [0, 0] on span "Shipment Manager" at bounding box center [0, 0] width 0 height 0
drag, startPoint x: 390, startPoint y: 295, endPoint x: 359, endPoint y: 288, distance: 31.2
click at [391, 295] on div "New 56537757 [DATE] TRG Chillicothe PGW Auto Glass TL 5329 - PGW autoglass - [G…" at bounding box center [665, 363] width 965 height 450
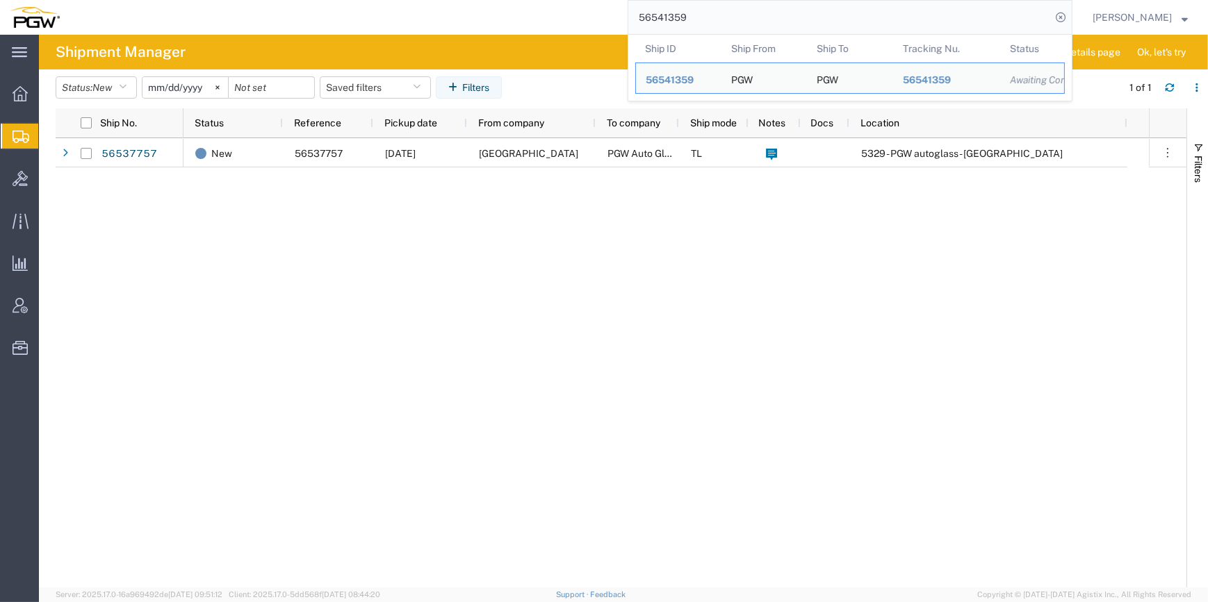
drag, startPoint x: 650, startPoint y: 10, endPoint x: 559, endPoint y: 10, distance: 90.3
click at [559, 10] on div "56541359 Ship ID Ship From Ship To Tracking Nu. Status Ship ID 56541359 Ship Fr…" at bounding box center [570, 17] width 1003 height 35
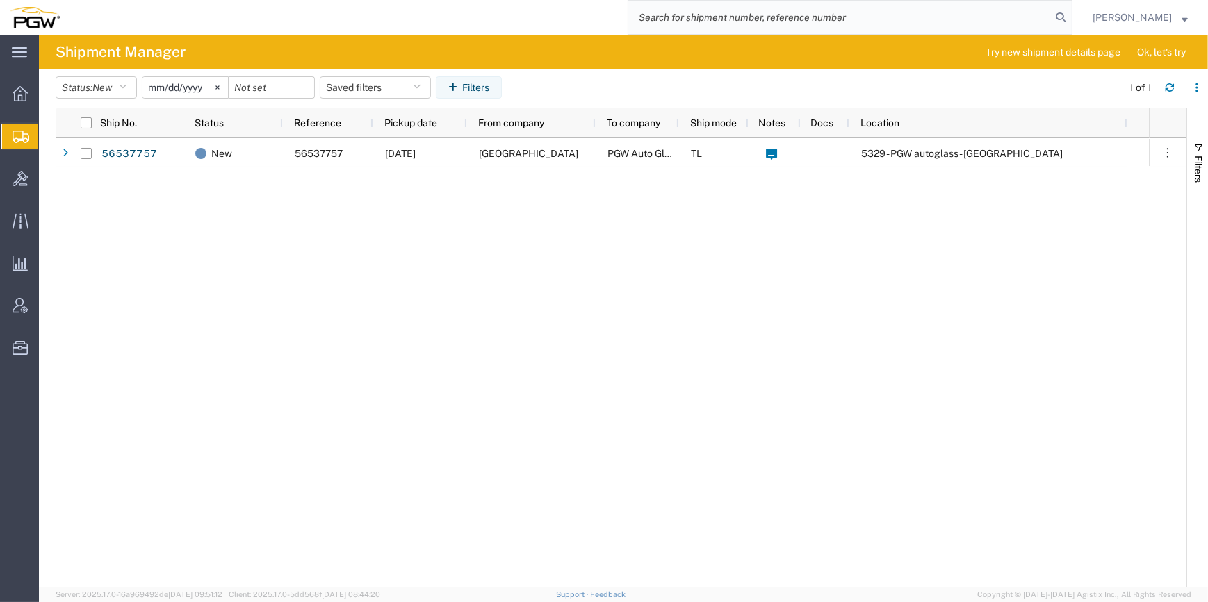
click at [673, 19] on input "search" at bounding box center [839, 17] width 422 height 33
paste input "667273"
type input "667273"
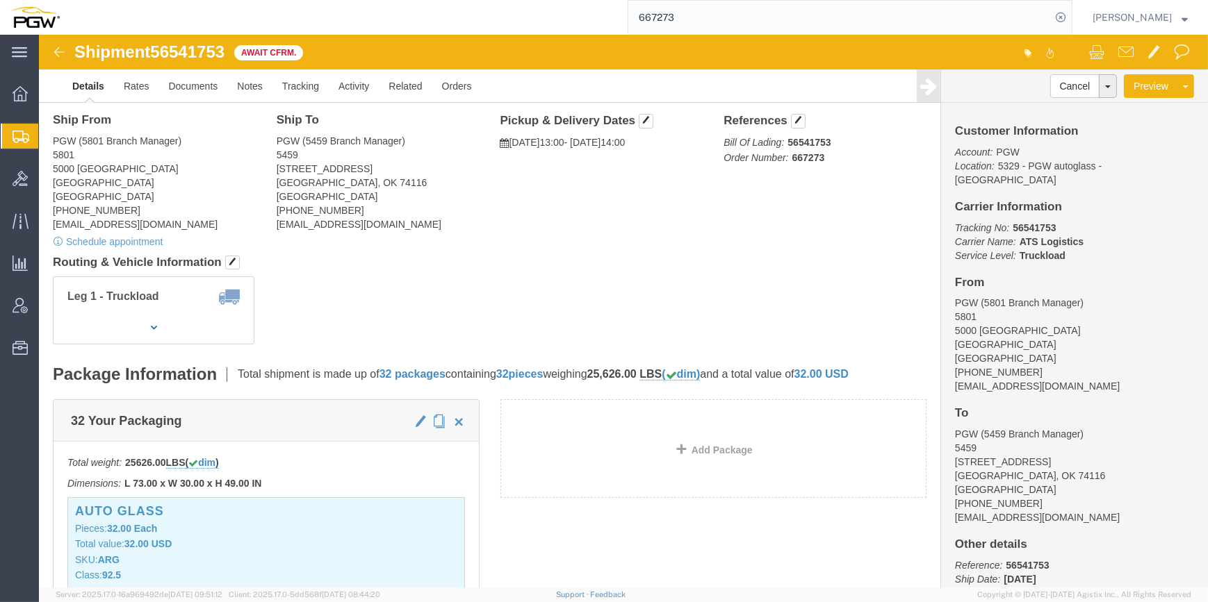
scroll to position [63, 0]
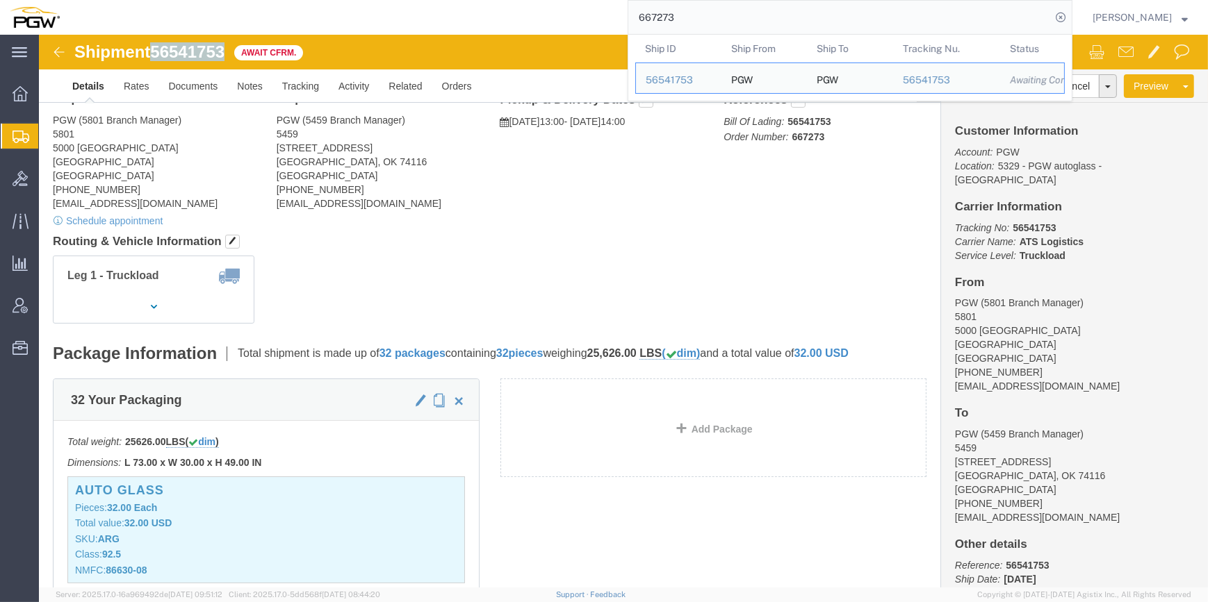
drag, startPoint x: 191, startPoint y: 17, endPoint x: 117, endPoint y: 14, distance: 74.4
click div "Shipment 56541753 Await Cfrm."
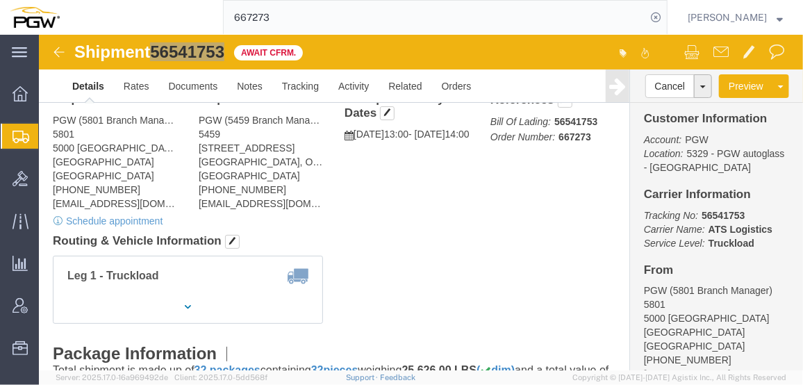
scroll to position [13, 0]
